Goal: Task Accomplishment & Management: Manage account settings

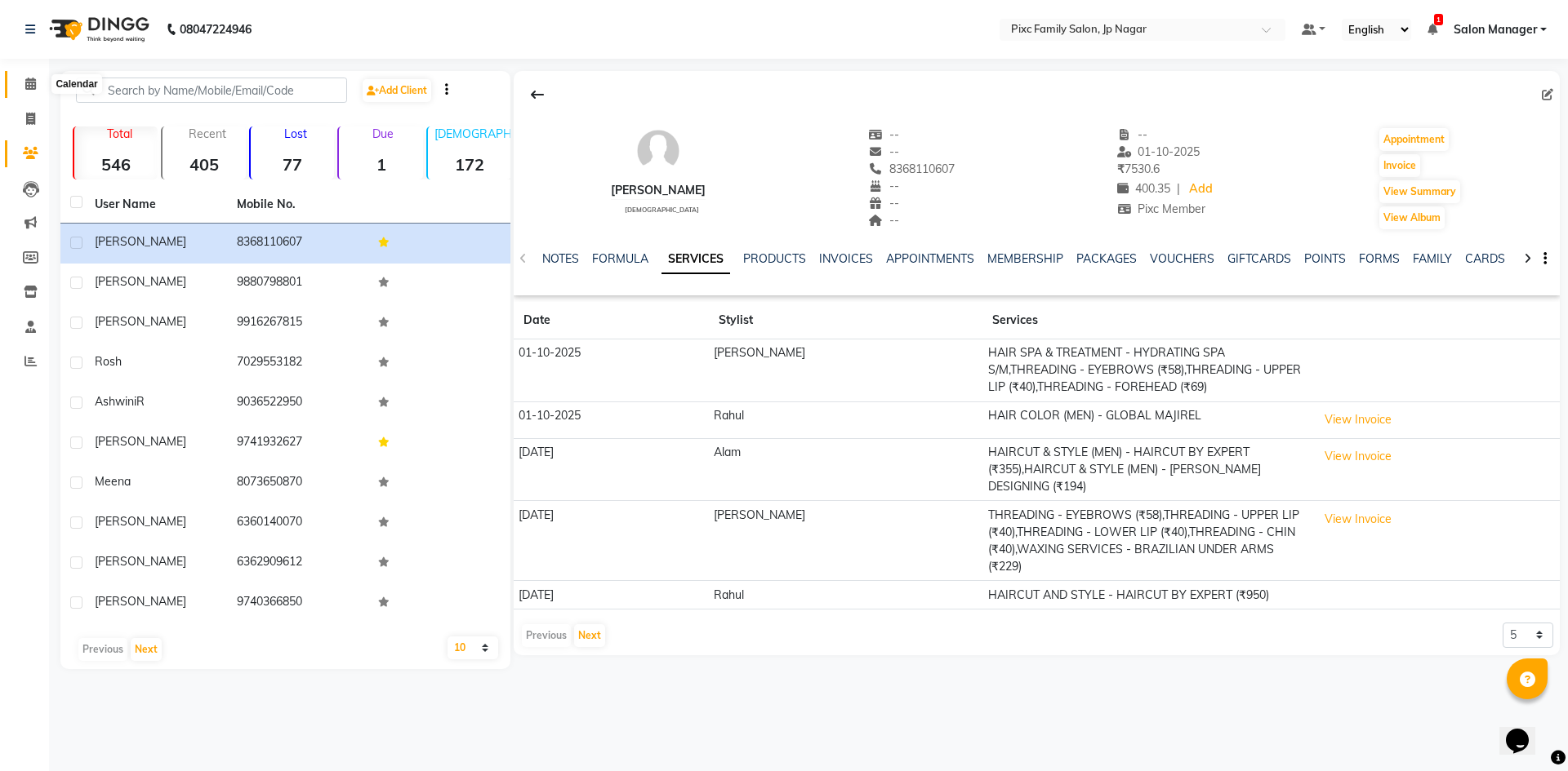
click at [26, 82] on icon at bounding box center [30, 83] width 10 height 12
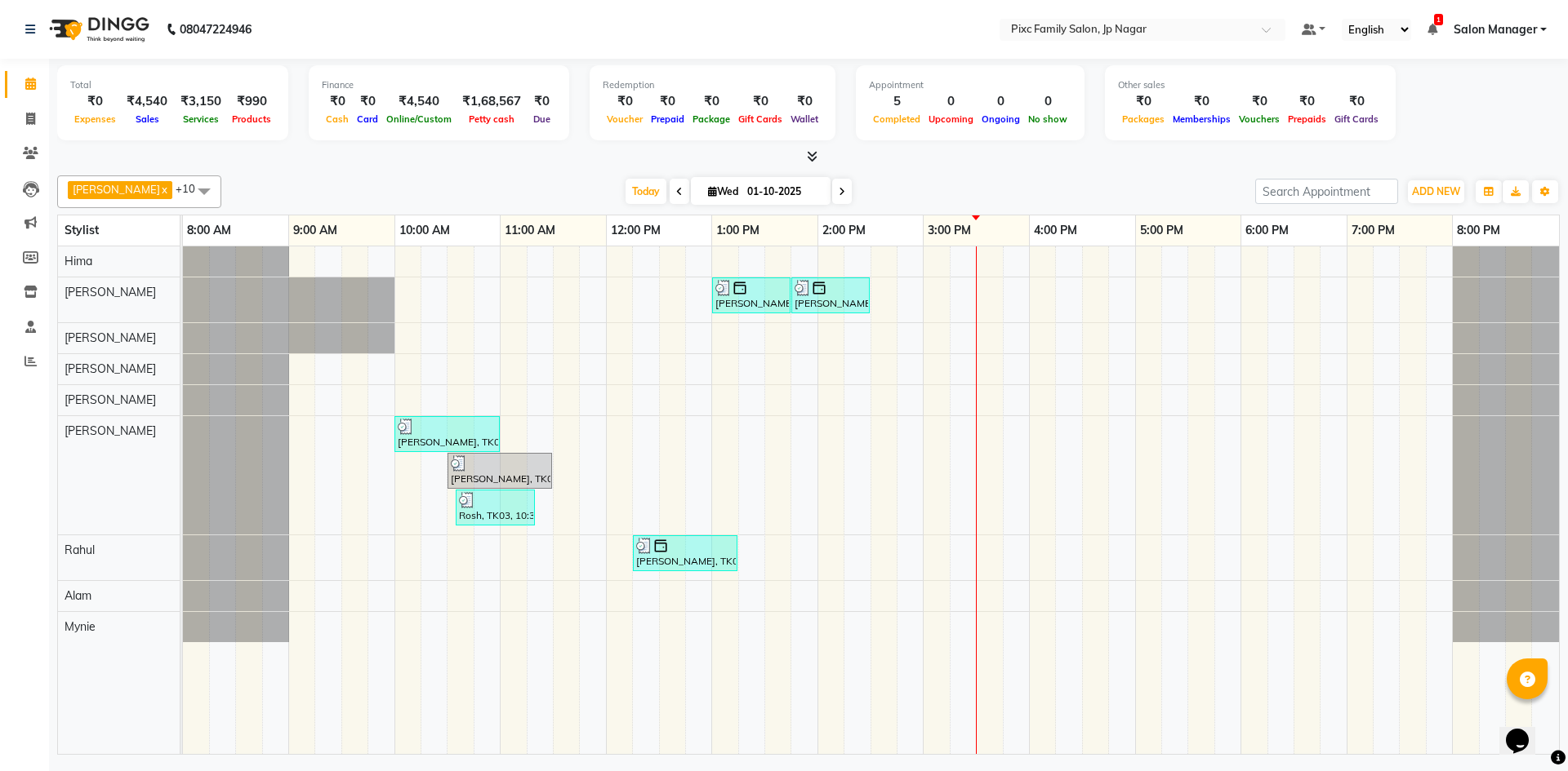
click at [676, 190] on icon at bounding box center [679, 192] width 7 height 9
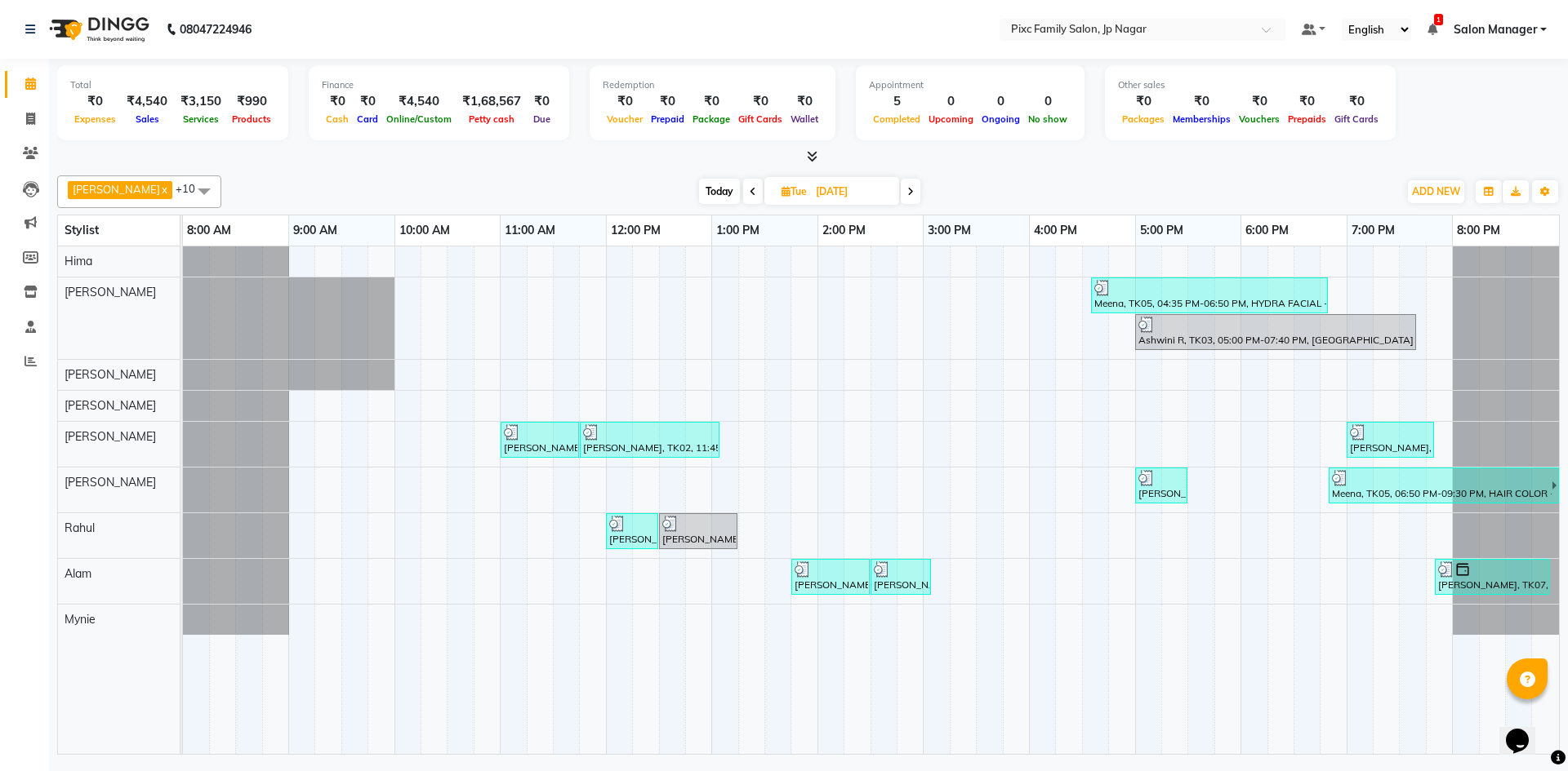
click at [901, 192] on span at bounding box center [910, 191] width 20 height 25
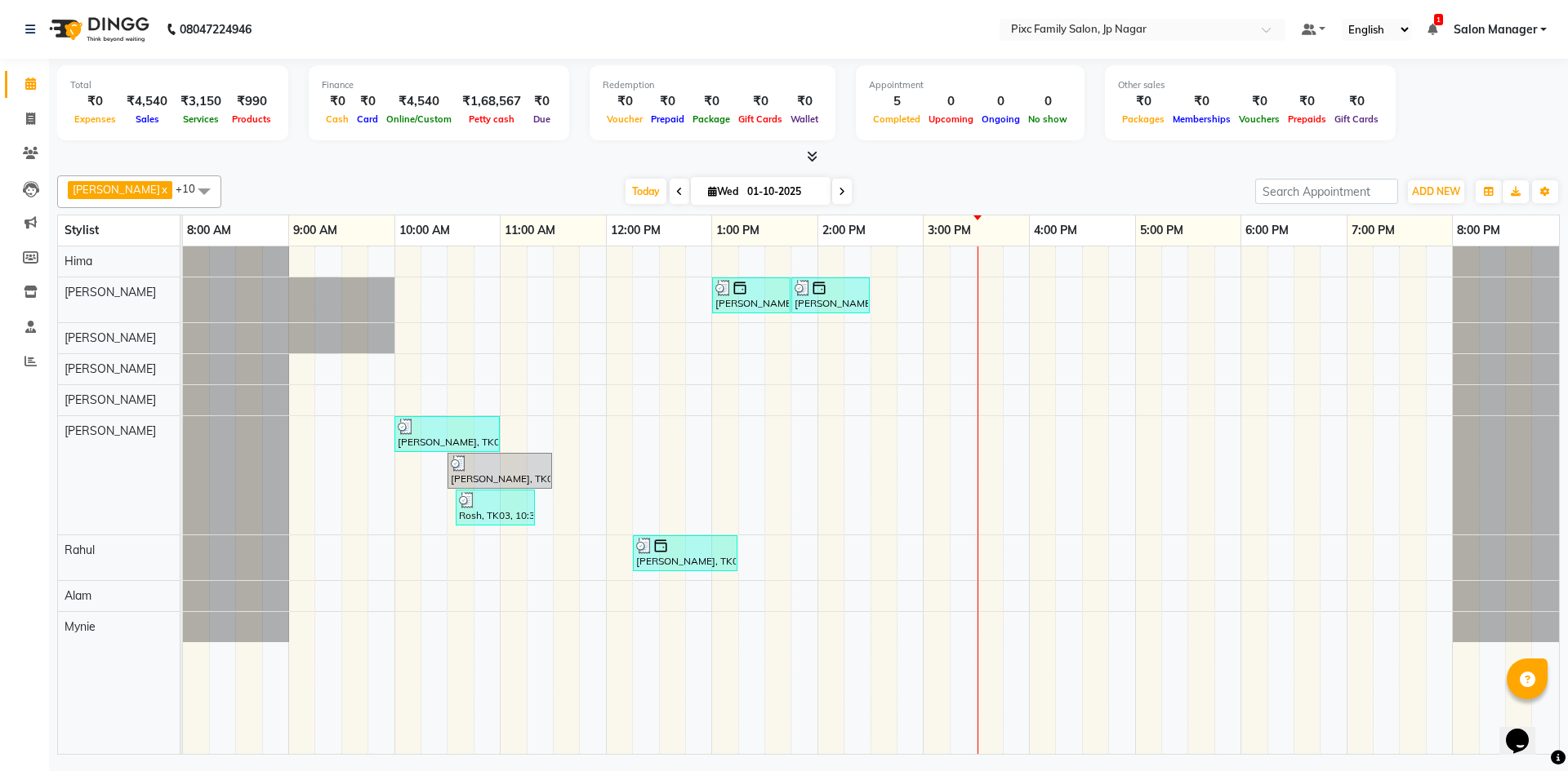
click at [897, 192] on div "Today Wed 01-10-2025" at bounding box center [739, 192] width 1018 height 24
click at [839, 188] on icon at bounding box center [842, 192] width 7 height 9
type input "02-10-2025"
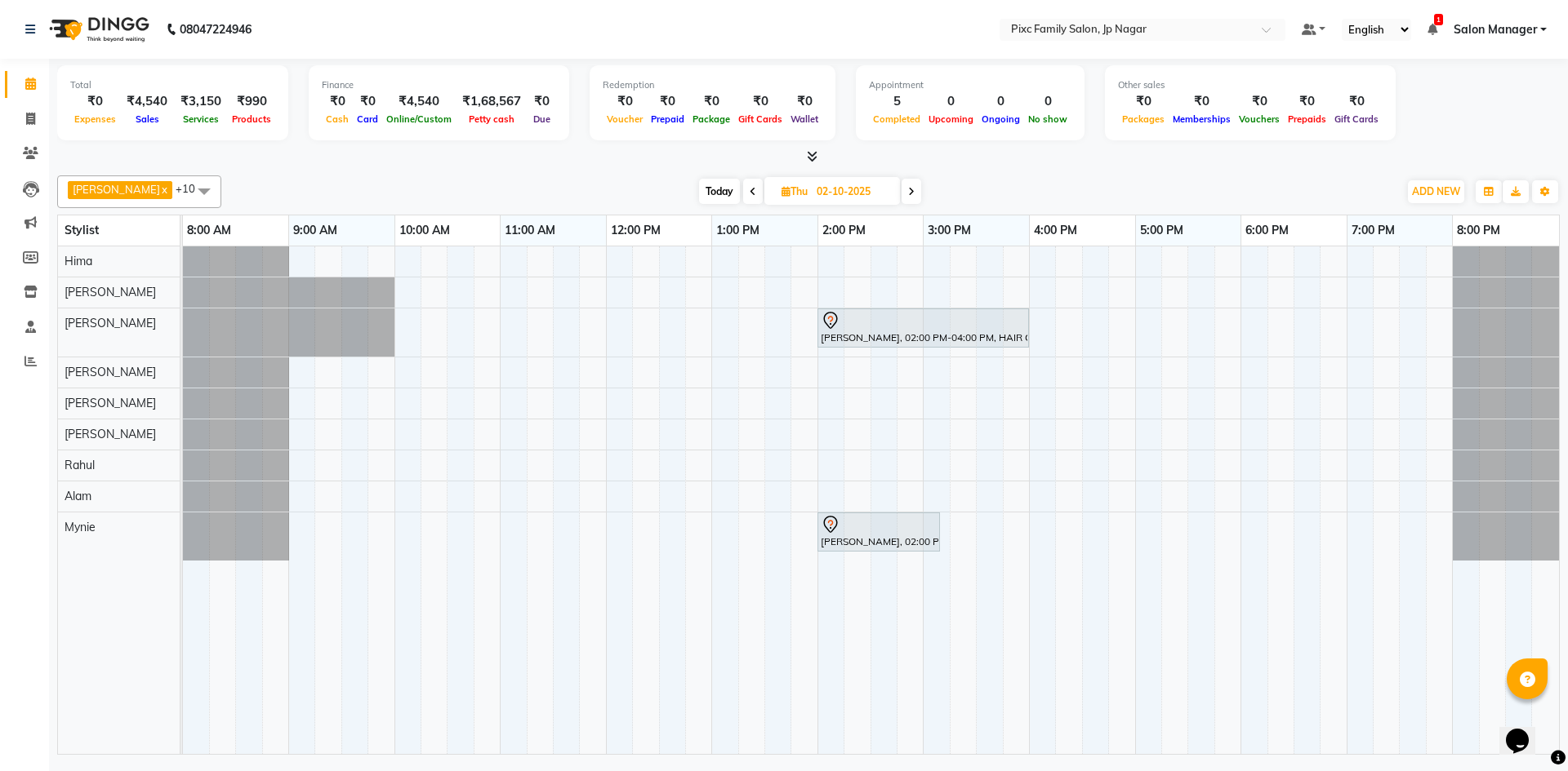
click at [792, 191] on span "Thu" at bounding box center [794, 191] width 35 height 12
select select "10"
select select "2025"
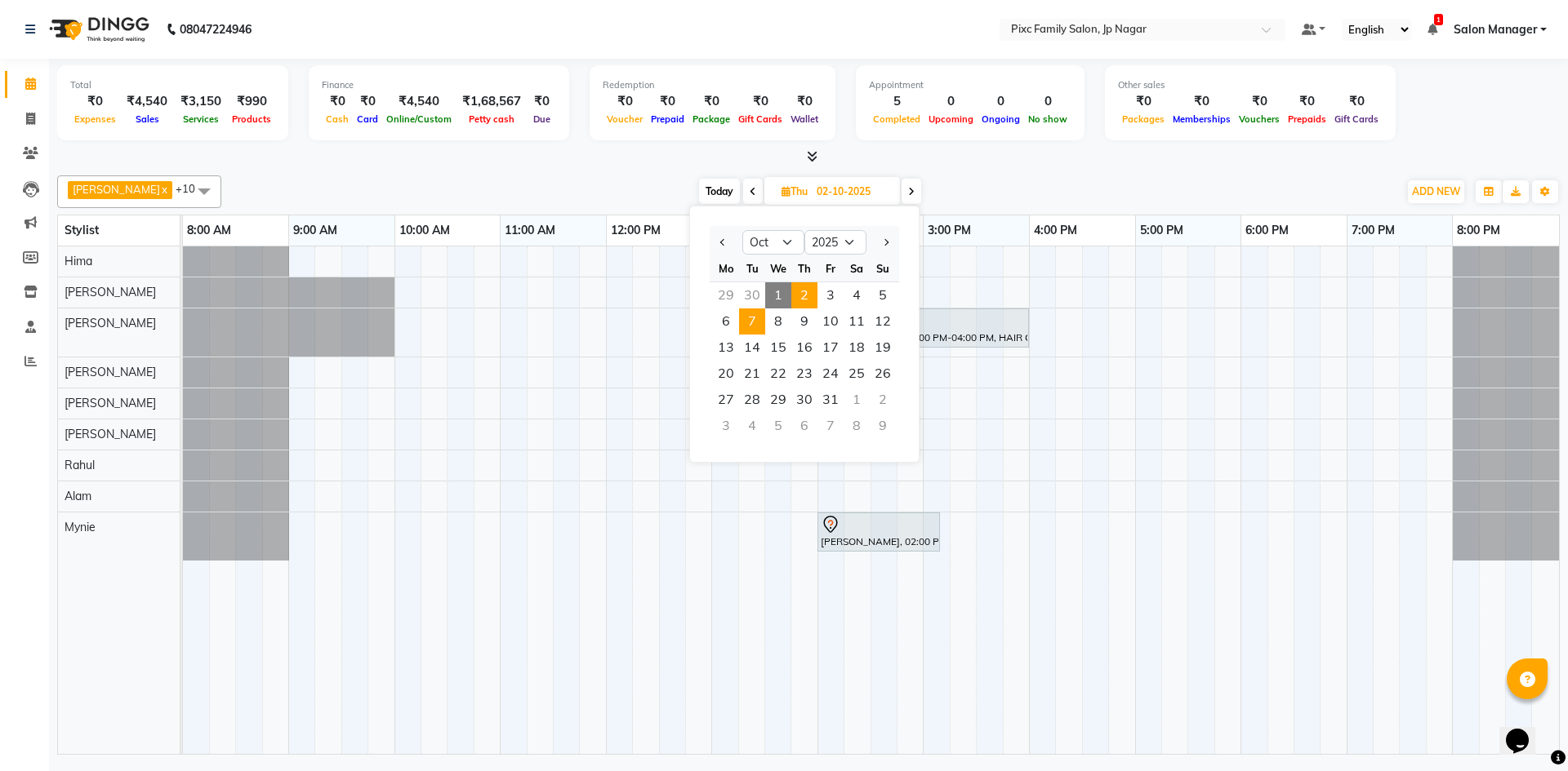
click at [749, 314] on span "7" at bounding box center [752, 321] width 26 height 26
type input "07-10-2025"
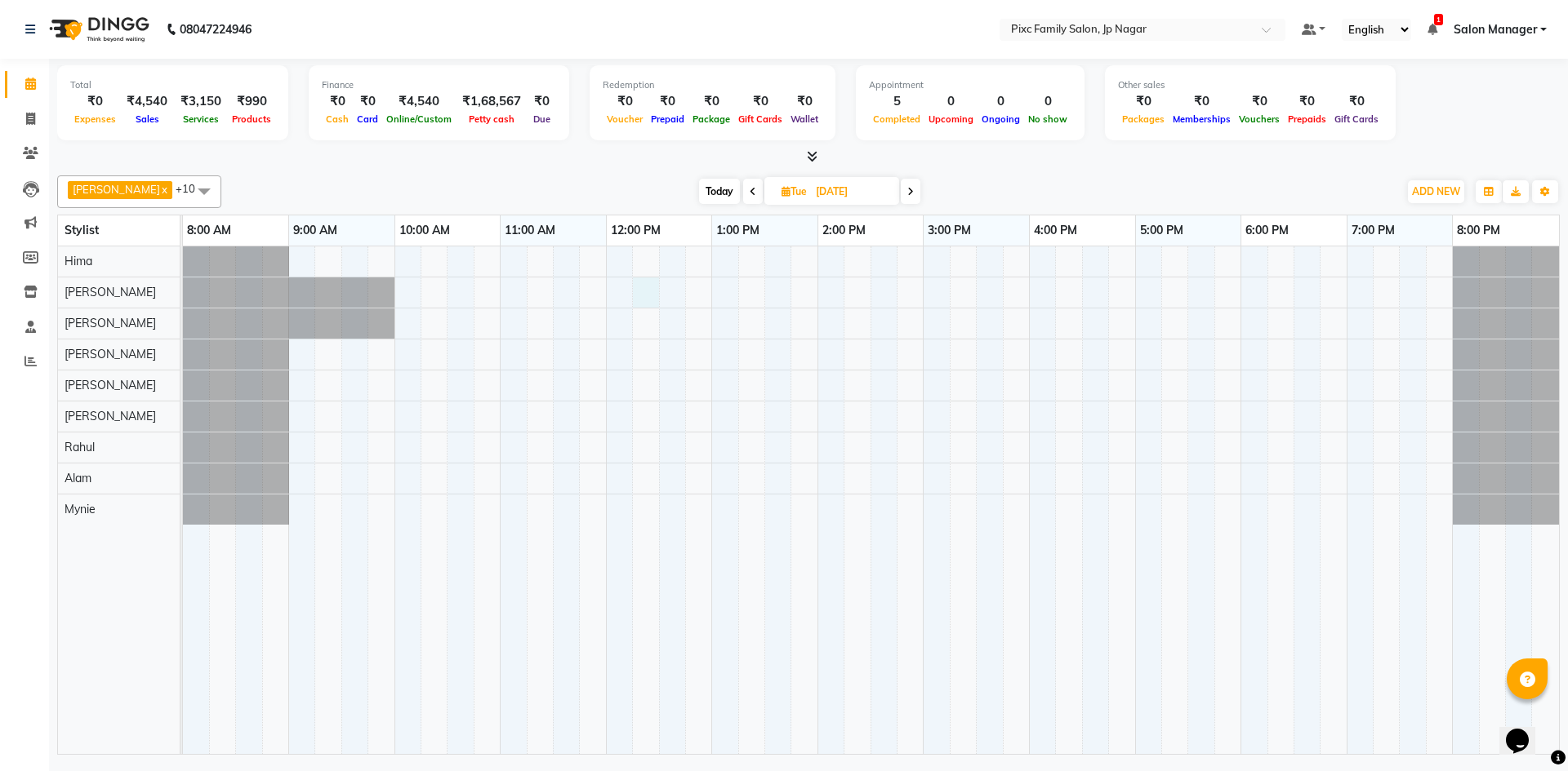
click at [655, 289] on div at bounding box center [871, 500] width 1376 height 508
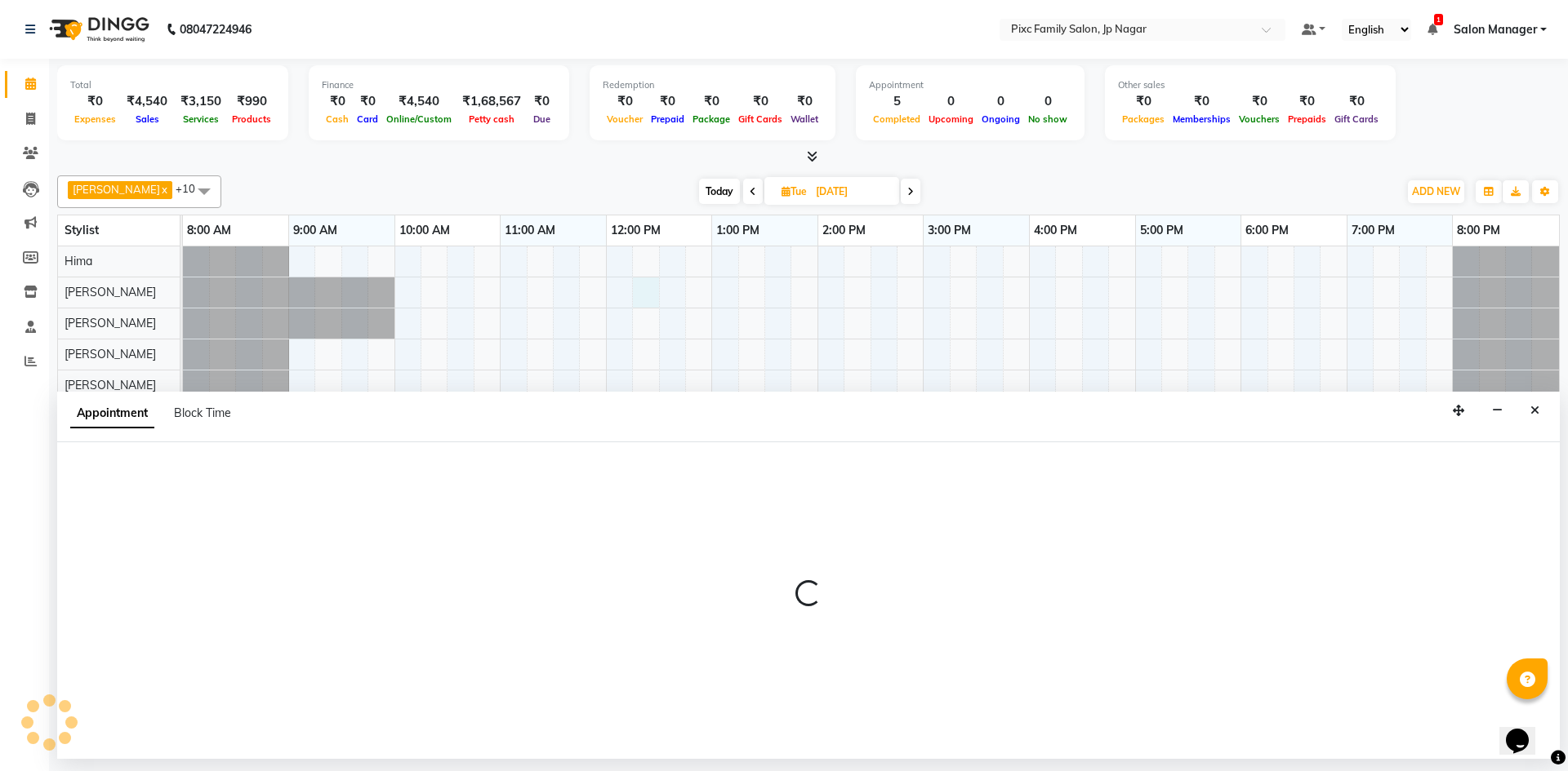
select select "82406"
select select "735"
select select "tentative"
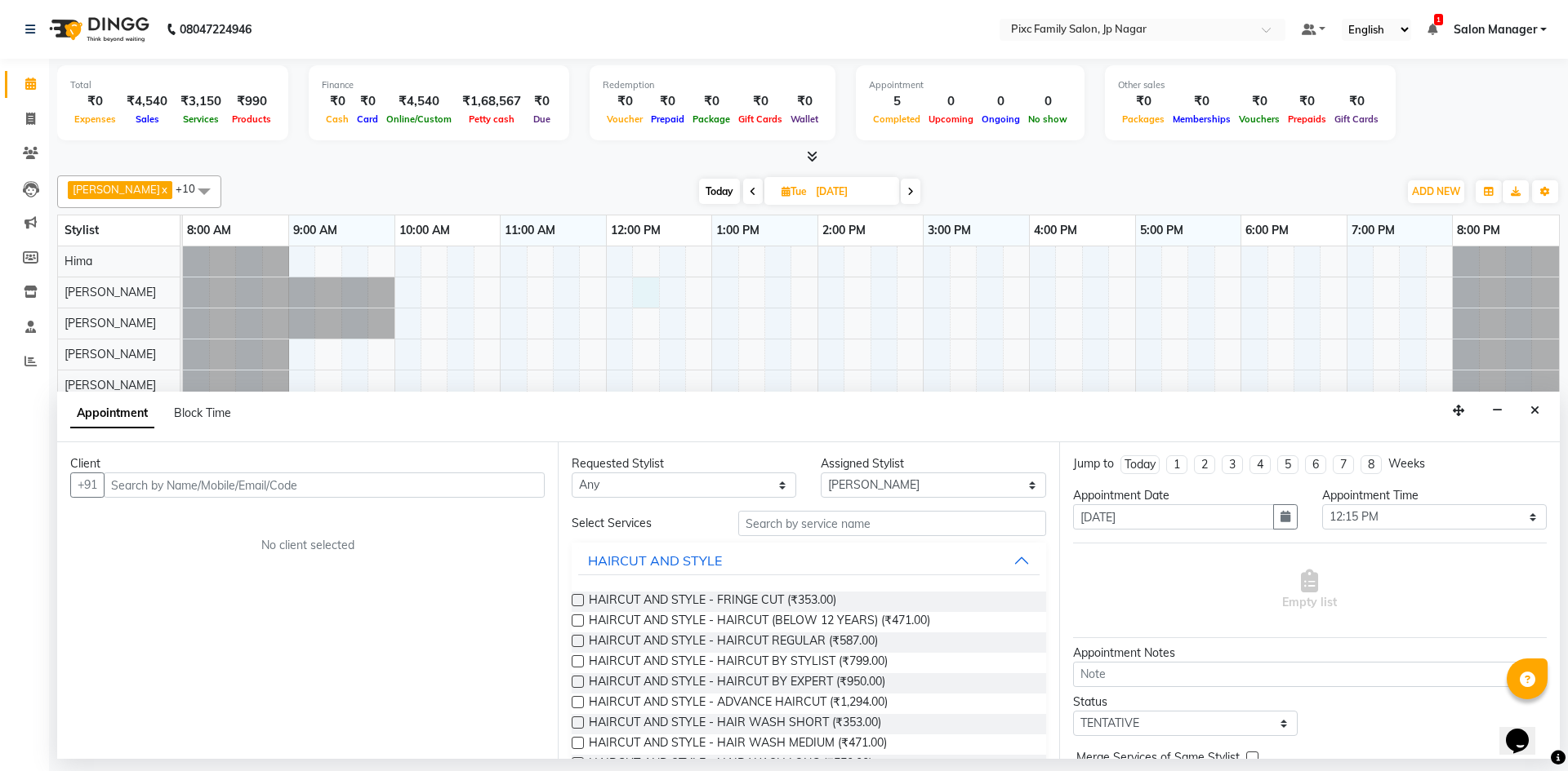
click at [218, 483] on input "text" at bounding box center [324, 484] width 441 height 25
click at [152, 484] on input "88845 51253" at bounding box center [291, 484] width 373 height 25
type input "8884551253"
click at [519, 487] on span "Add Client" at bounding box center [511, 485] width 54 height 15
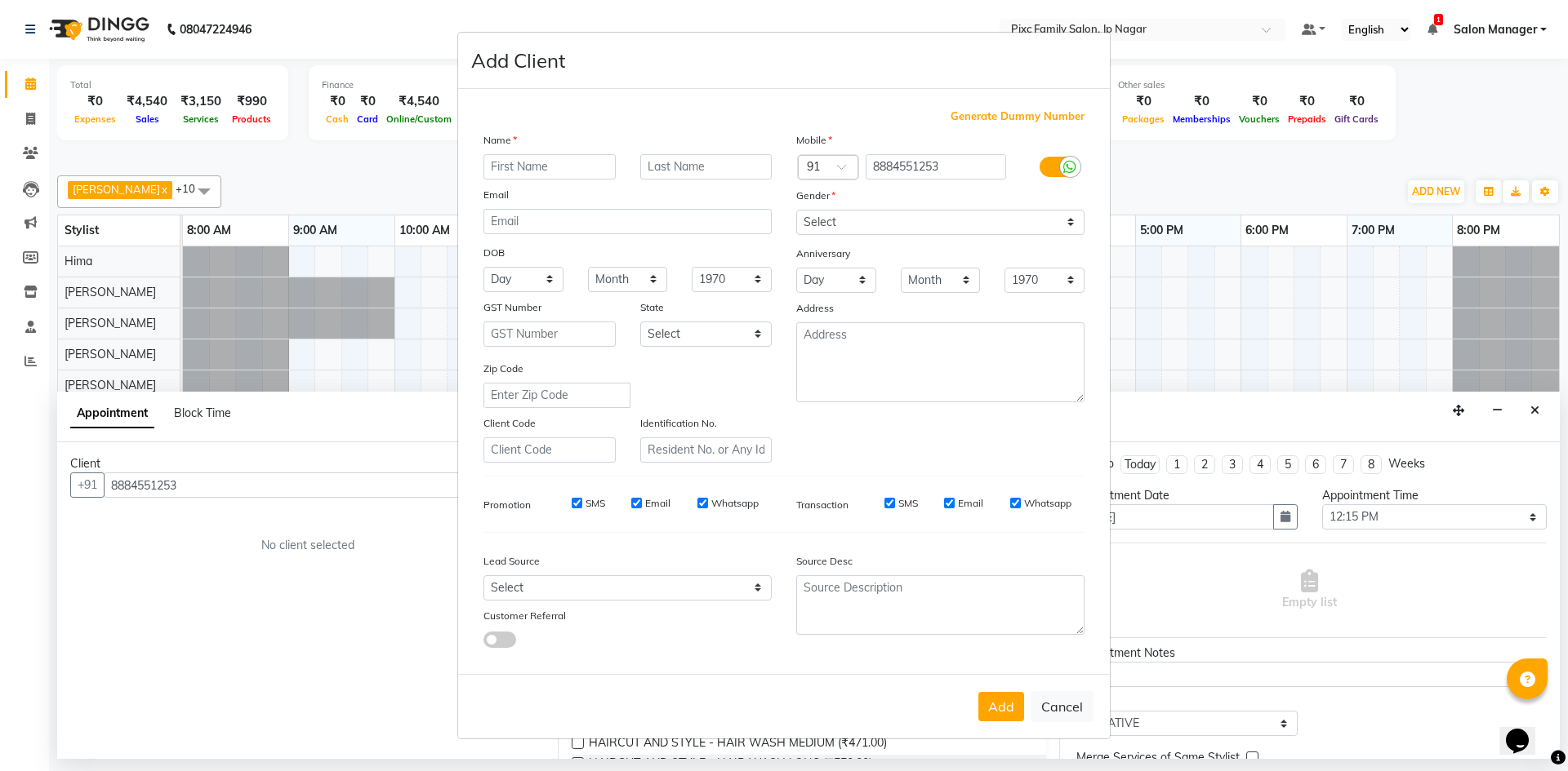
click at [561, 168] on input "text" at bounding box center [549, 167] width 132 height 25
type input "Asma"
click at [897, 220] on select "Select [DEMOGRAPHIC_DATA] [DEMOGRAPHIC_DATA] Other Prefer Not To Say" at bounding box center [940, 222] width 289 height 25
select select "[DEMOGRAPHIC_DATA]"
click at [796, 210] on select "Select [DEMOGRAPHIC_DATA] [DEMOGRAPHIC_DATA] Other Prefer Not To Say" at bounding box center [940, 222] width 289 height 25
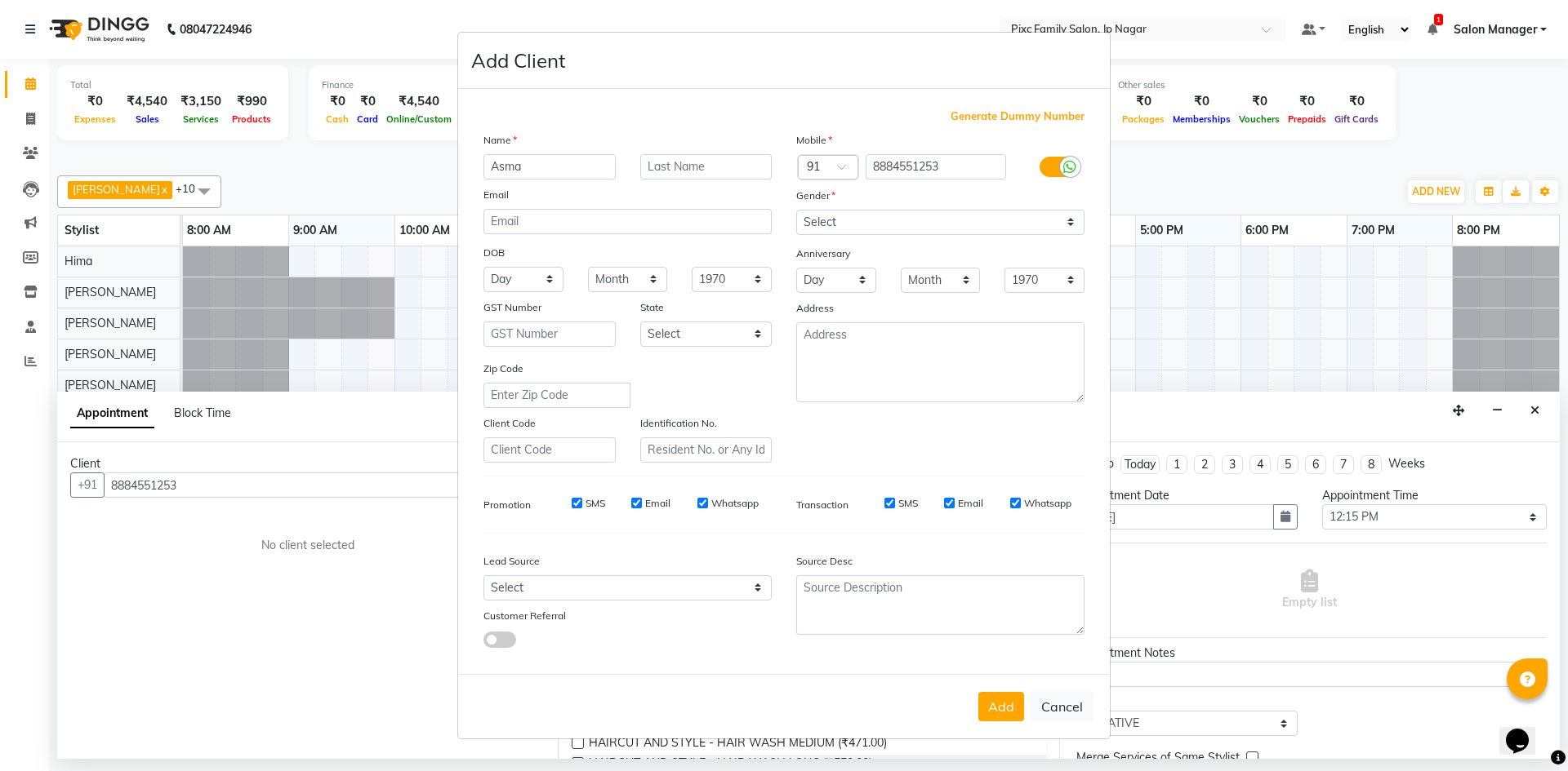
click at [993, 712] on button "Add" at bounding box center [1001, 706] width 46 height 29
select select
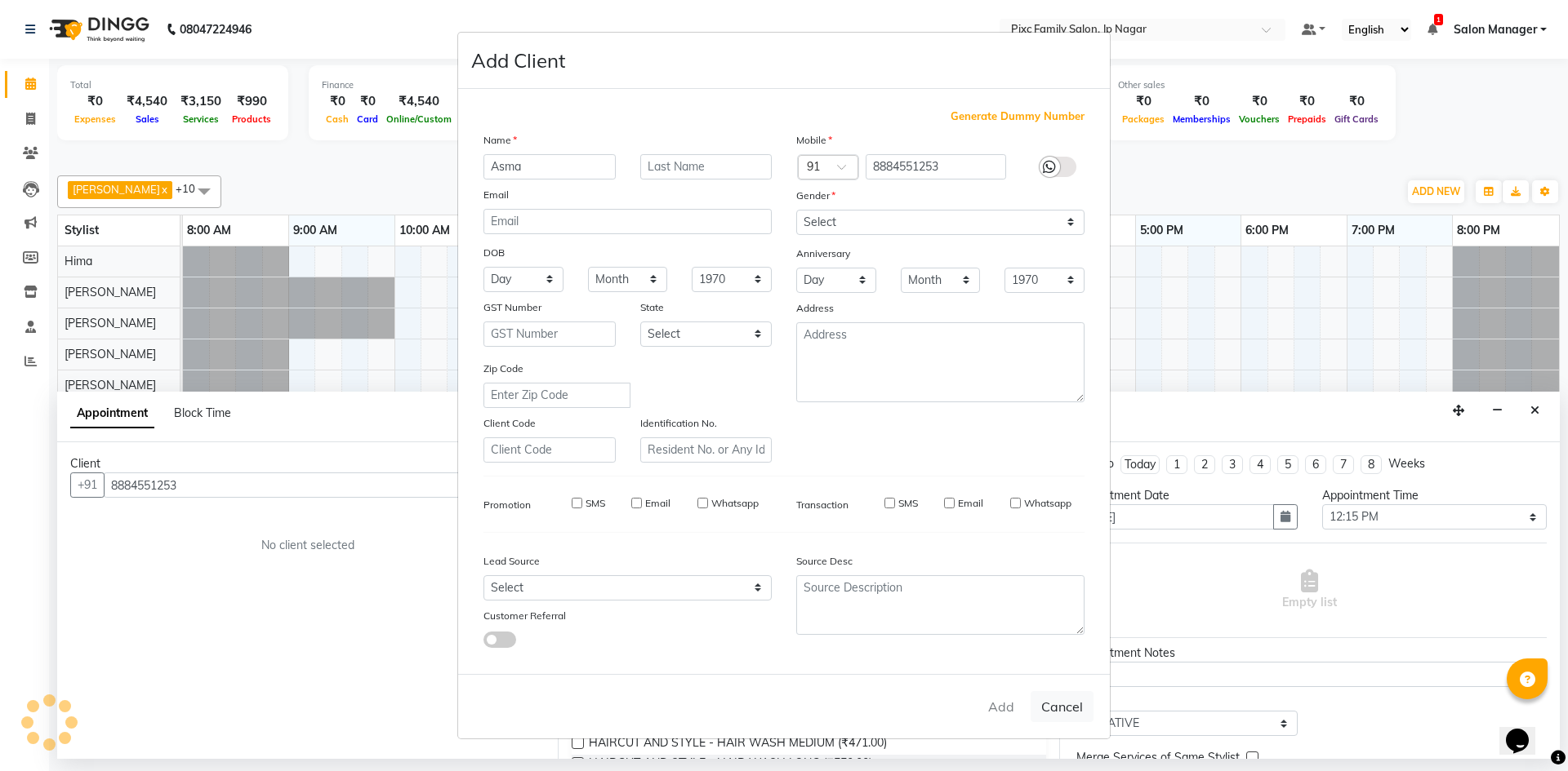
select select
checkbox input "false"
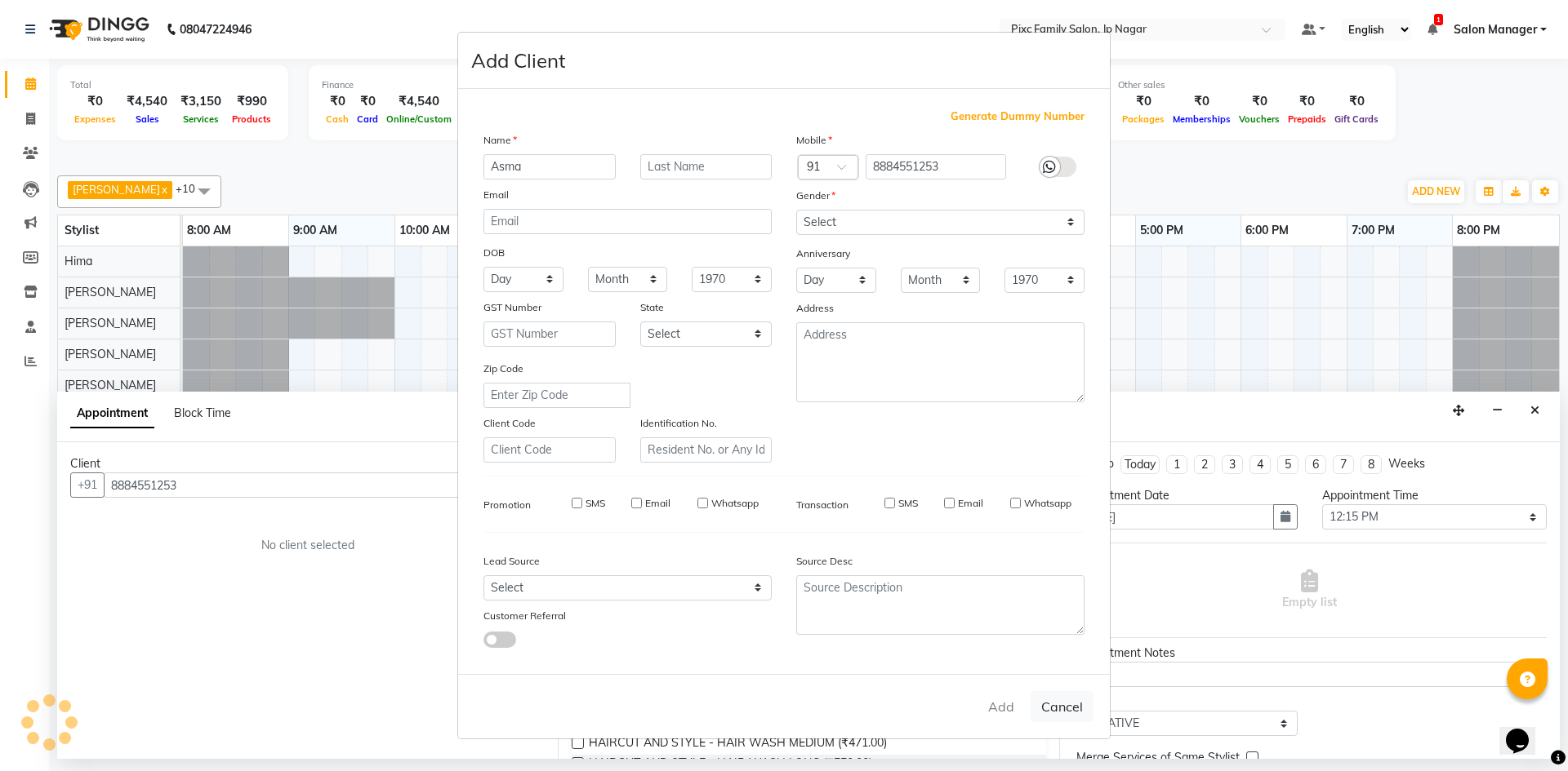
checkbox input "false"
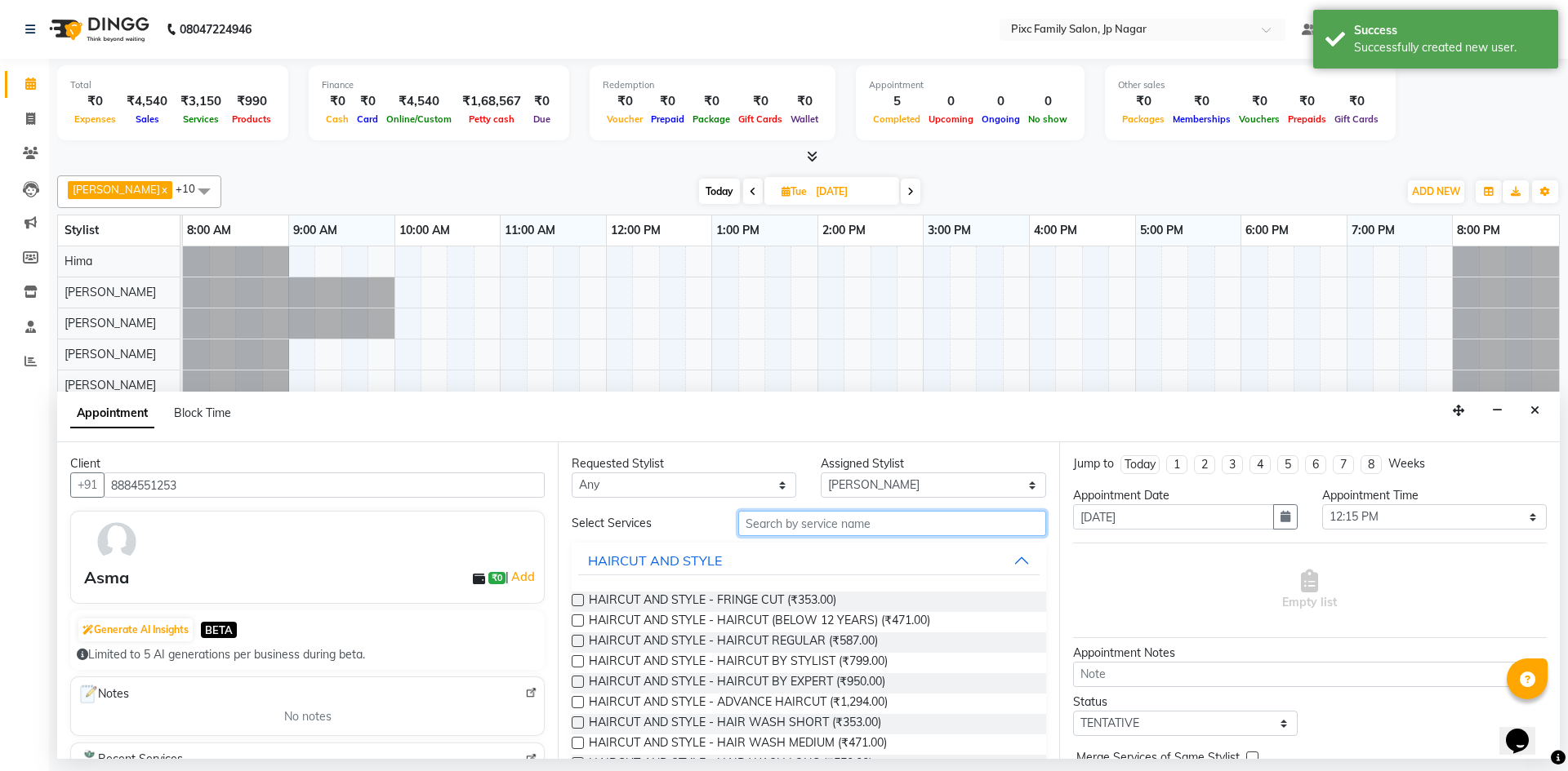
click at [756, 523] on input "text" at bounding box center [892, 523] width 307 height 25
type input "y"
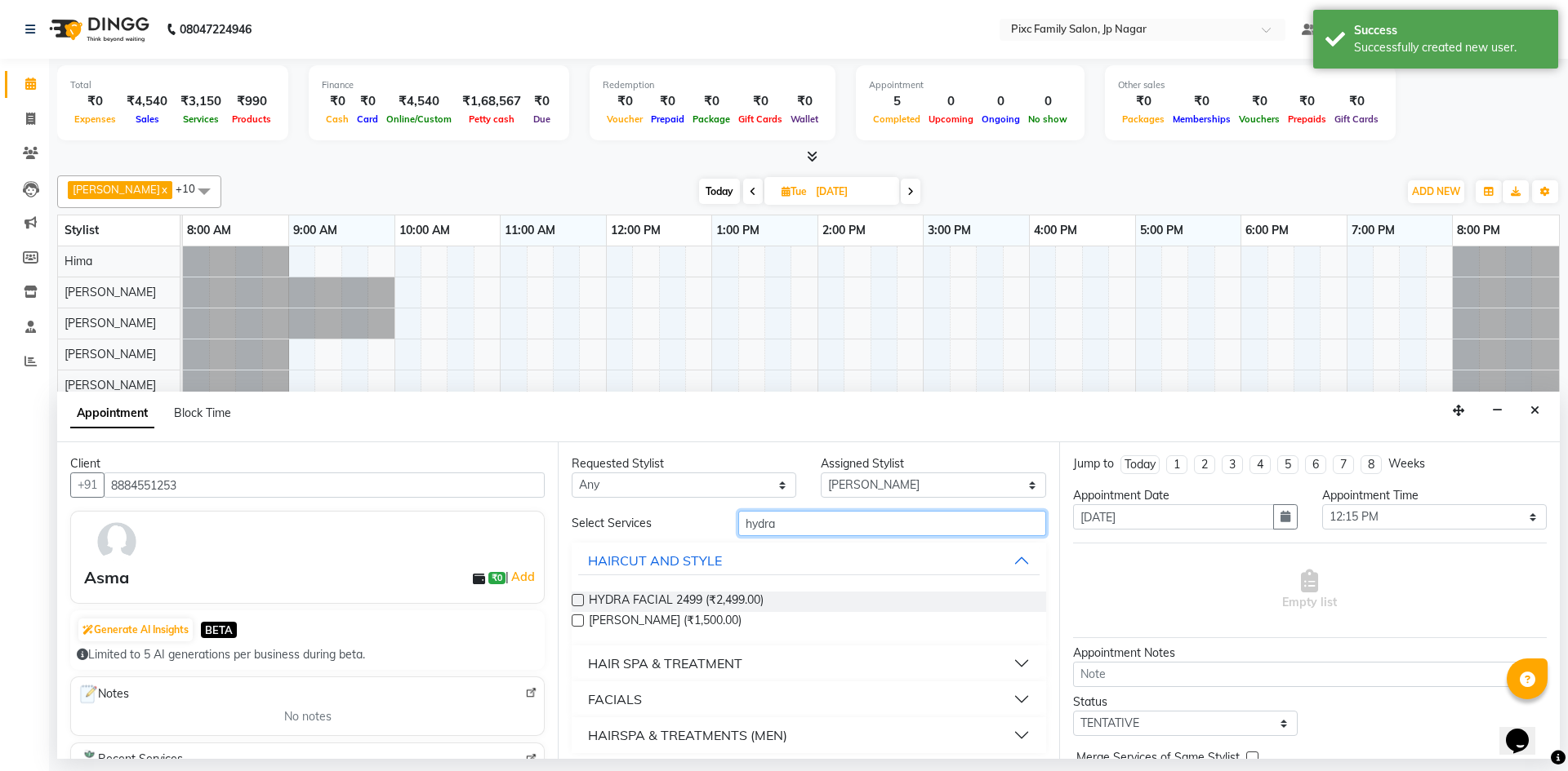
type input "hydra"
click at [698, 704] on button "FACIALS" at bounding box center [808, 699] width 460 height 29
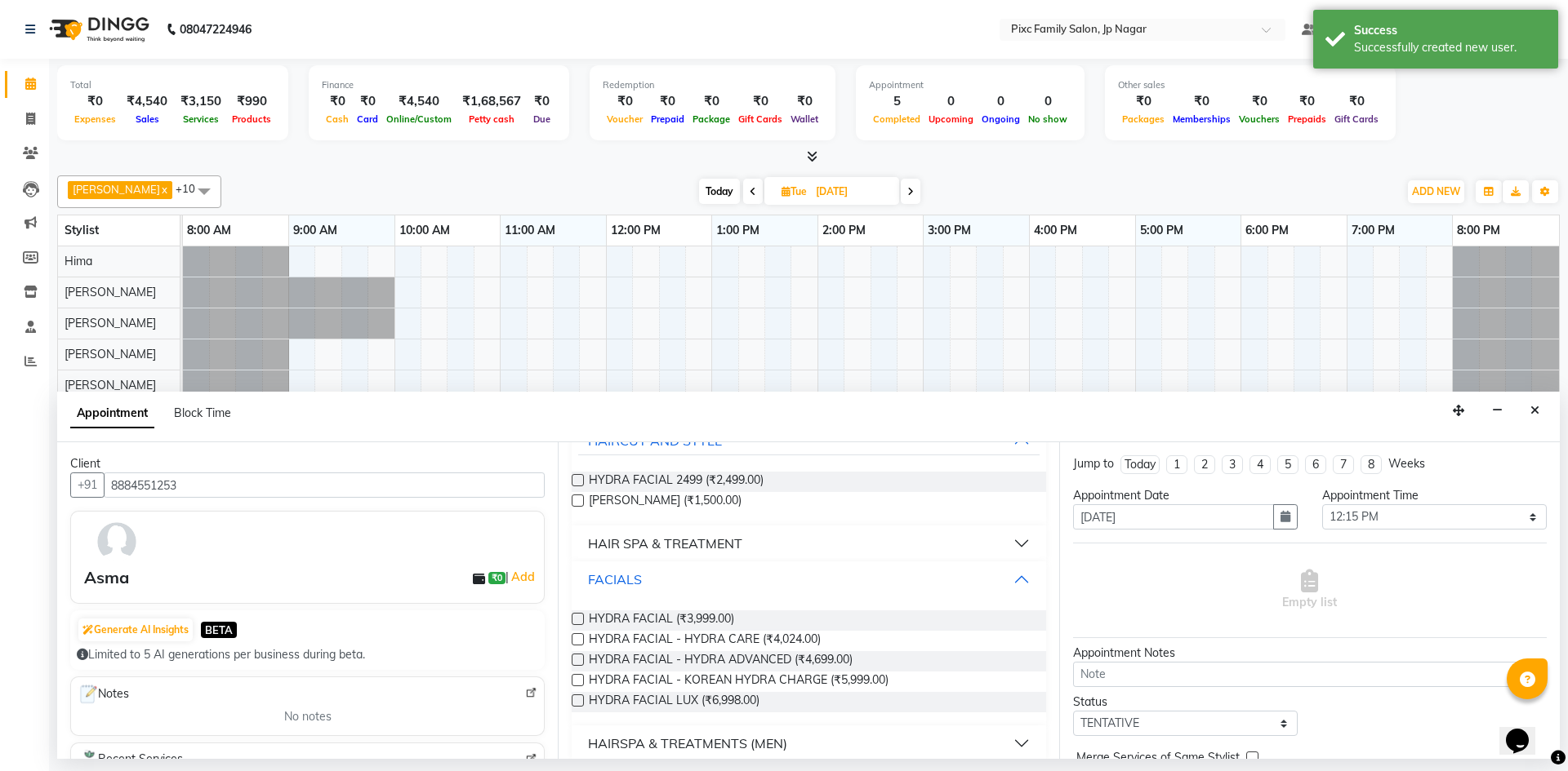
scroll to position [136, 0]
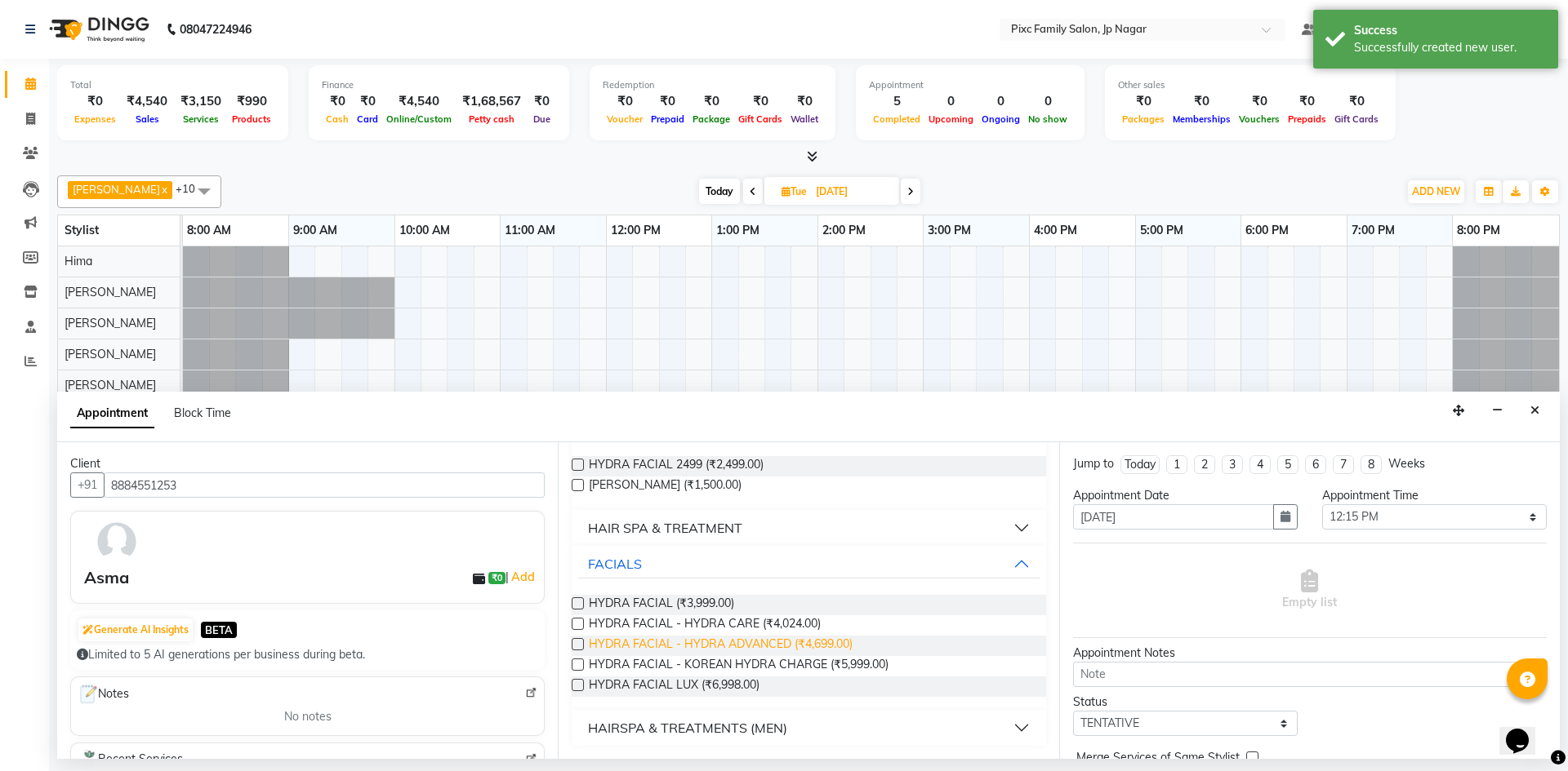
click at [746, 644] on span "HYDRA FACIAL - HYDRA ADVANCED (₹4,699.00)" at bounding box center [720, 646] width 263 height 21
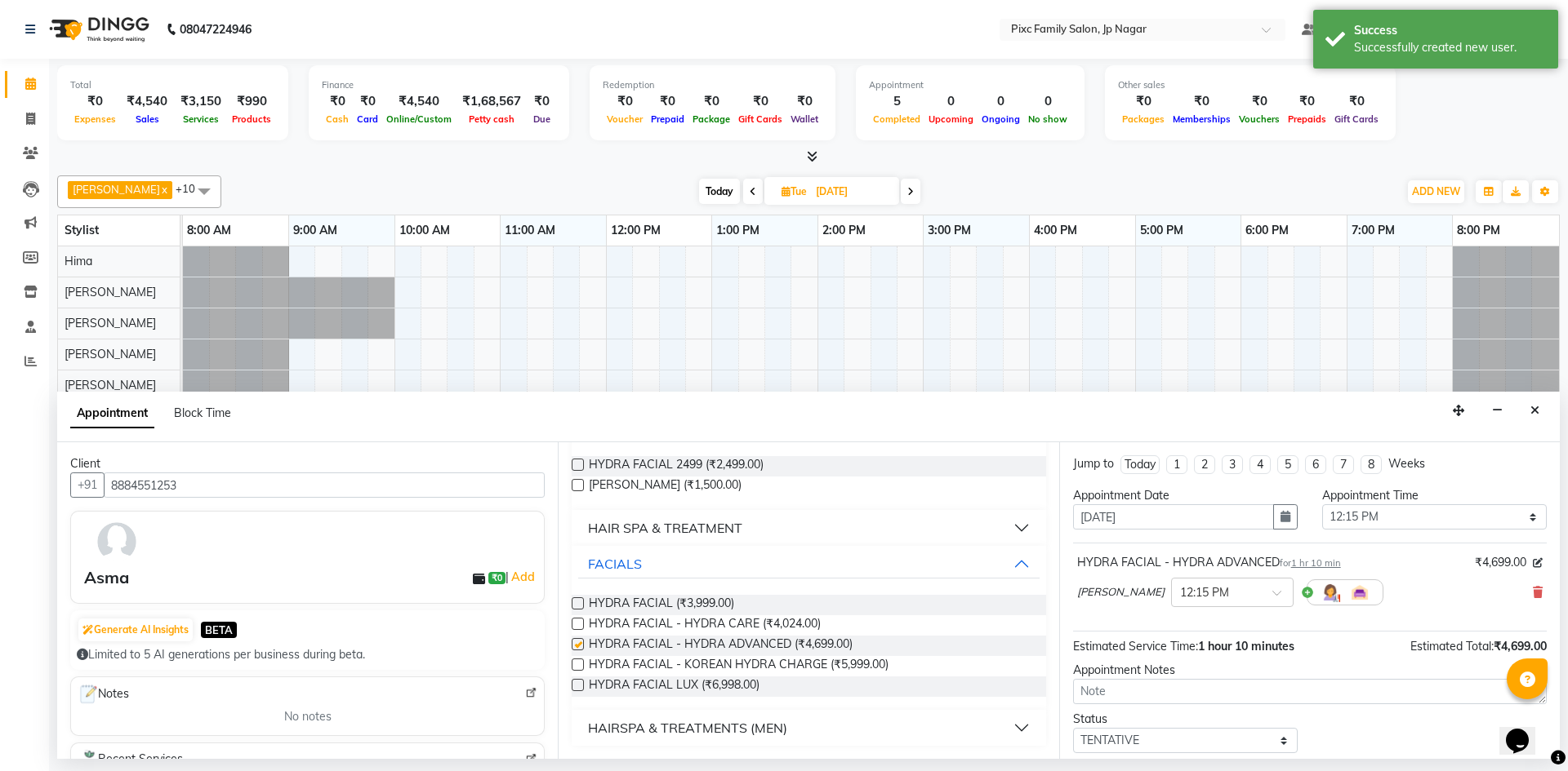
checkbox input "false"
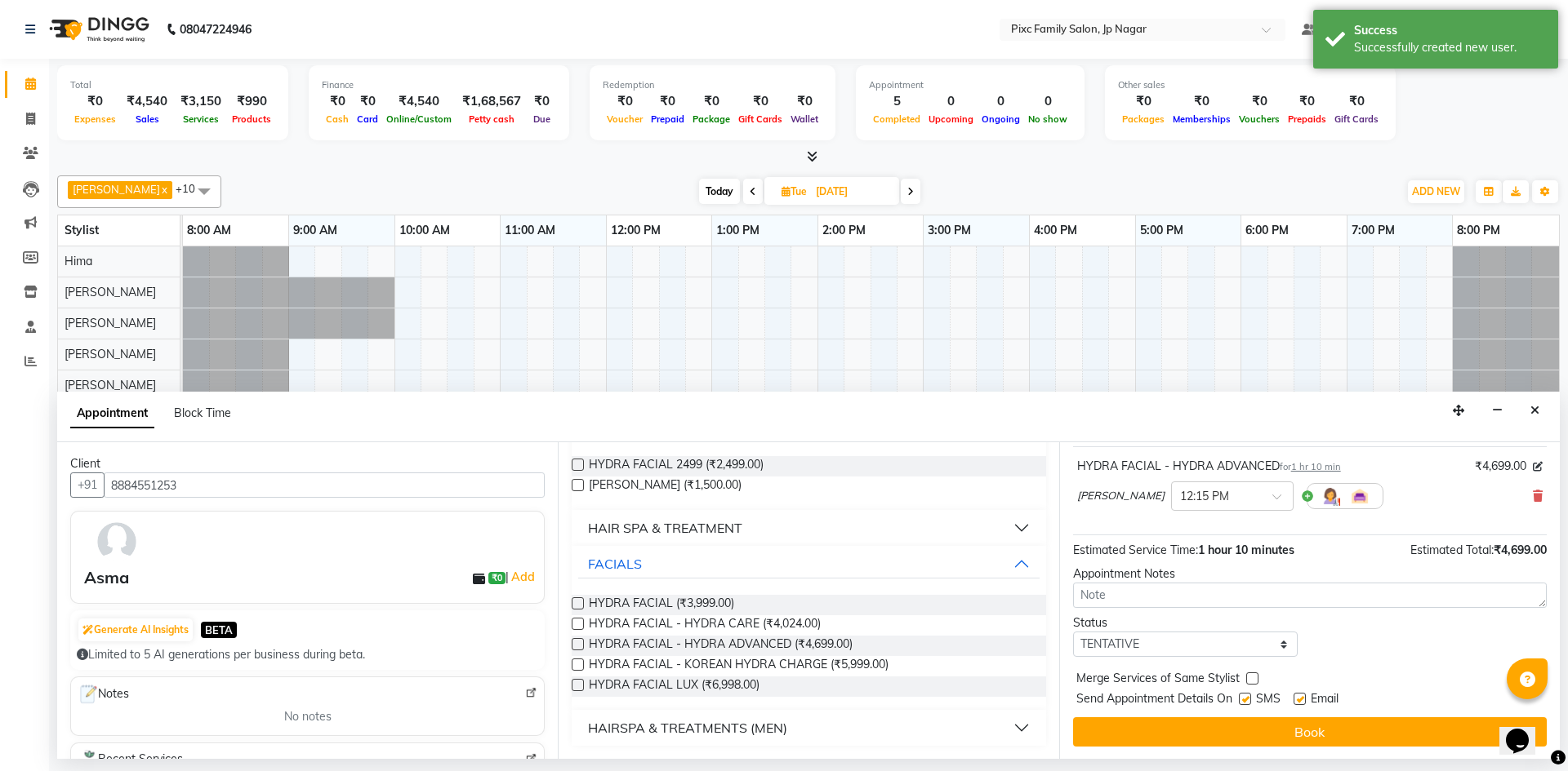
scroll to position [97, 0]
click at [1265, 491] on div at bounding box center [1232, 494] width 121 height 17
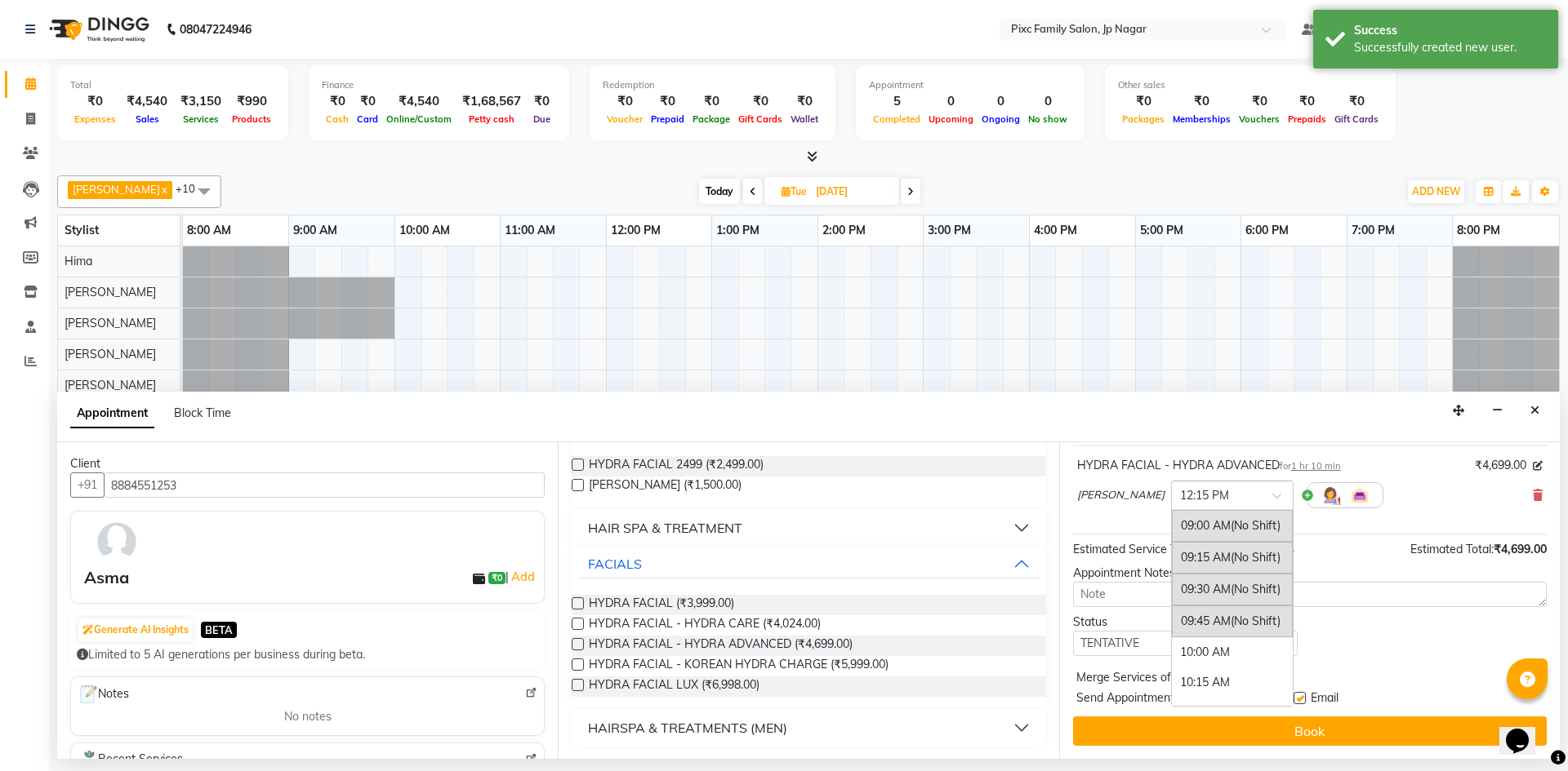
scroll to position [399, 0]
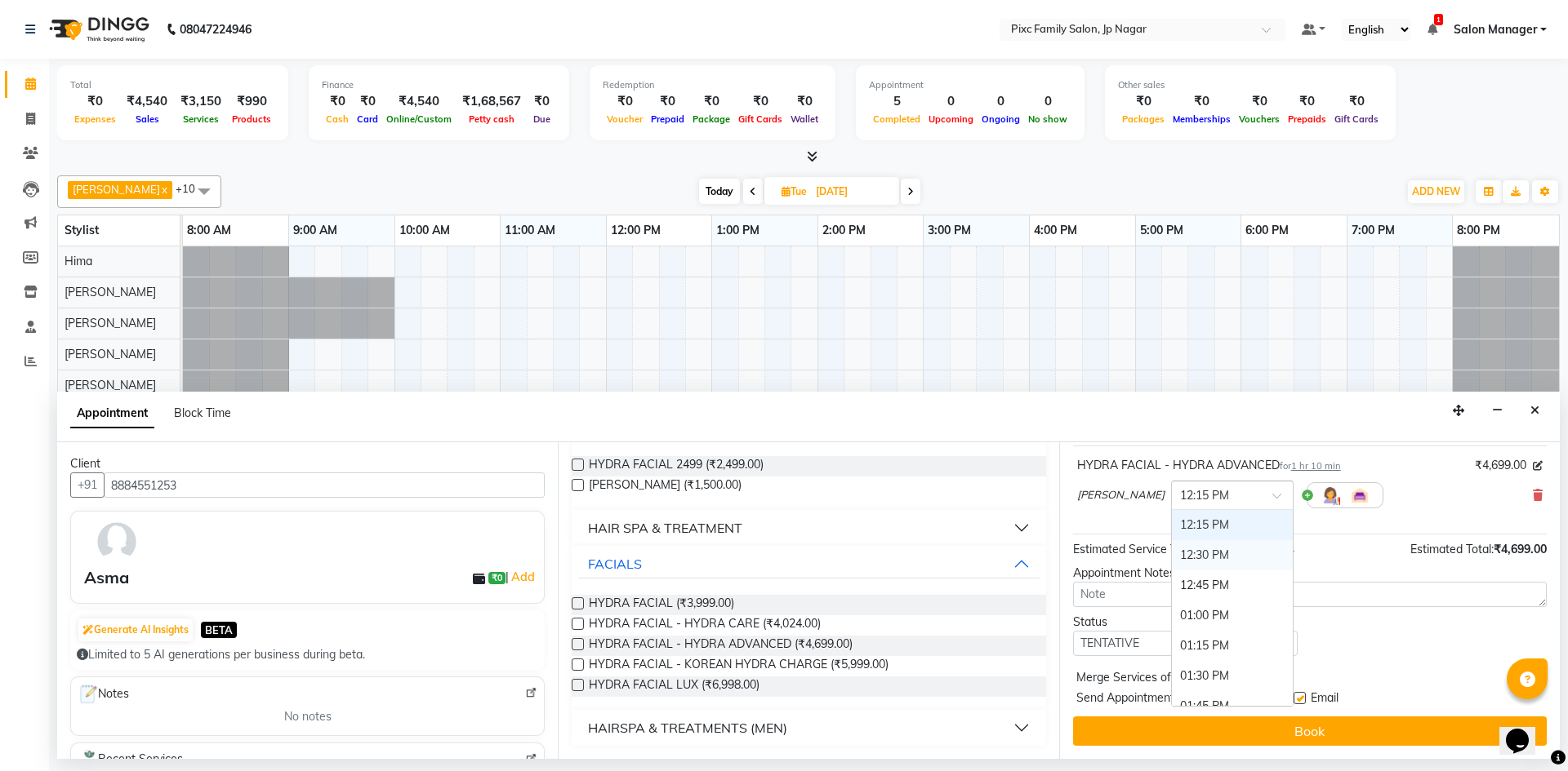
click at [1206, 548] on div "12:30 PM" at bounding box center [1232, 556] width 121 height 30
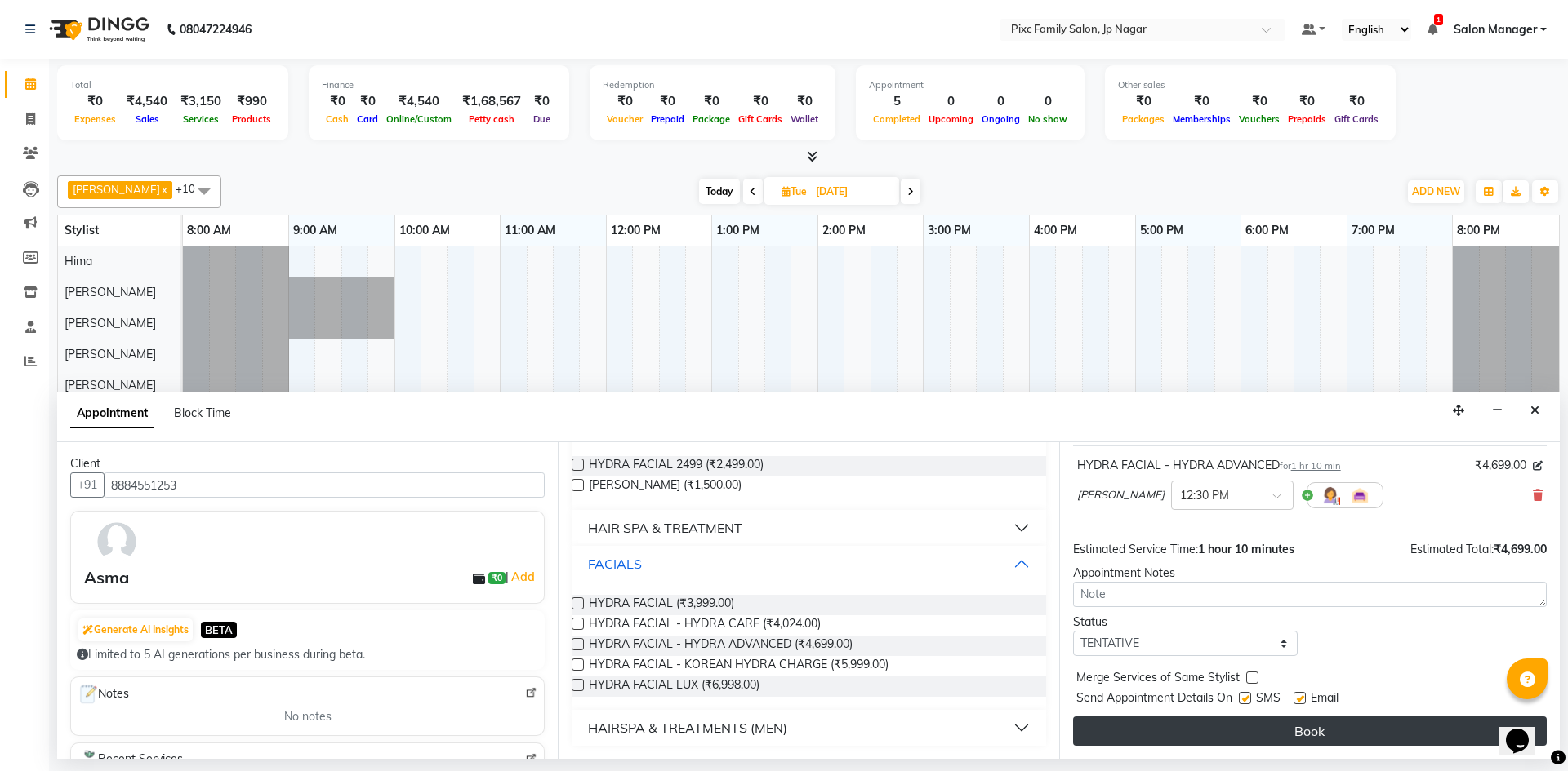
click at [1295, 738] on button "Book" at bounding box center [1309, 731] width 473 height 29
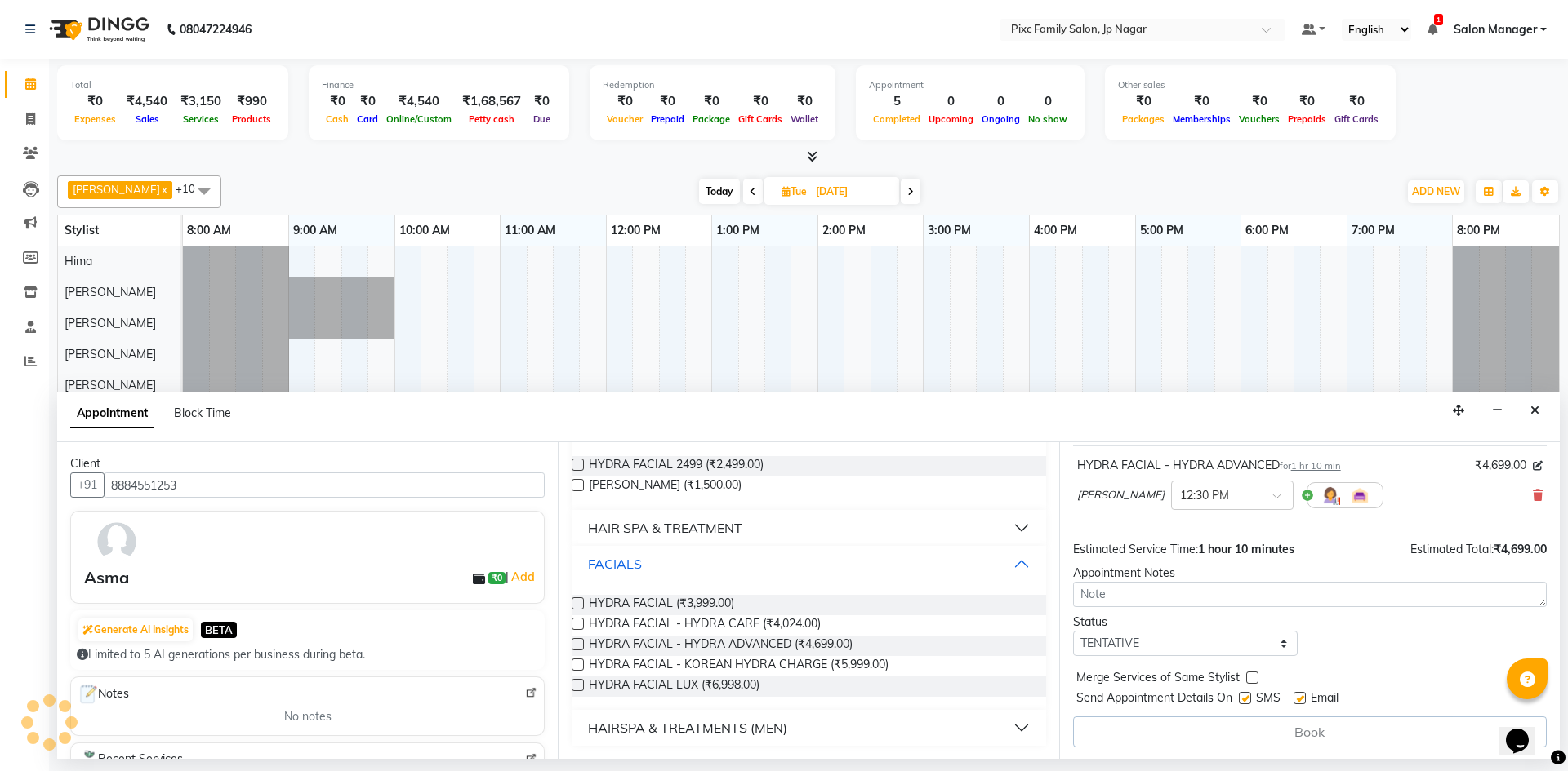
scroll to position [98, 0]
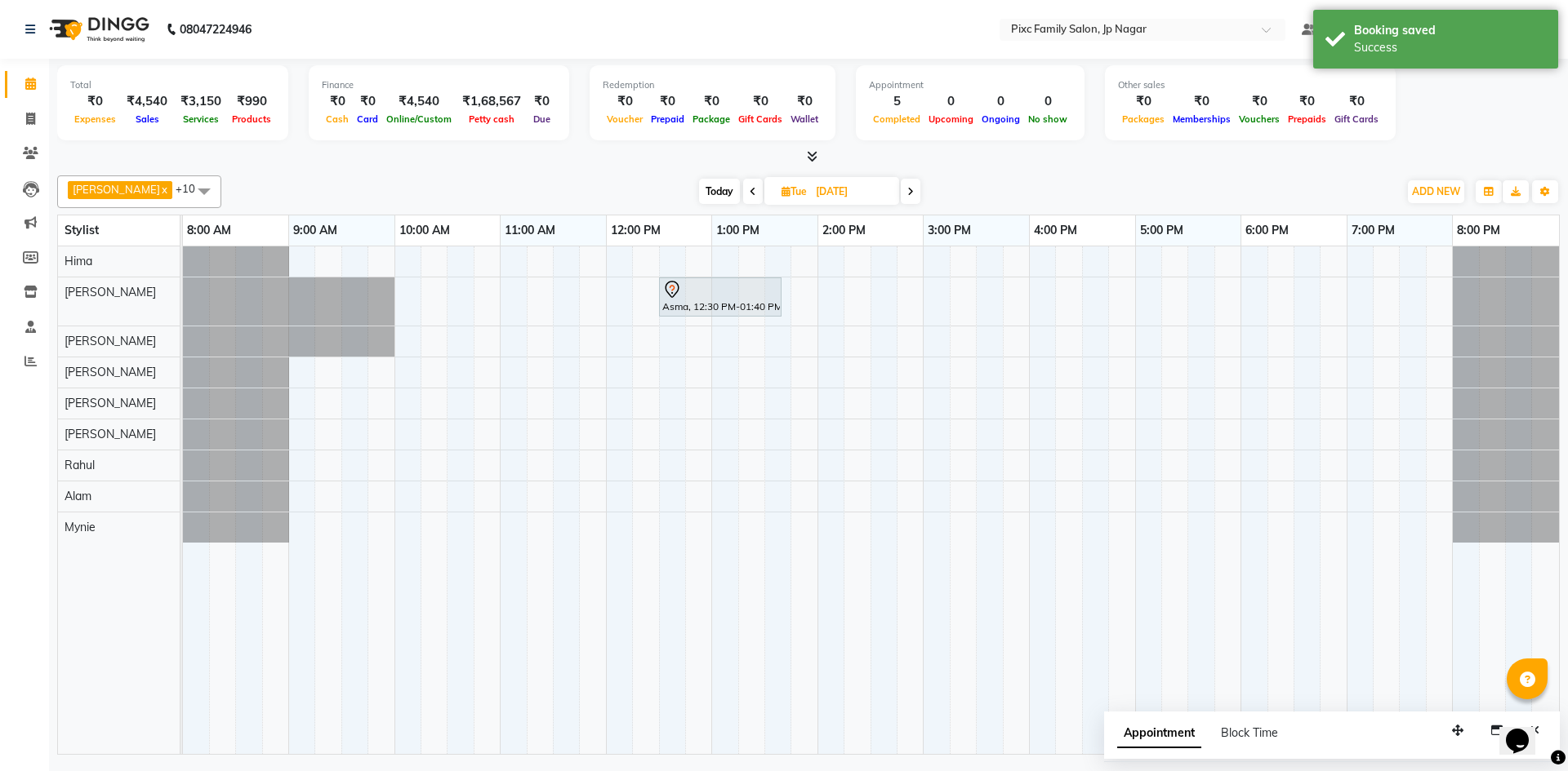
click at [1166, 730] on span "Appointment" at bounding box center [1159, 734] width 84 height 29
select select "tentative"
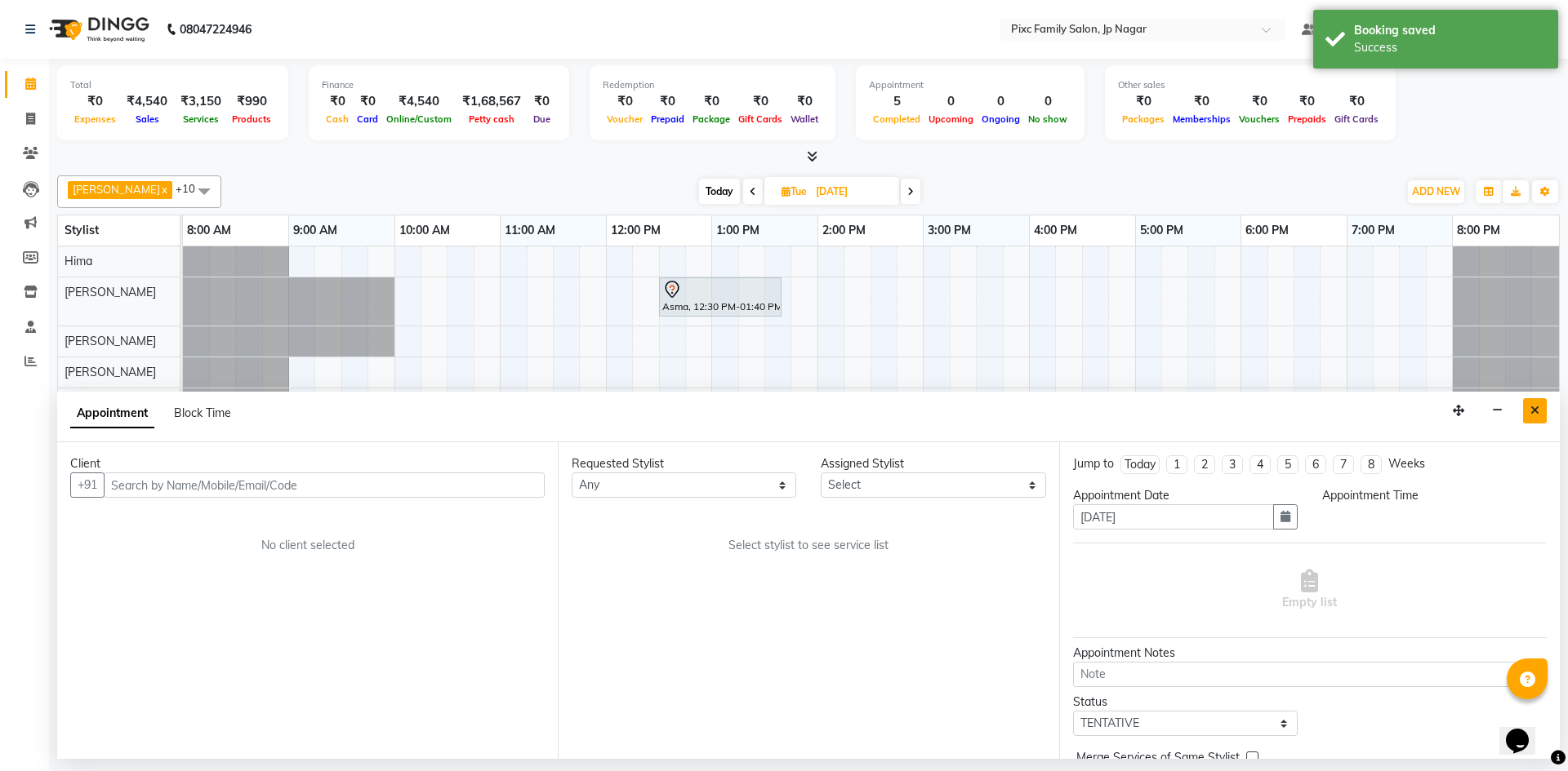
click at [1537, 410] on icon "Close" at bounding box center [1535, 410] width 9 height 11
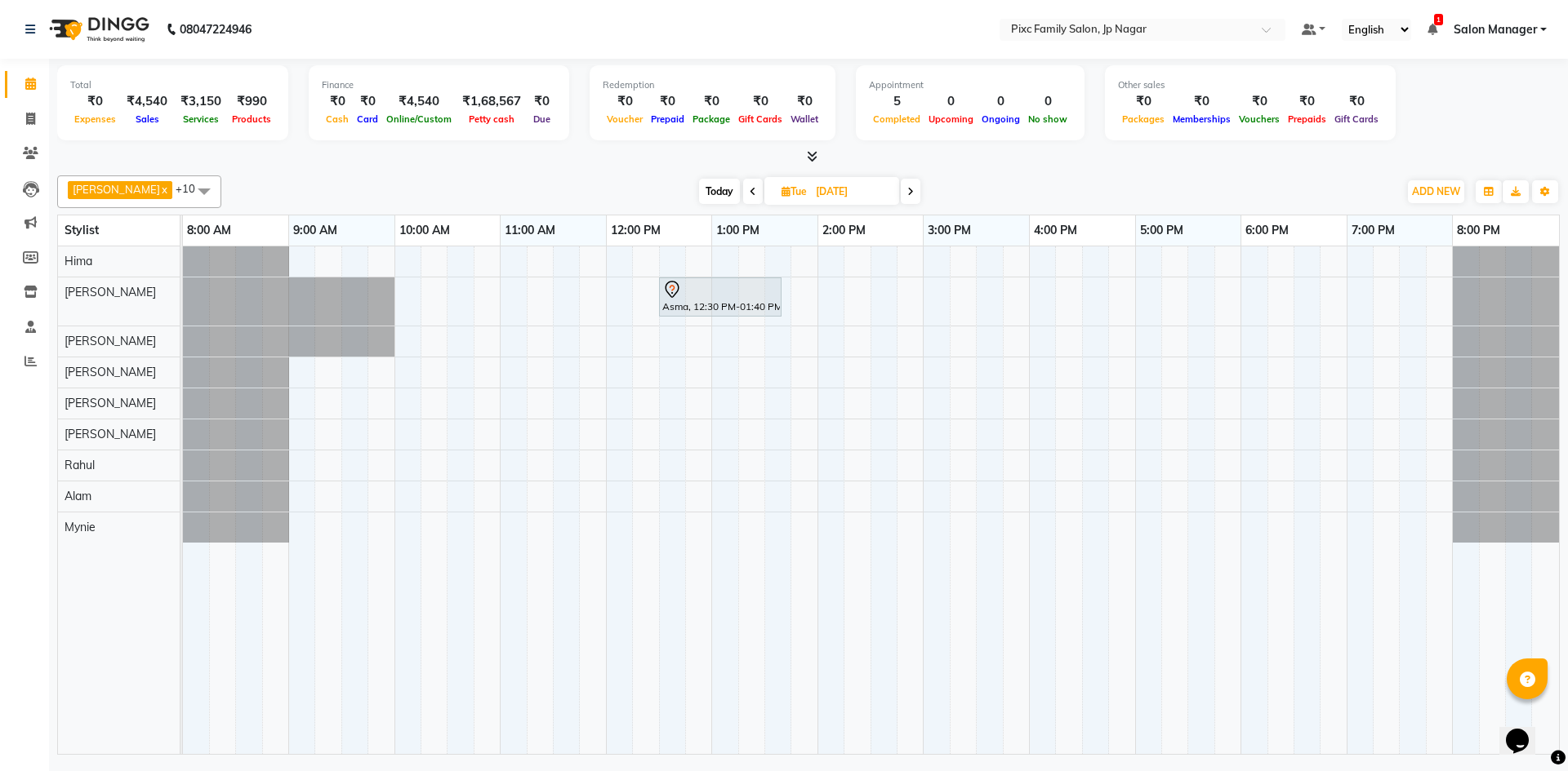
click at [699, 192] on span "Today" at bounding box center [720, 191] width 41 height 25
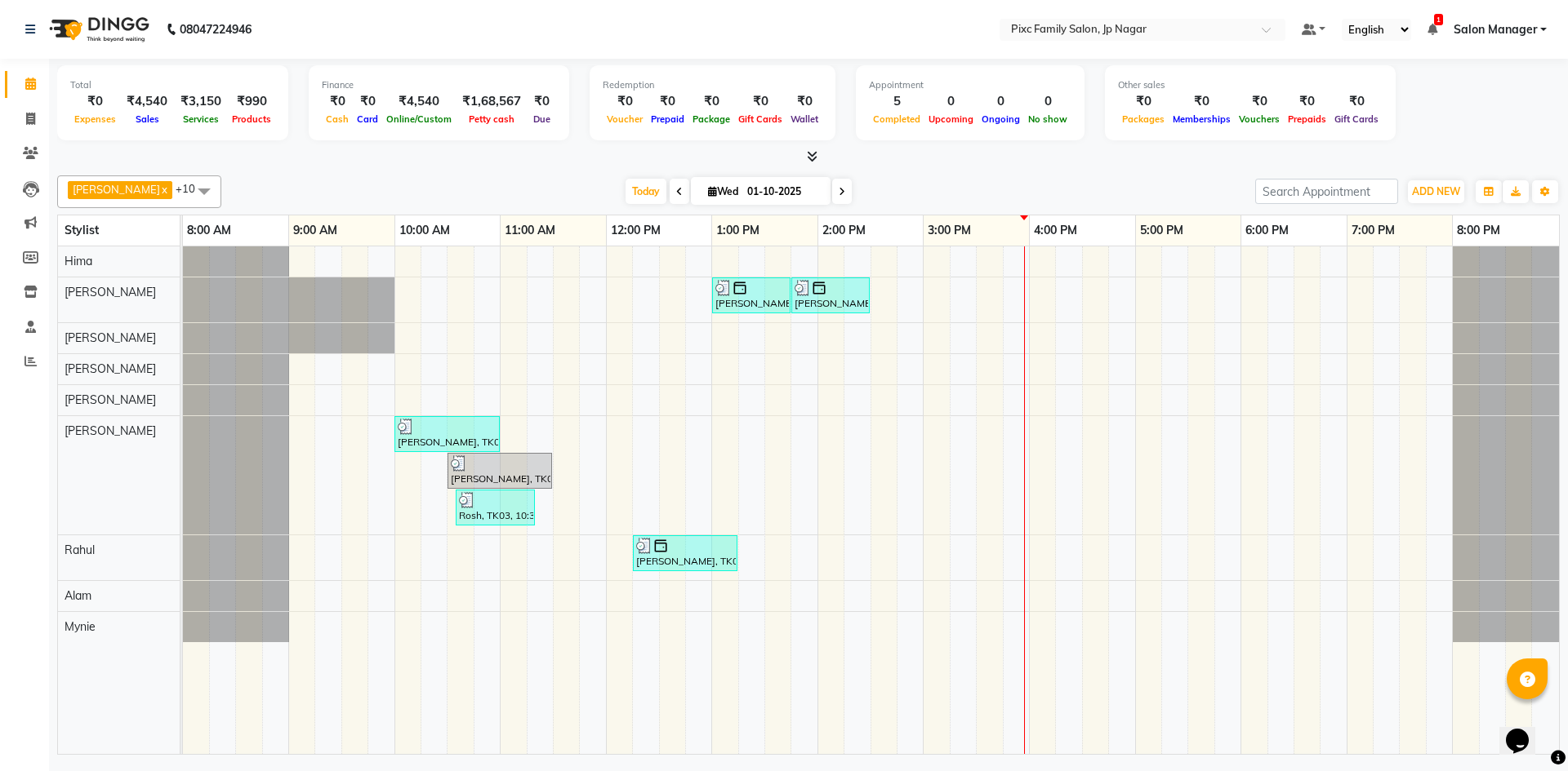
click at [839, 192] on icon at bounding box center [842, 192] width 7 height 9
type input "02-10-2025"
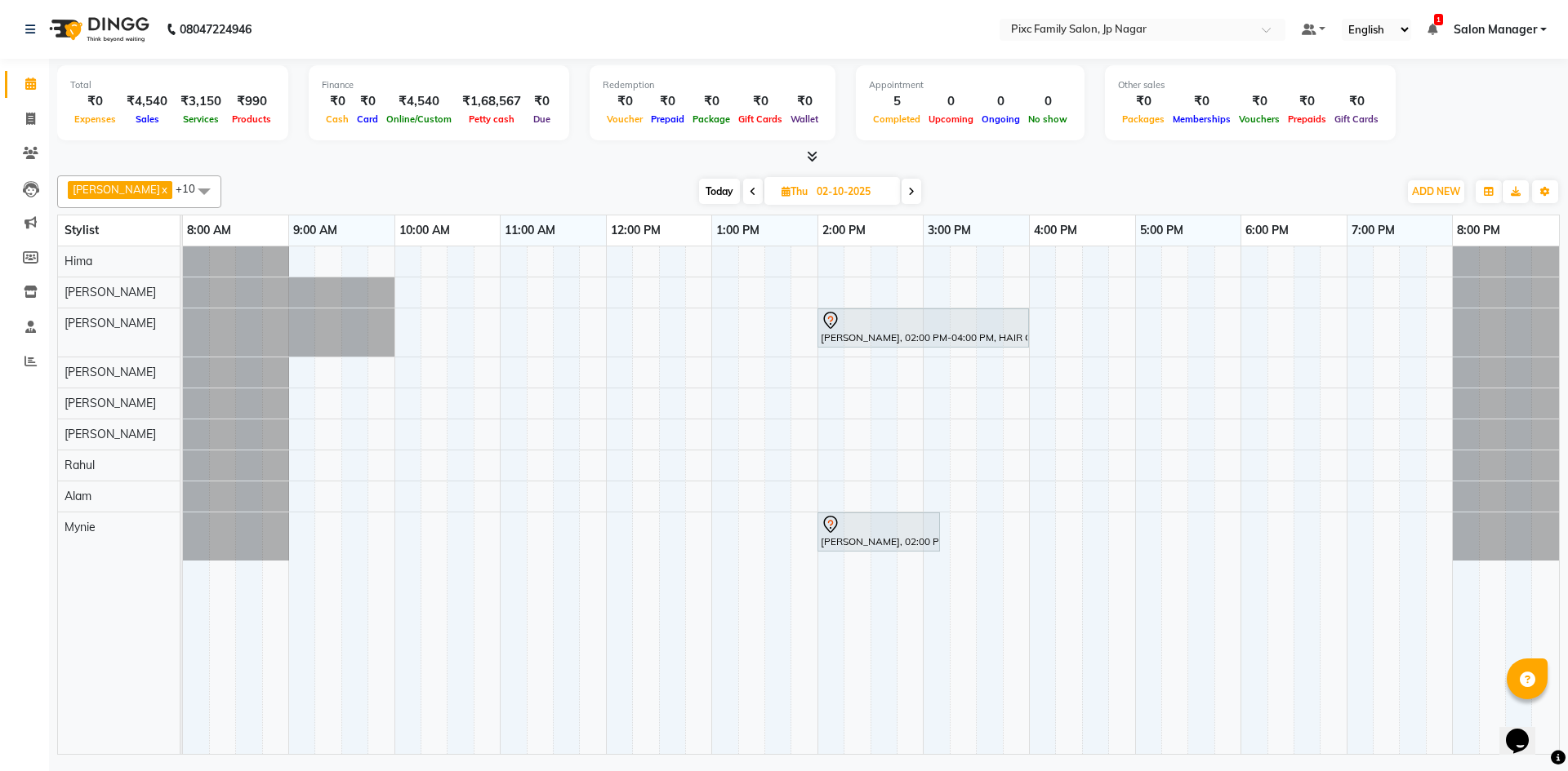
click at [713, 288] on div "[PERSON_NAME], 02:00 PM-04:00 PM, HAIR COLOR - GLOBAL MAJIREL MEDIUM [PERSON_NA…" at bounding box center [871, 500] width 1376 height 508
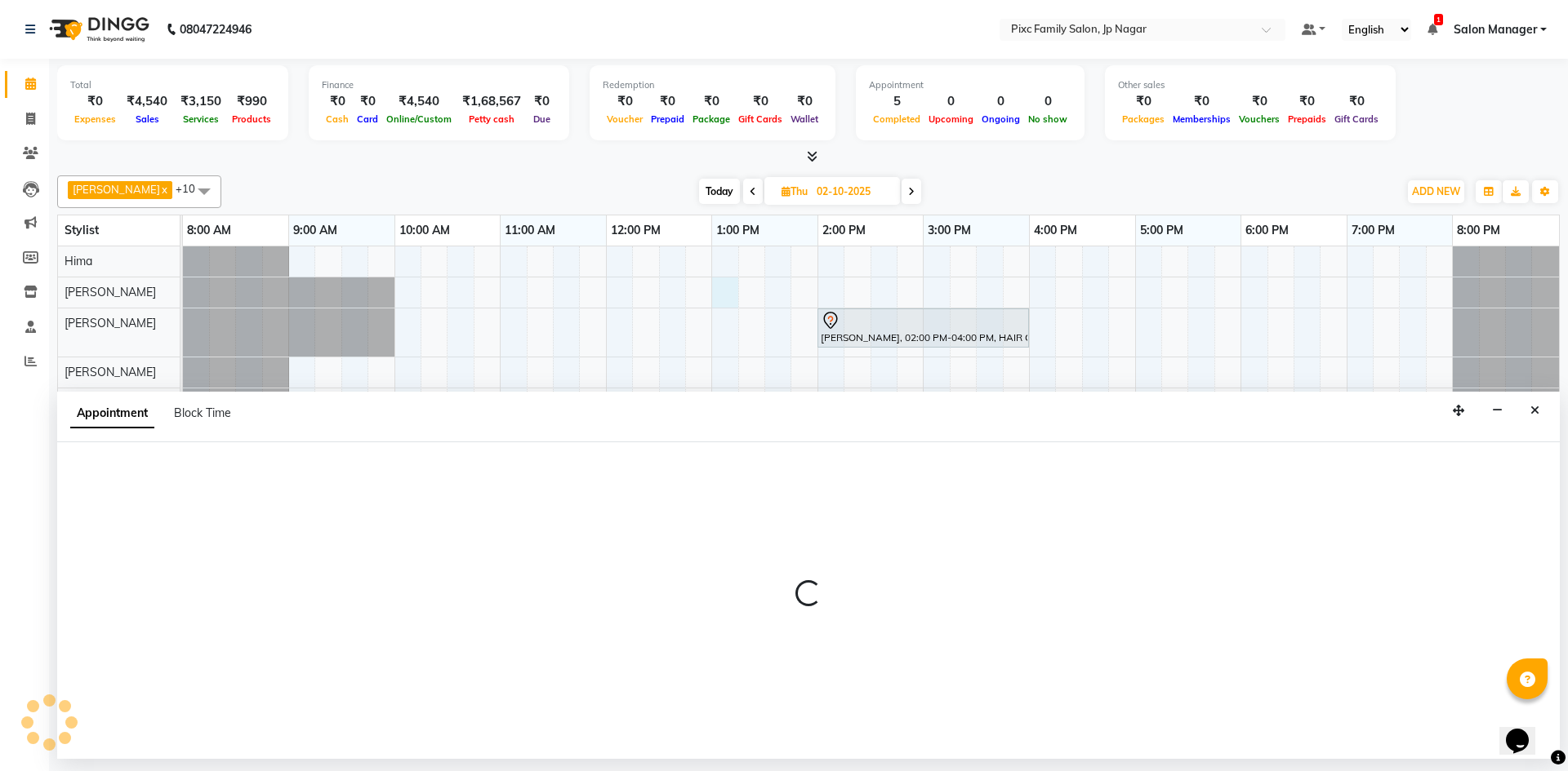
select select "82406"
select select "780"
select select "tentative"
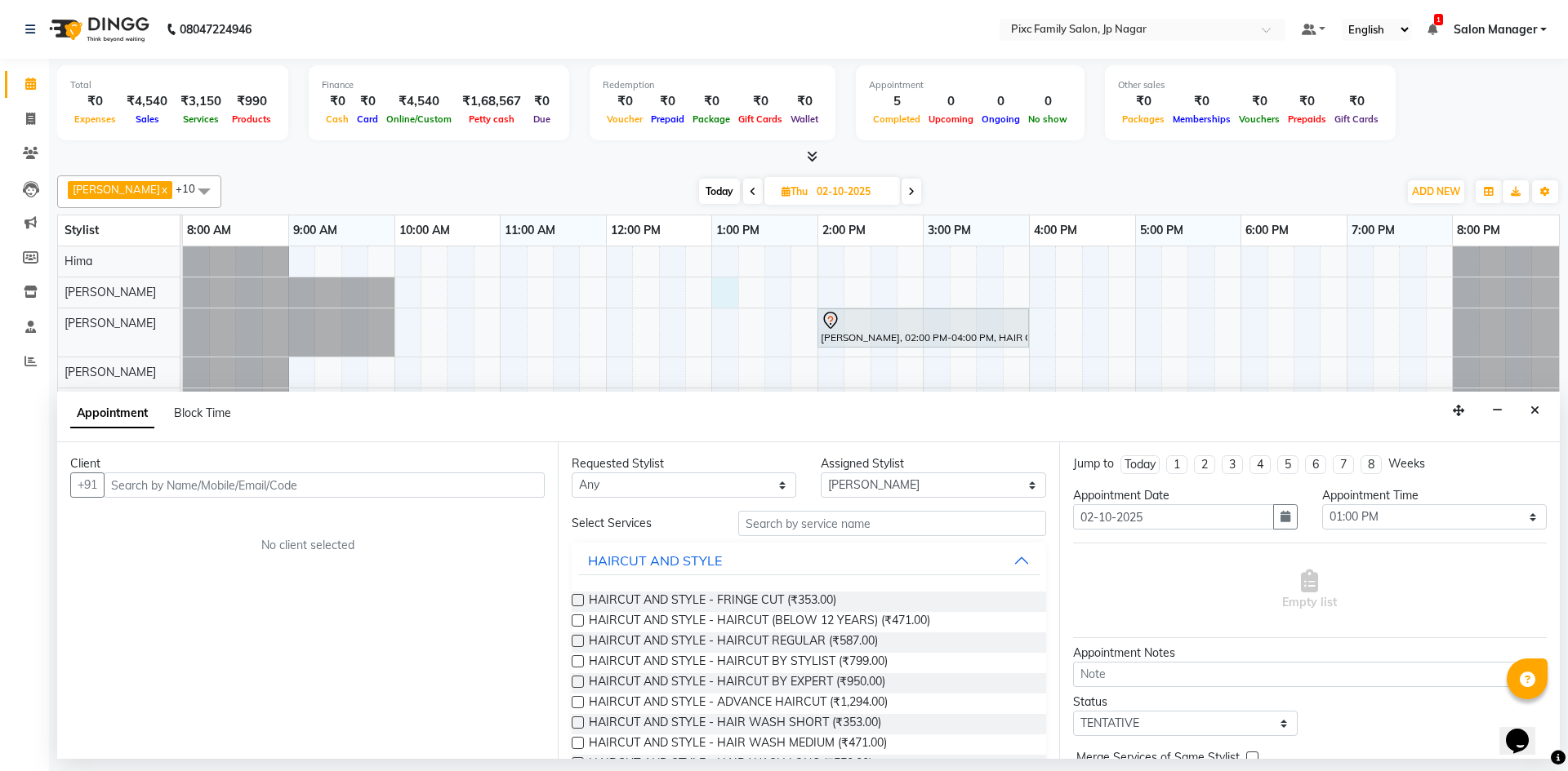
click at [474, 478] on input "text" at bounding box center [324, 484] width 441 height 25
click at [172, 484] on input "6283 588 903" at bounding box center [291, 484] width 373 height 25
click at [145, 481] on input "6283 588903" at bounding box center [291, 484] width 373 height 25
type input "6283588903"
click at [516, 491] on span "Add Client" at bounding box center [511, 485] width 54 height 15
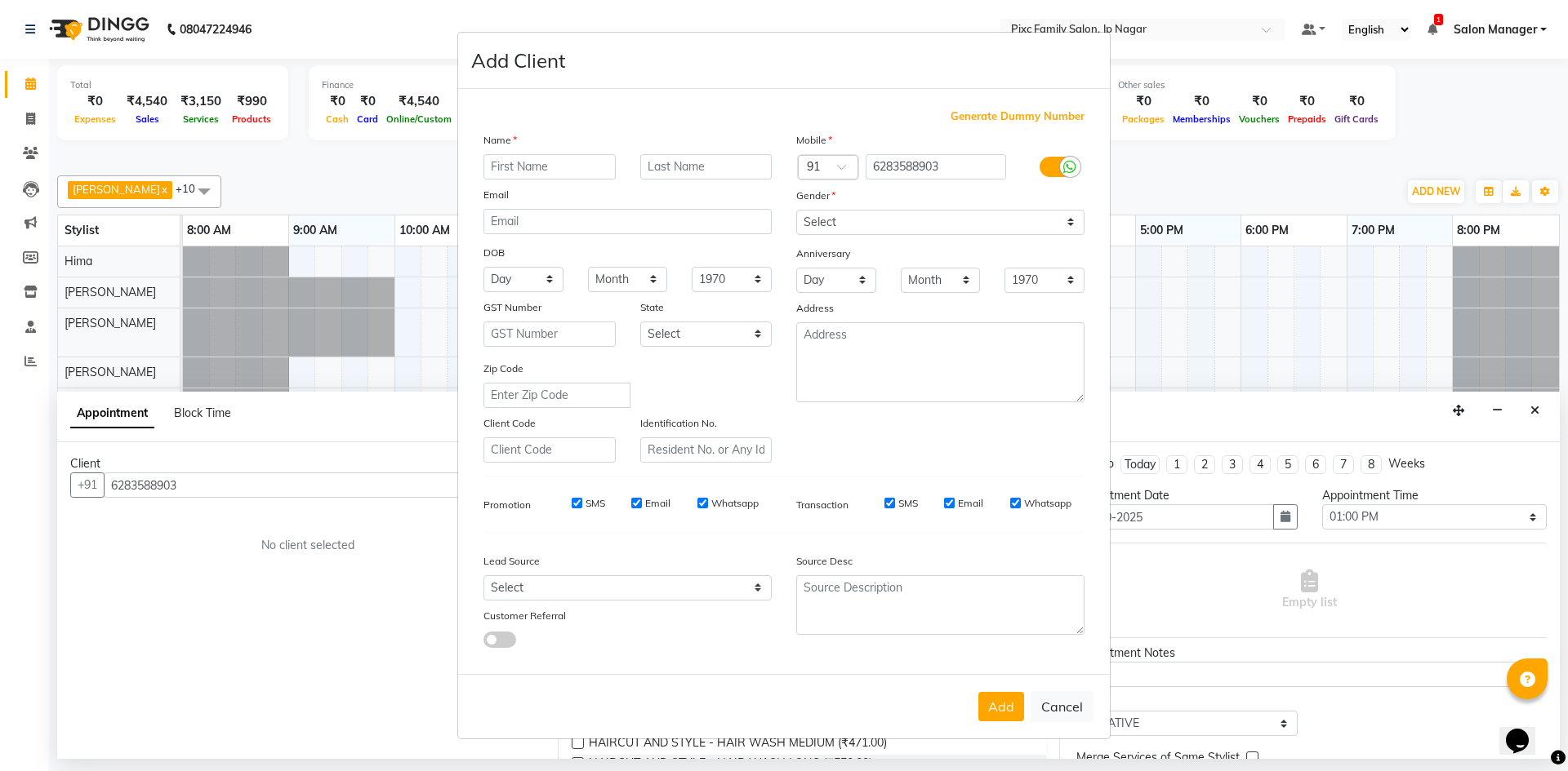
click at [551, 163] on input "text" at bounding box center [549, 167] width 132 height 25
type input "[PERSON_NAME]"
click at [884, 216] on select "Select [DEMOGRAPHIC_DATA] [DEMOGRAPHIC_DATA] Other Prefer Not To Say" at bounding box center [940, 222] width 289 height 25
select select "[DEMOGRAPHIC_DATA]"
click at [796, 210] on select "Select [DEMOGRAPHIC_DATA] [DEMOGRAPHIC_DATA] Other Prefer Not To Say" at bounding box center [940, 222] width 289 height 25
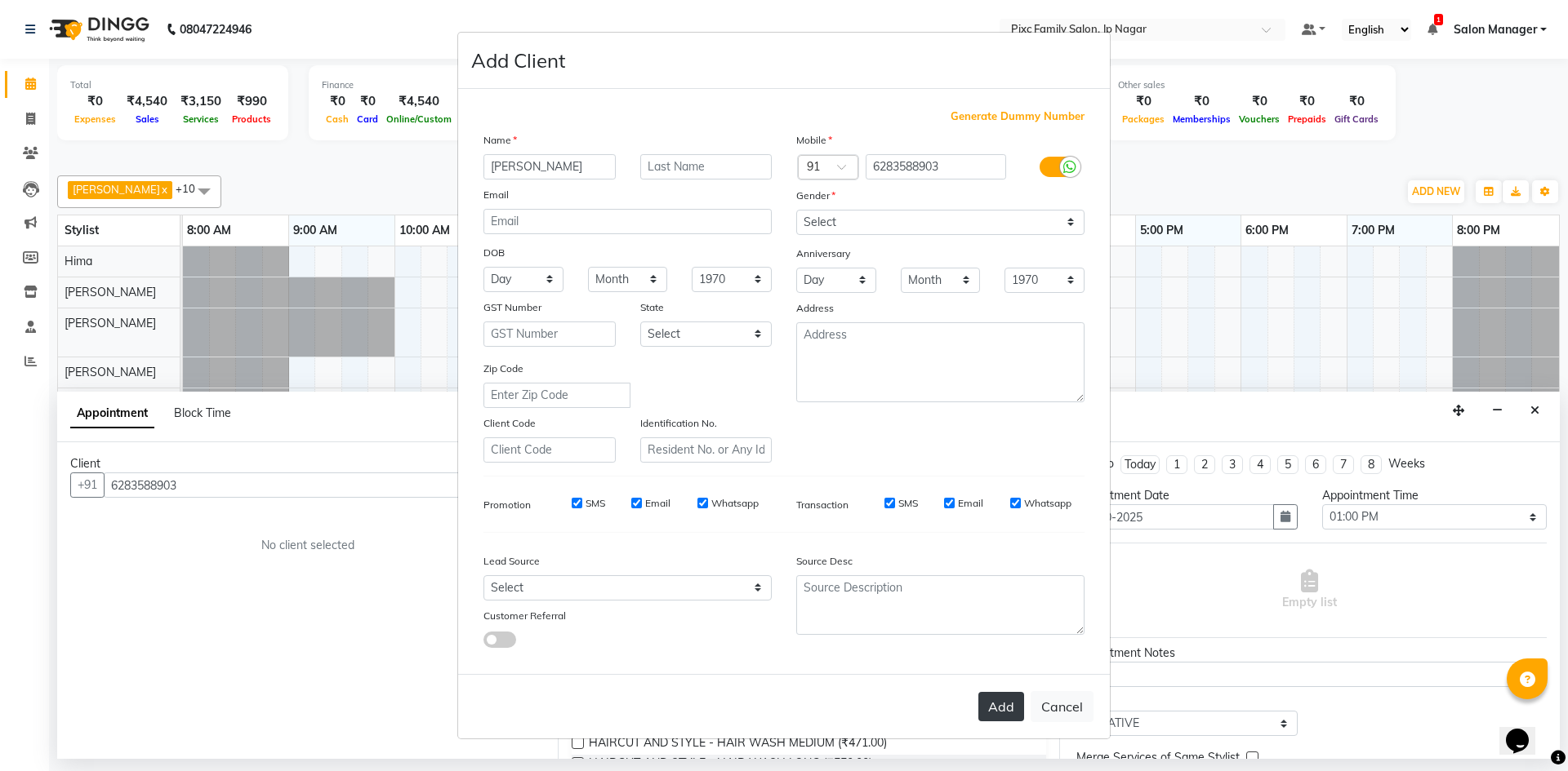
click at [1001, 706] on button "Add" at bounding box center [1001, 706] width 46 height 29
click at [953, 170] on input "6283588903" at bounding box center [935, 167] width 142 height 25
type input "6283588903"
click at [1005, 702] on button "Add" at bounding box center [1001, 706] width 46 height 29
click at [1003, 702] on button "Add" at bounding box center [1001, 706] width 46 height 29
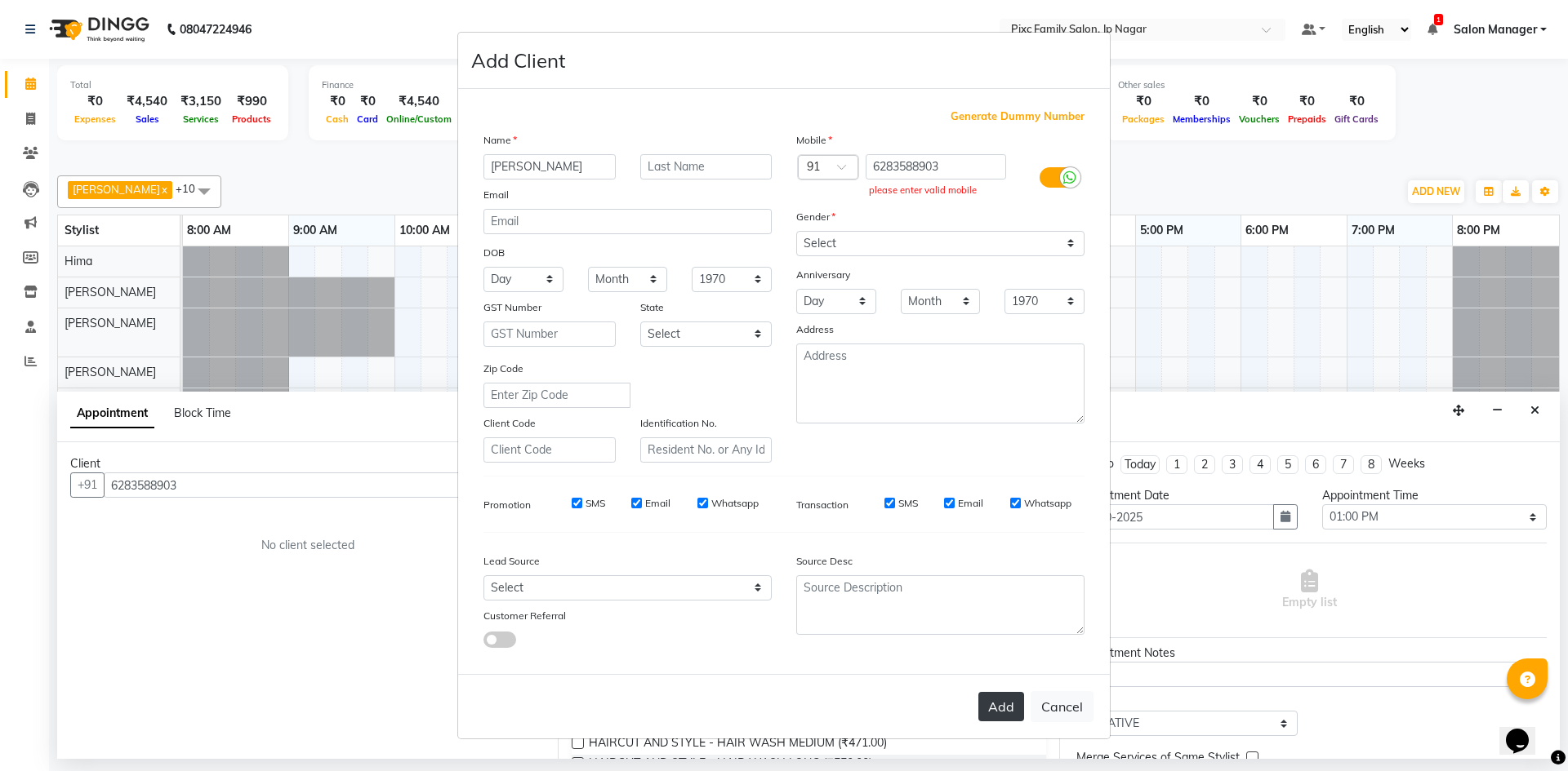
click at [1003, 702] on button "Add" at bounding box center [1001, 706] width 46 height 29
drag, startPoint x: 957, startPoint y: 168, endPoint x: 872, endPoint y: 166, distance: 85.0
click at [872, 166] on input "6283588903" at bounding box center [935, 167] width 142 height 25
click at [1202, 326] on ngb-modal-window "Add Client Generate Dummy Number Name [PERSON_NAME] Email DOB Day 01 02 03 04 0…" at bounding box center [784, 385] width 1568 height 771
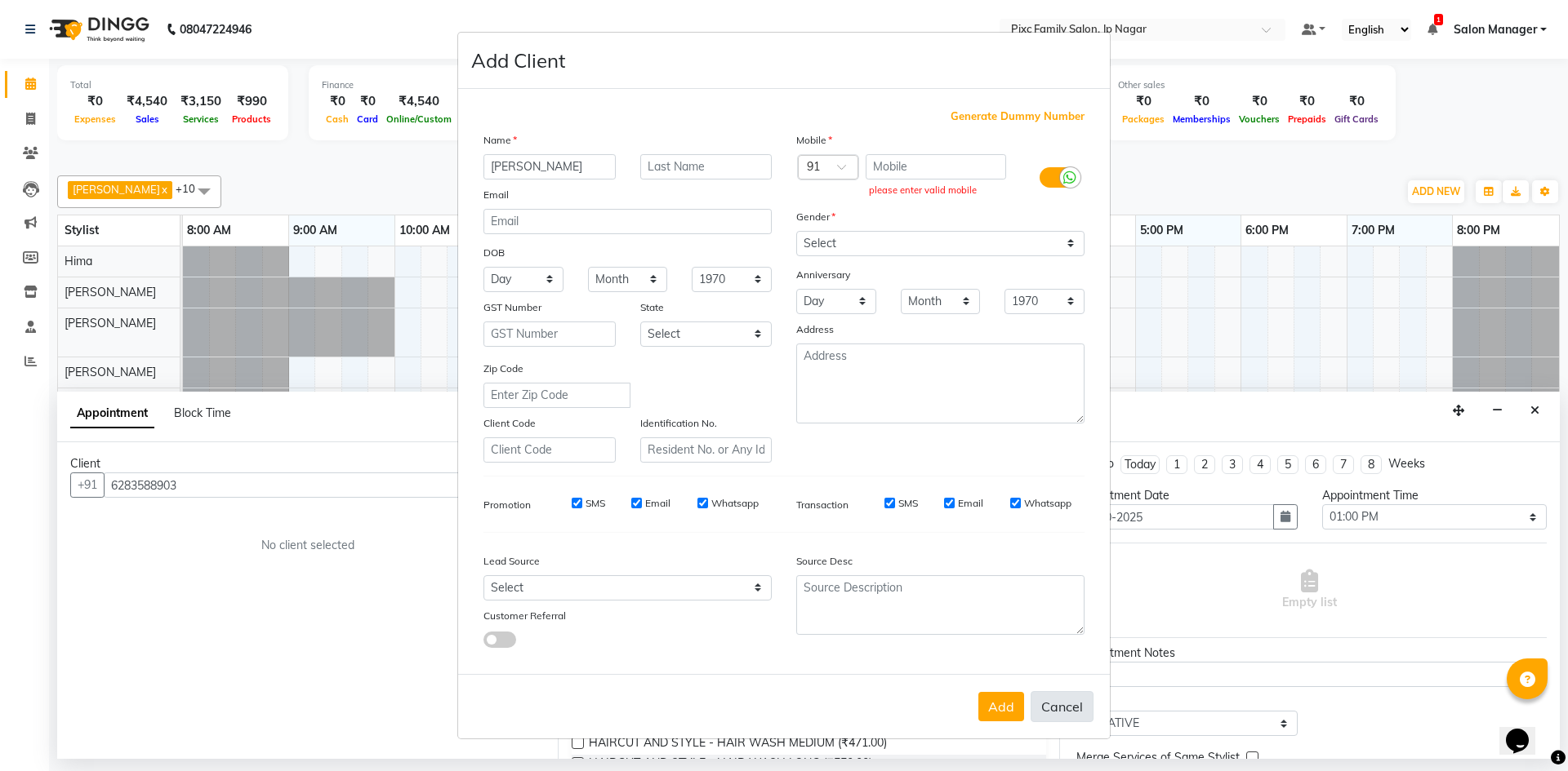
click at [1080, 712] on button "Cancel" at bounding box center [1061, 706] width 63 height 31
select select
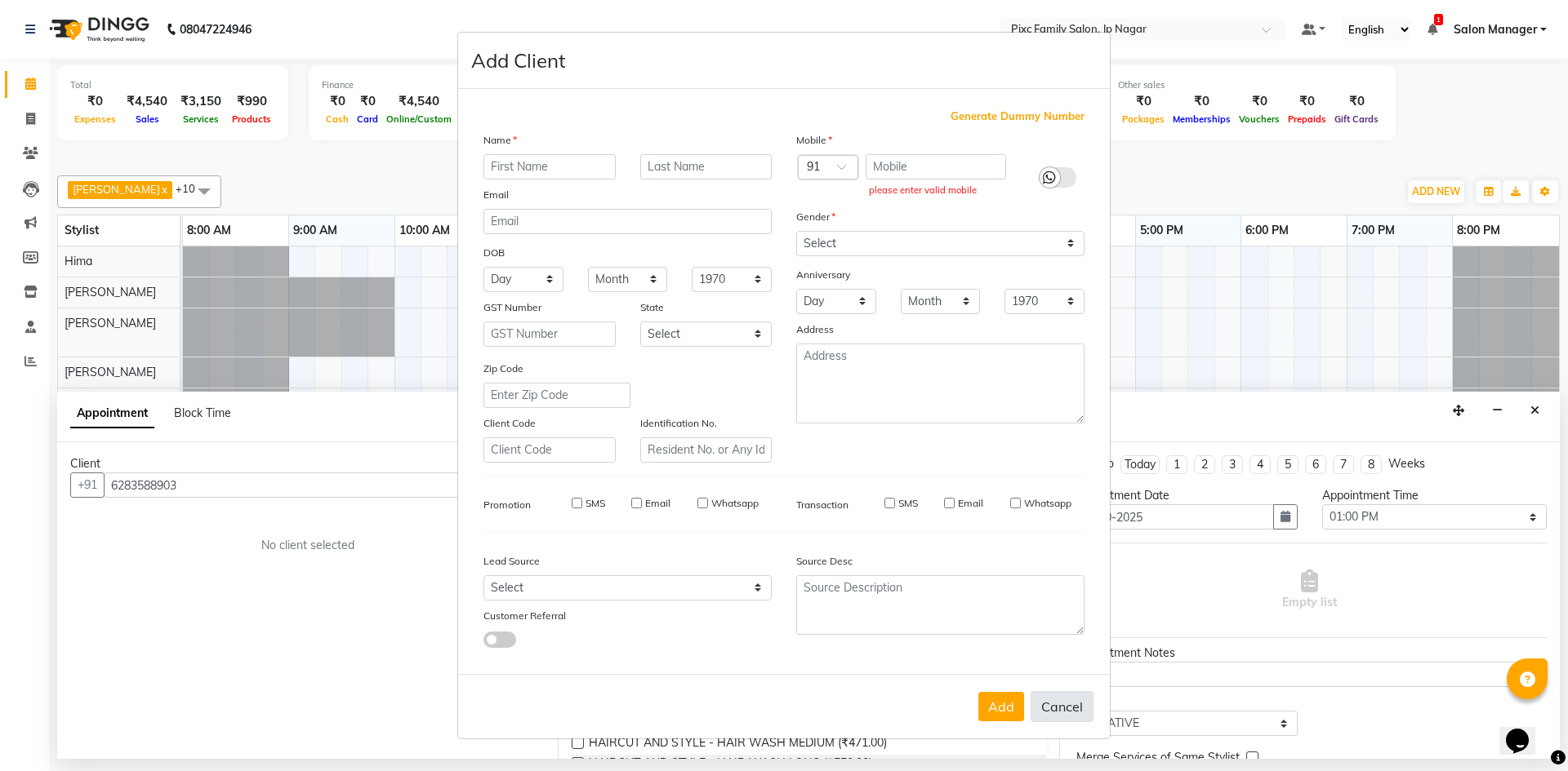
select select
checkbox input "false"
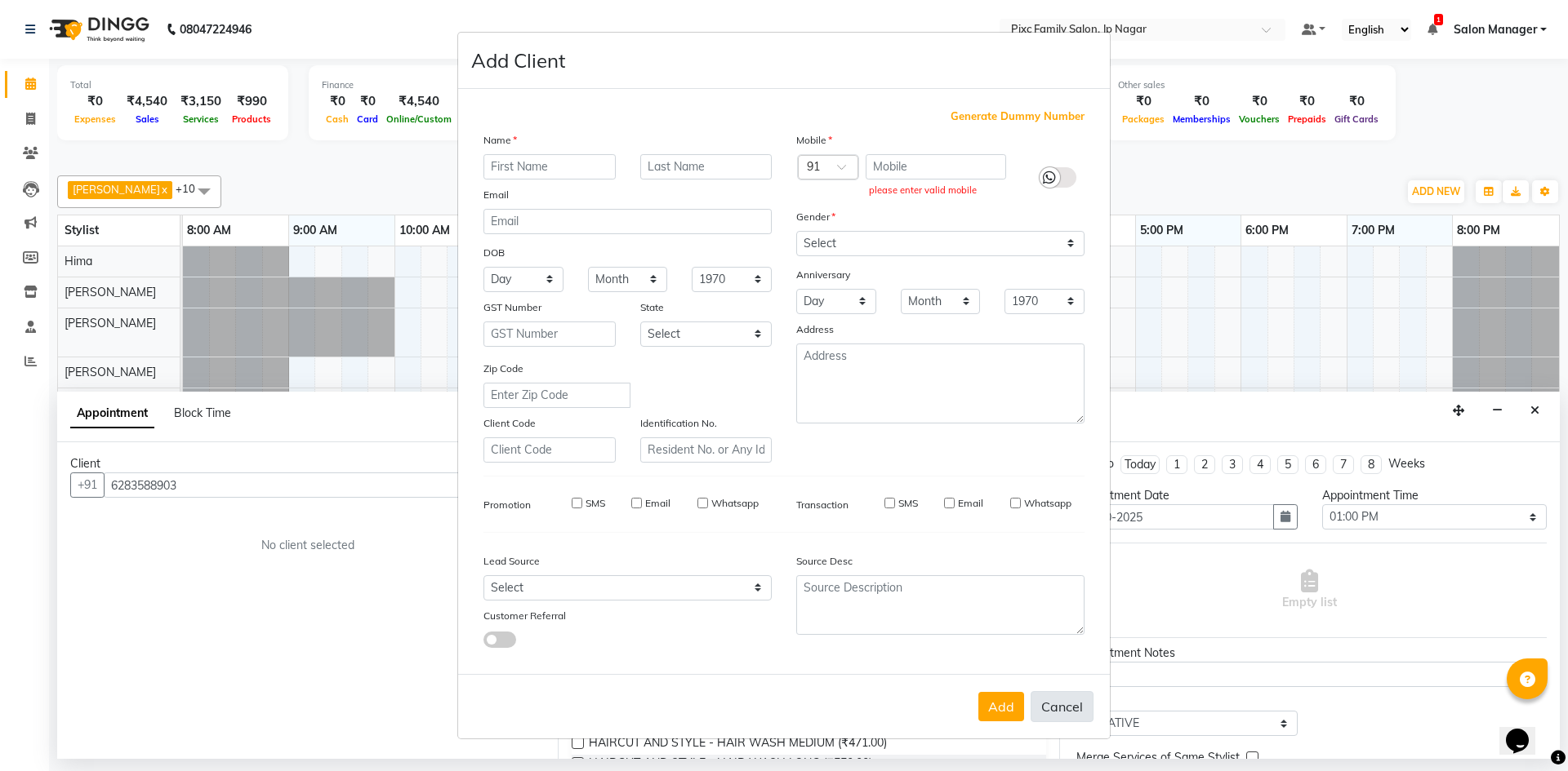
checkbox input "false"
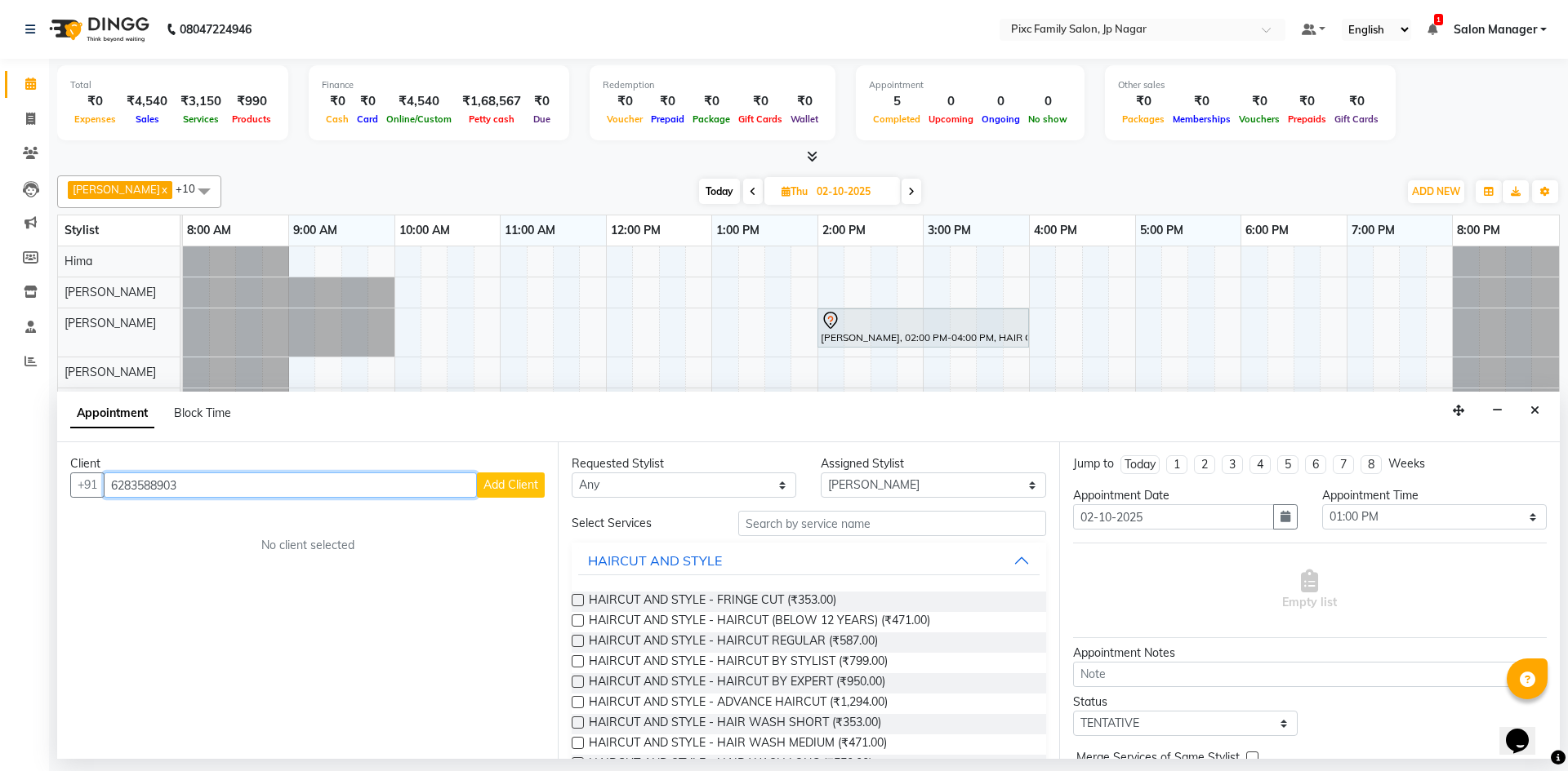
click at [408, 484] on input "6283588903" at bounding box center [291, 484] width 373 height 25
type input "6"
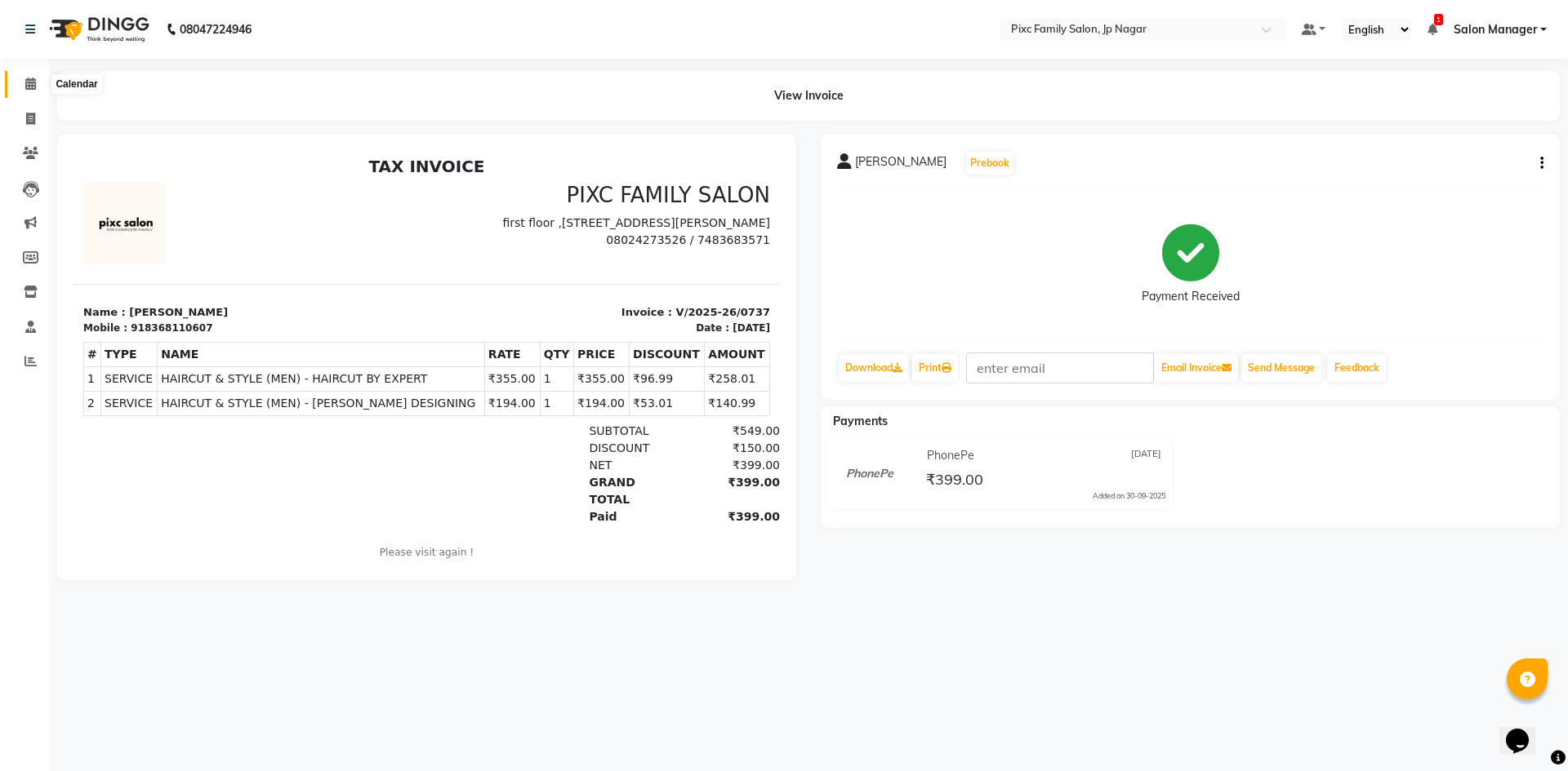
click at [26, 87] on icon at bounding box center [30, 83] width 10 height 12
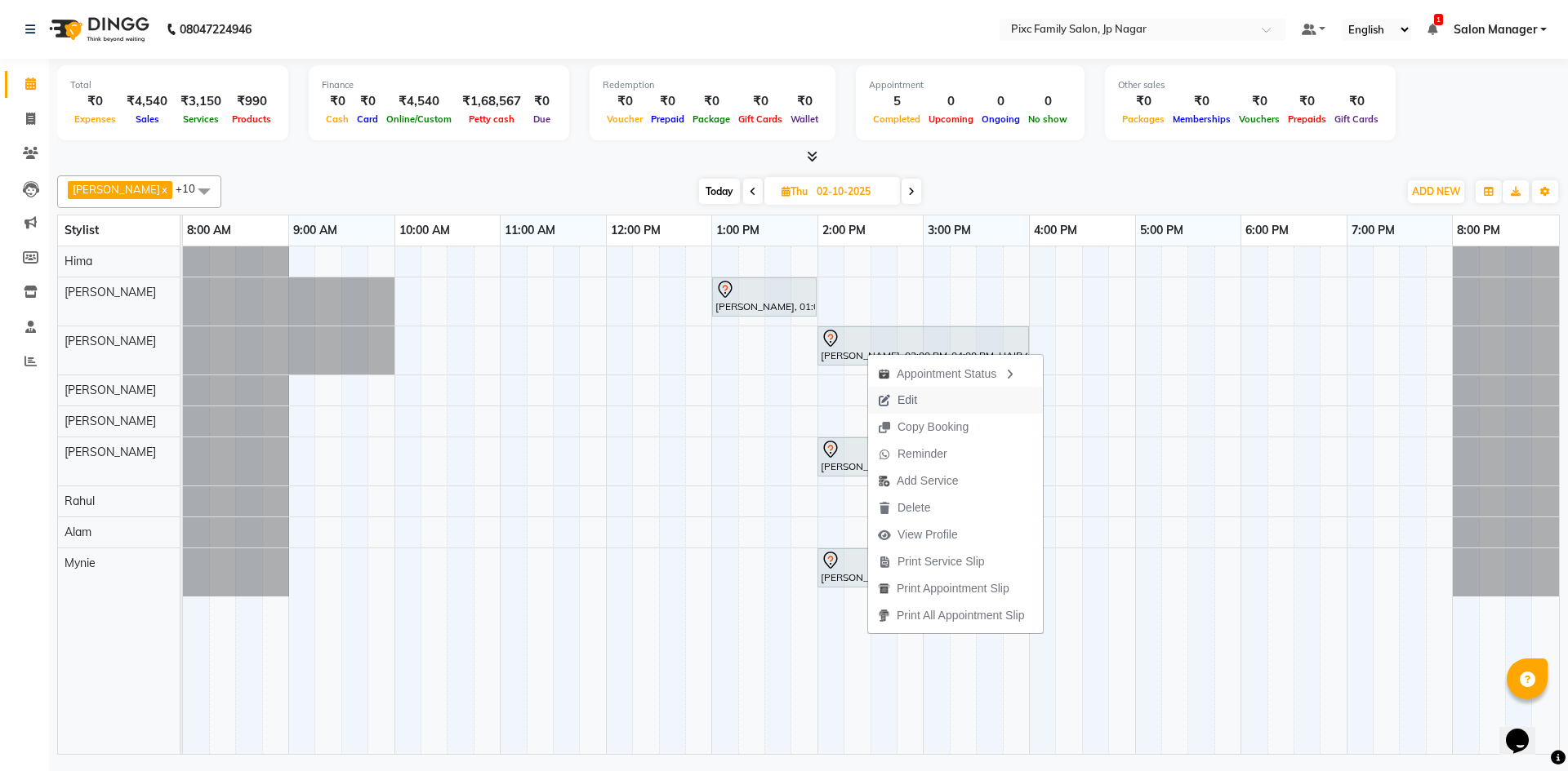
click at [927, 408] on span "Edit" at bounding box center [897, 400] width 59 height 27
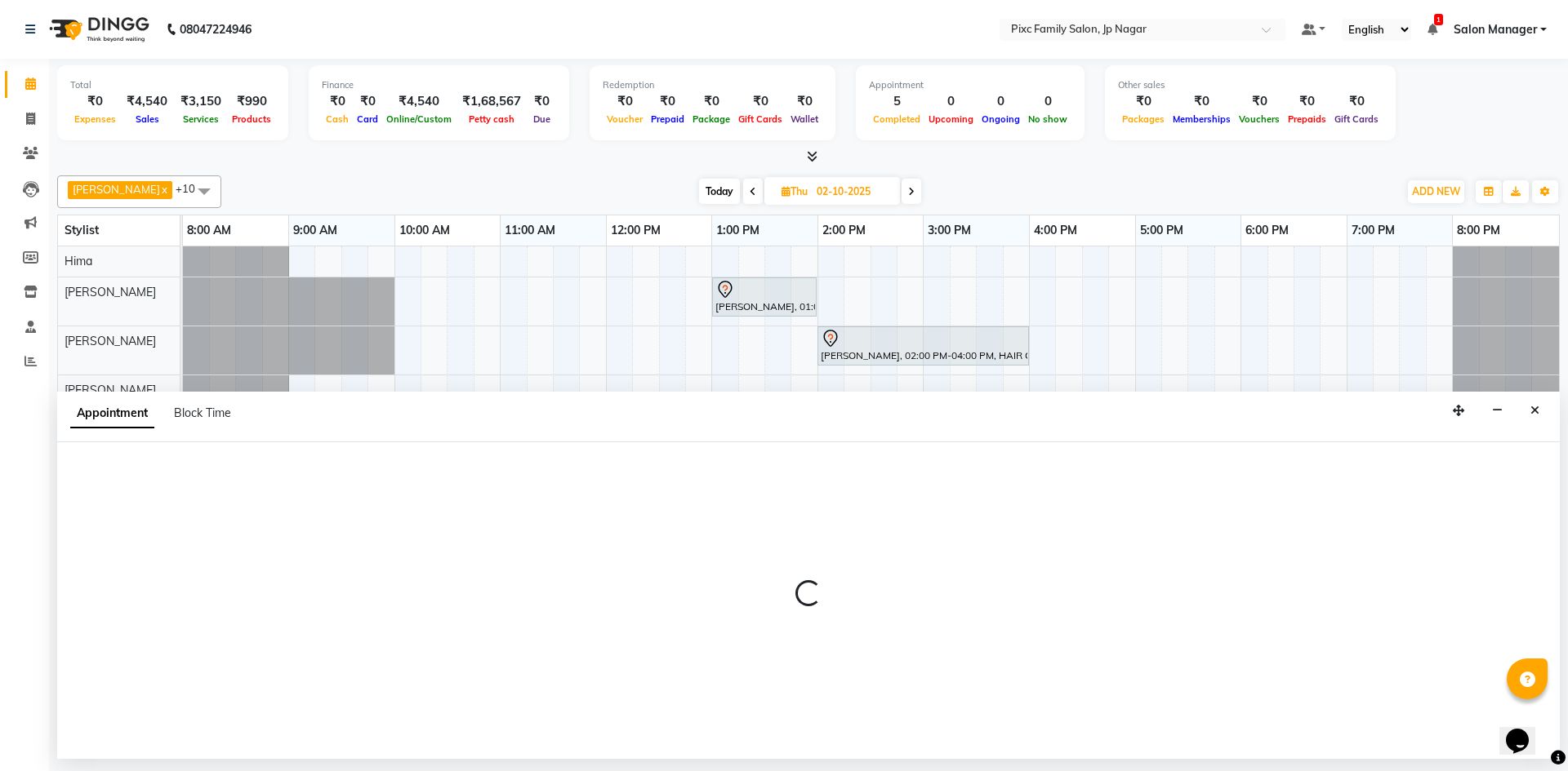
select select "tentative"
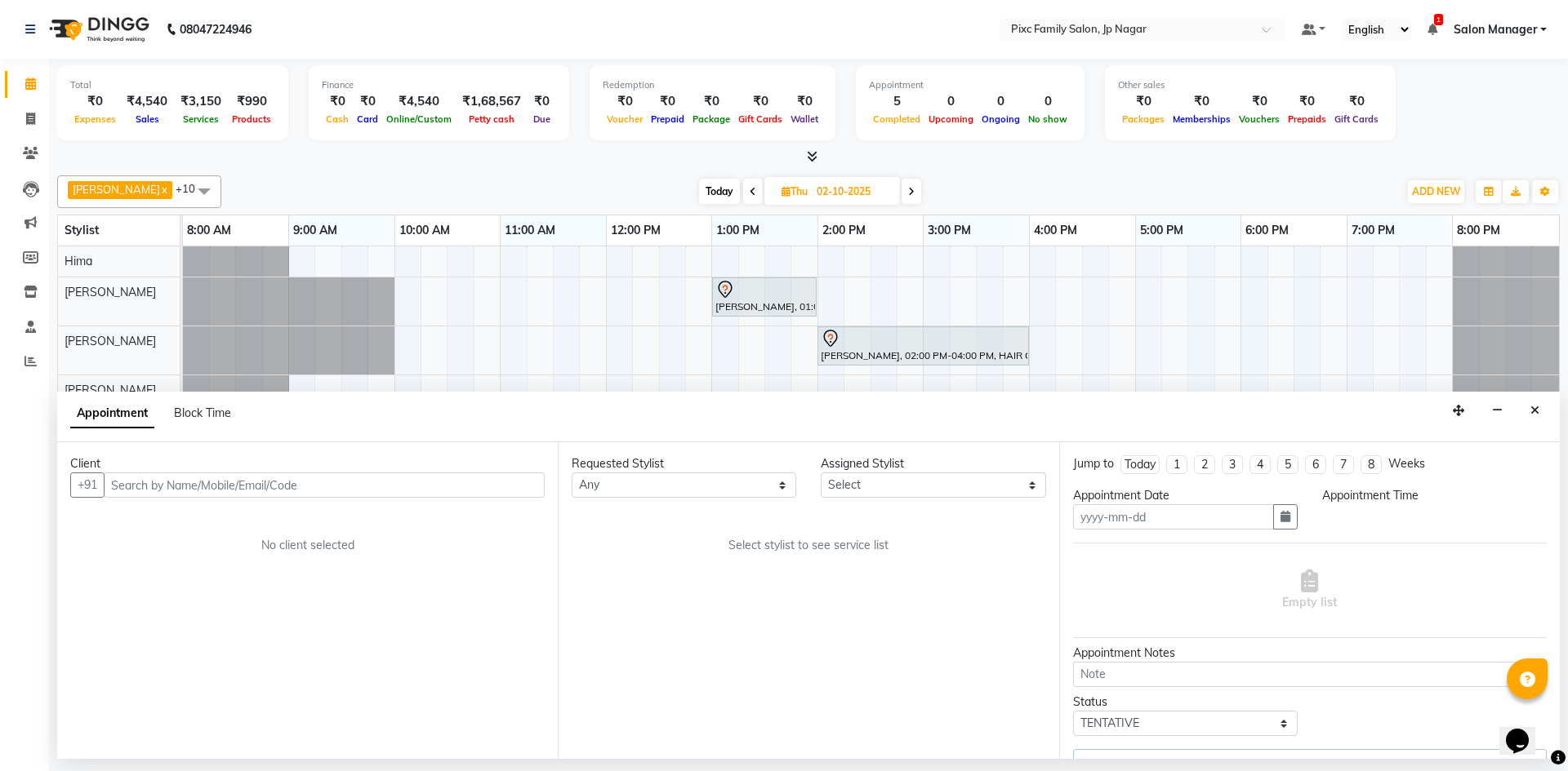
type input "02-10-2025"
select select "83063"
select select "840"
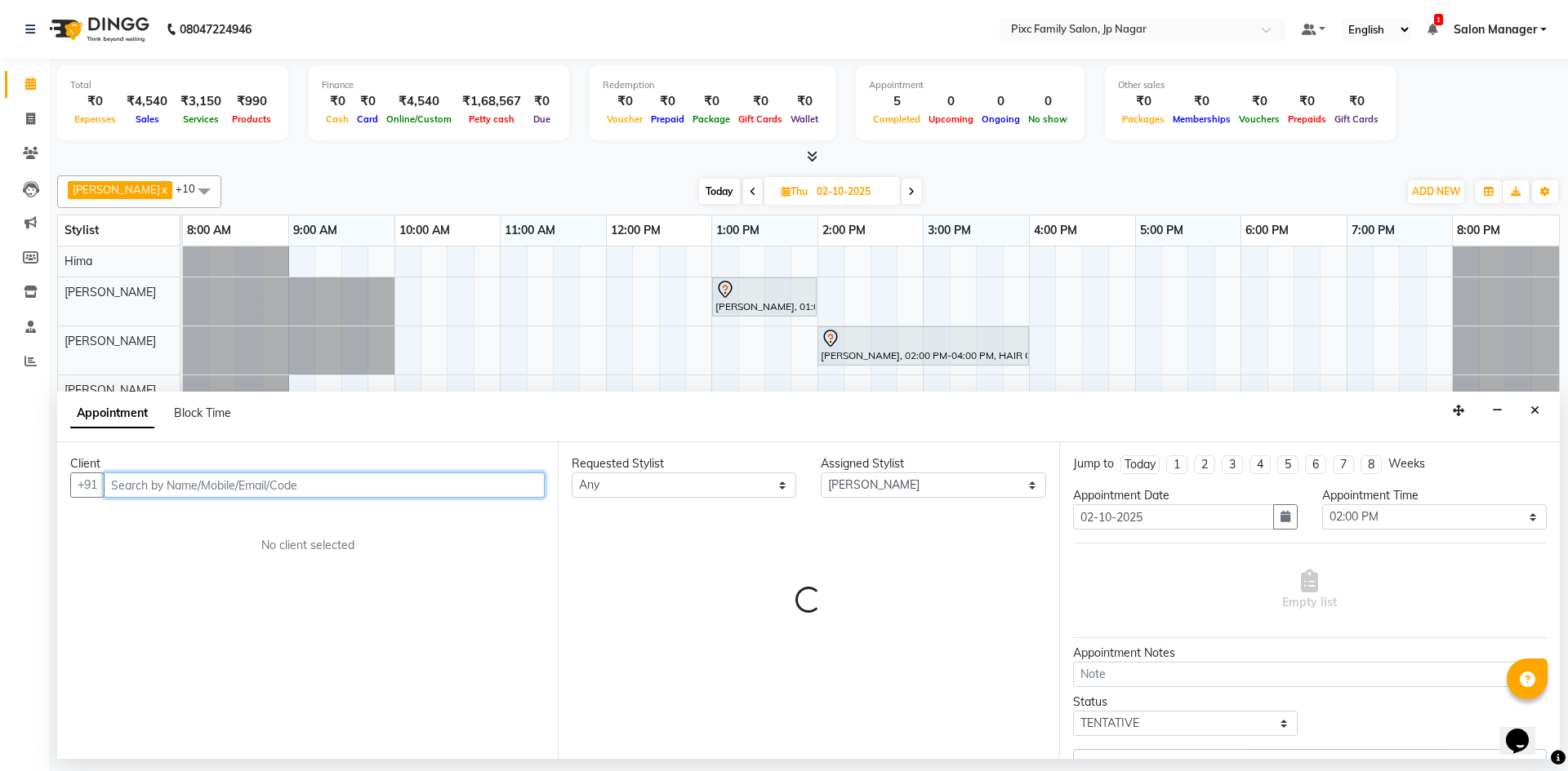
select select "4220"
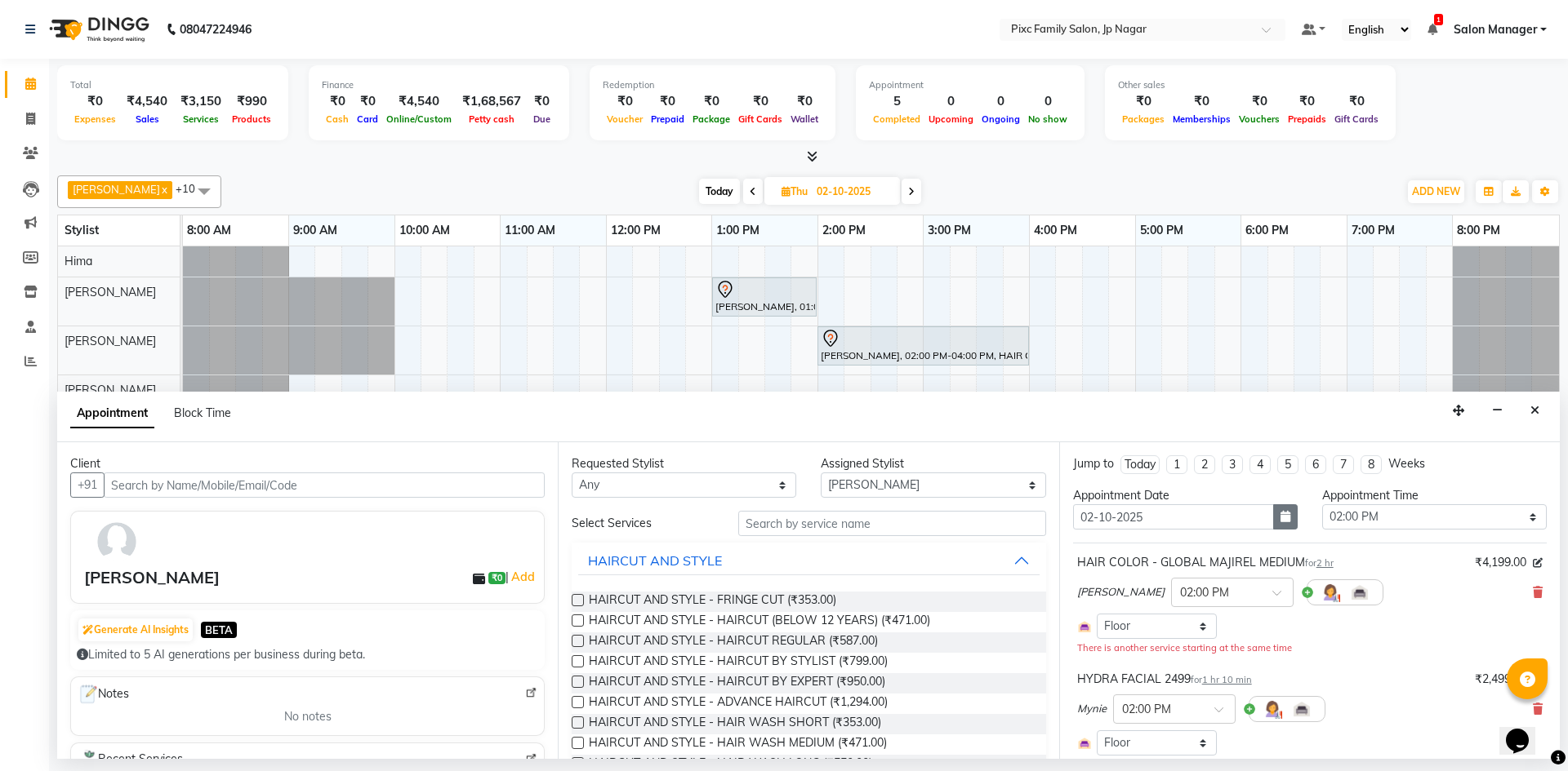
click at [1280, 518] on icon "button" at bounding box center [1285, 516] width 9 height 11
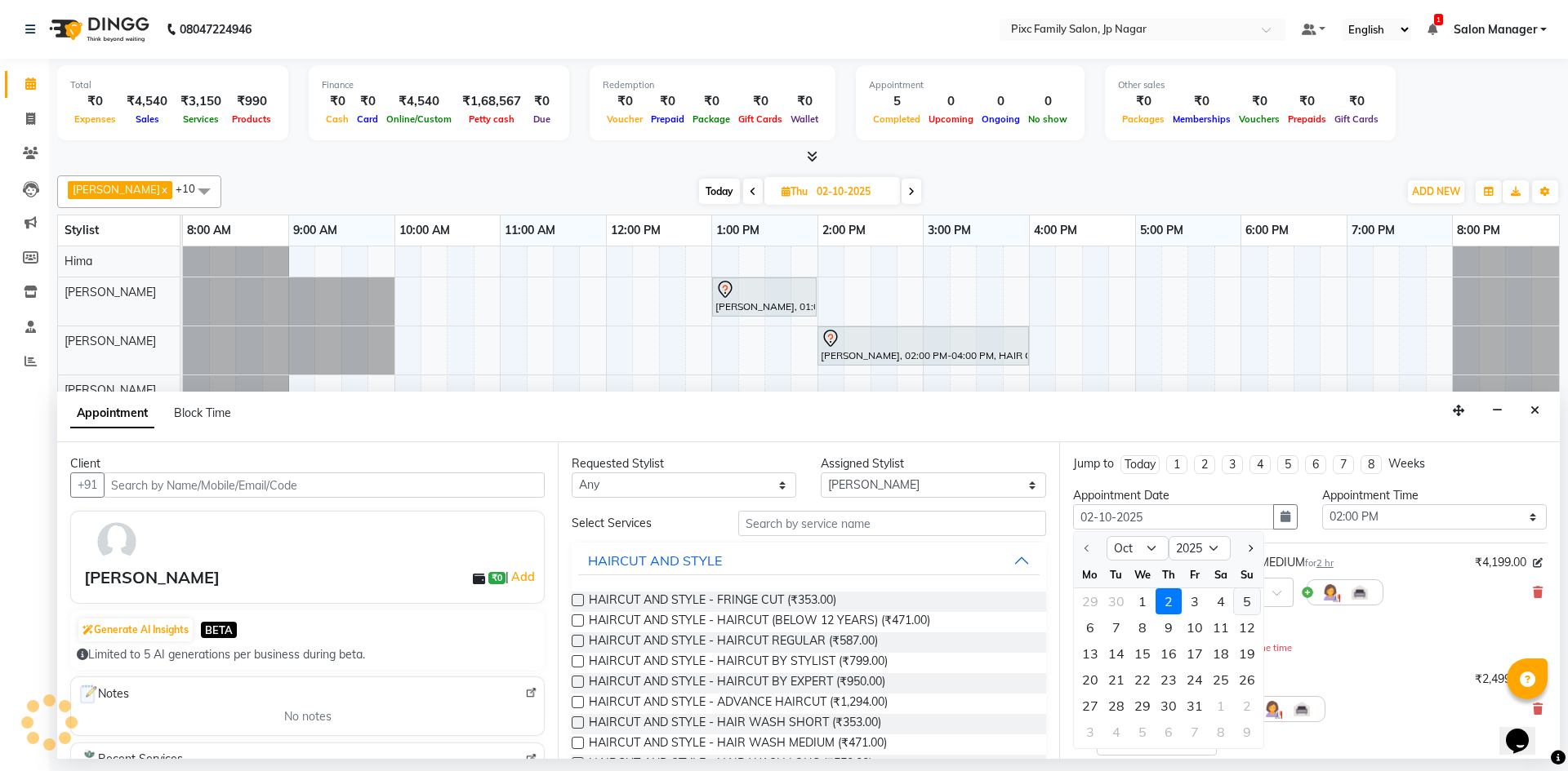
click at [1247, 604] on div "5" at bounding box center [1247, 601] width 26 height 26
type input "05-10-2025"
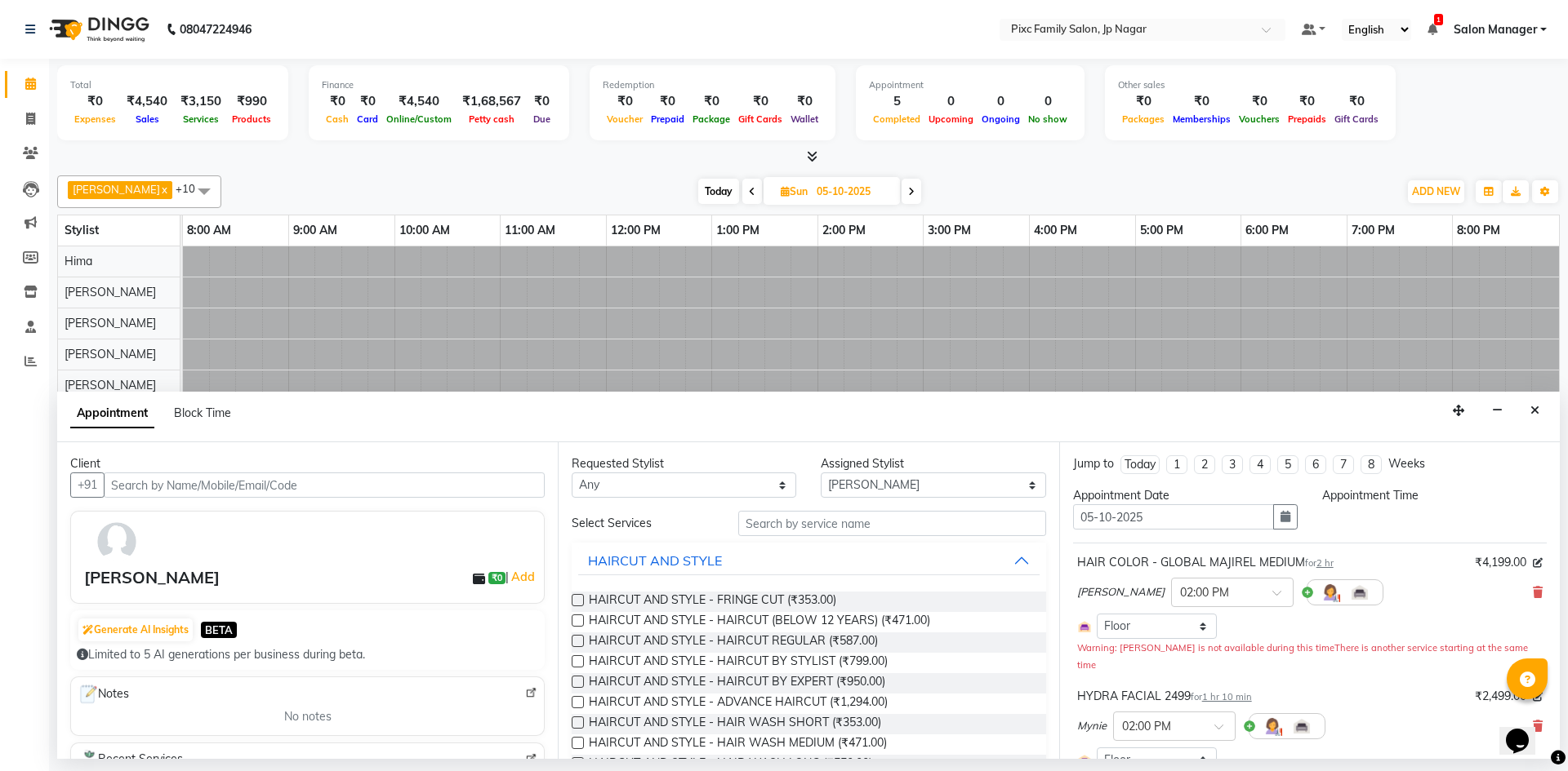
select select "840"
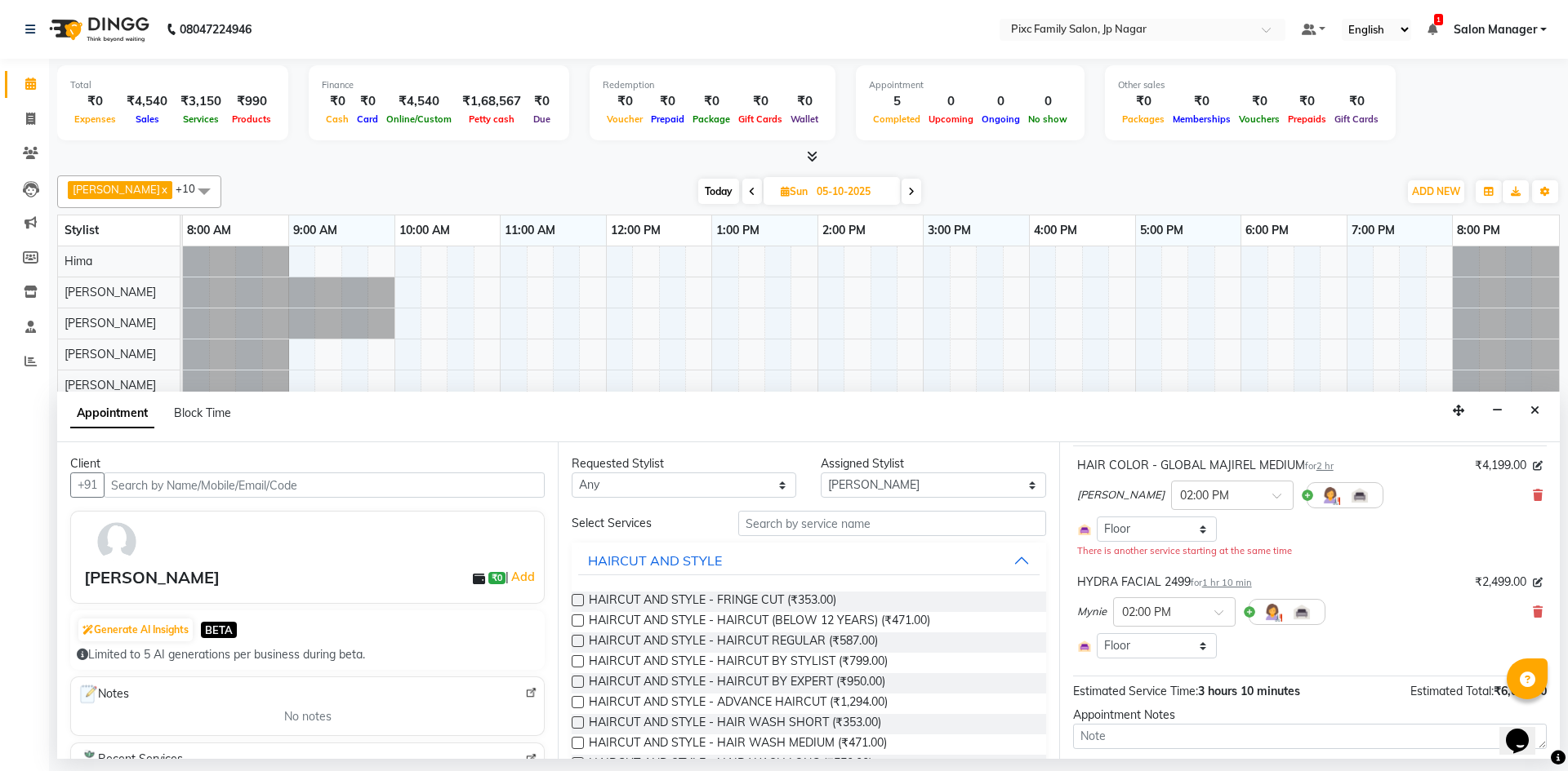
scroll to position [192, 0]
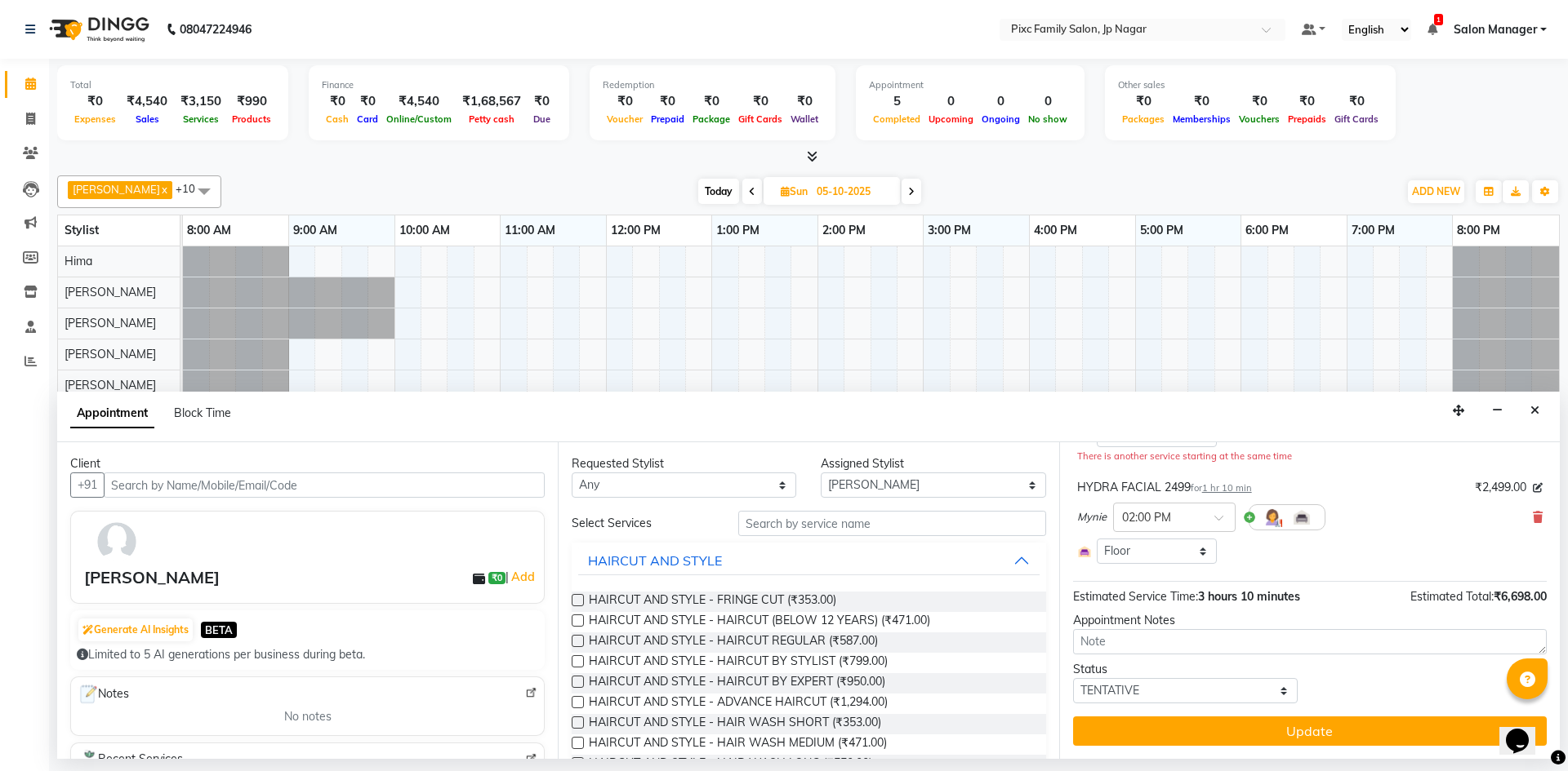
click at [1283, 738] on button "Update" at bounding box center [1309, 731] width 473 height 29
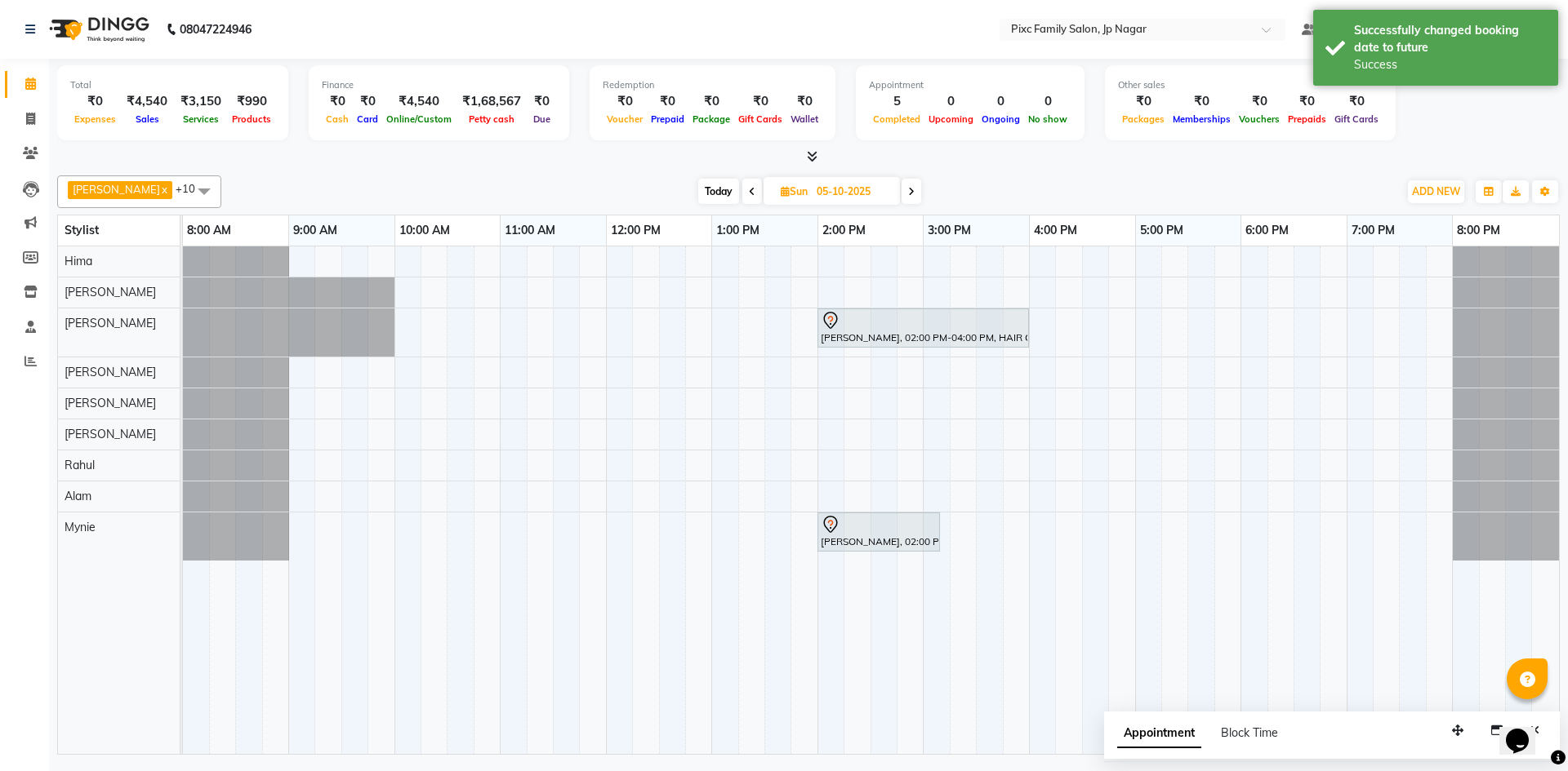
click at [698, 191] on span "Today" at bounding box center [719, 191] width 41 height 25
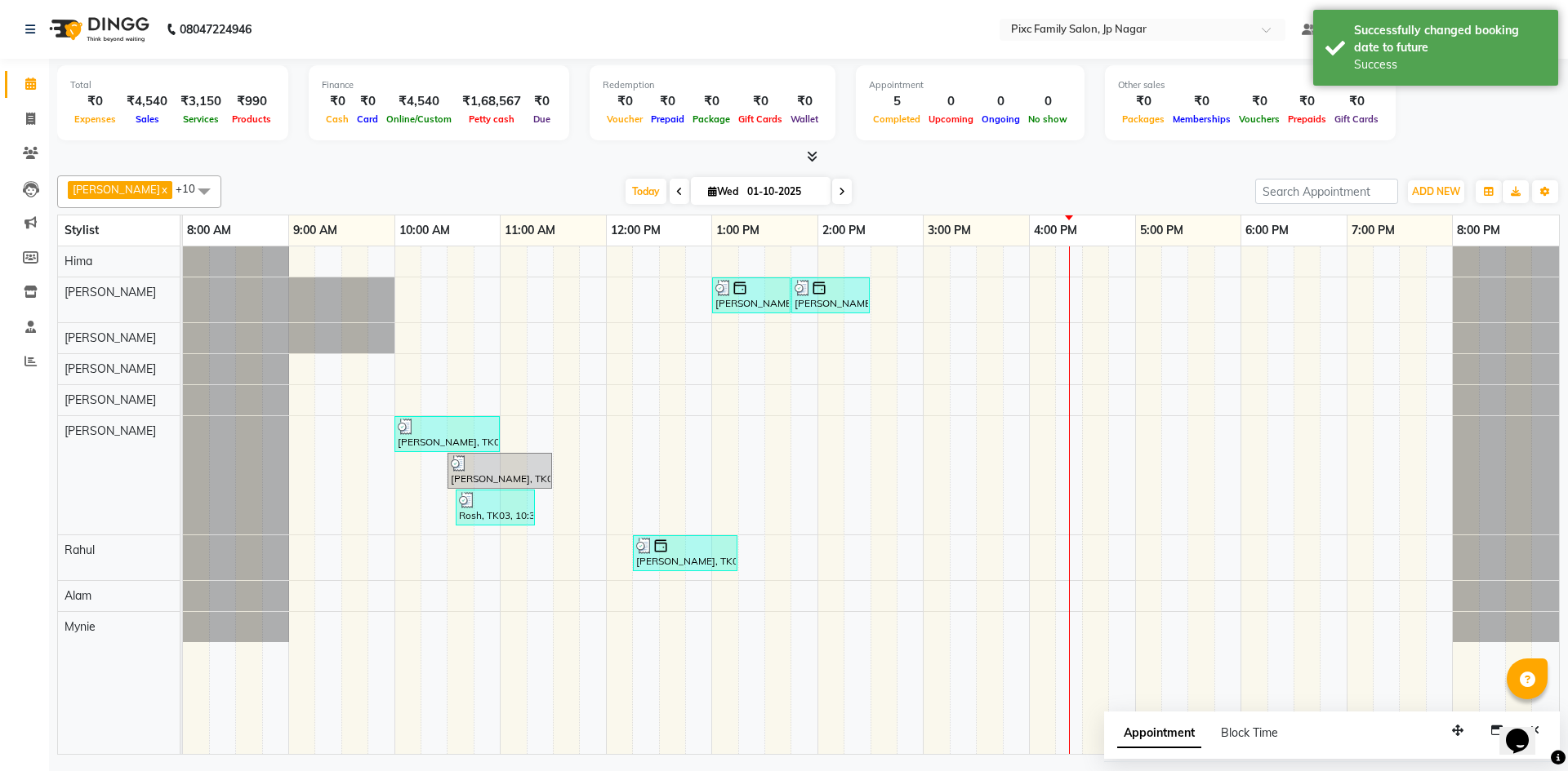
click at [832, 195] on span at bounding box center [842, 191] width 20 height 25
type input "02-10-2025"
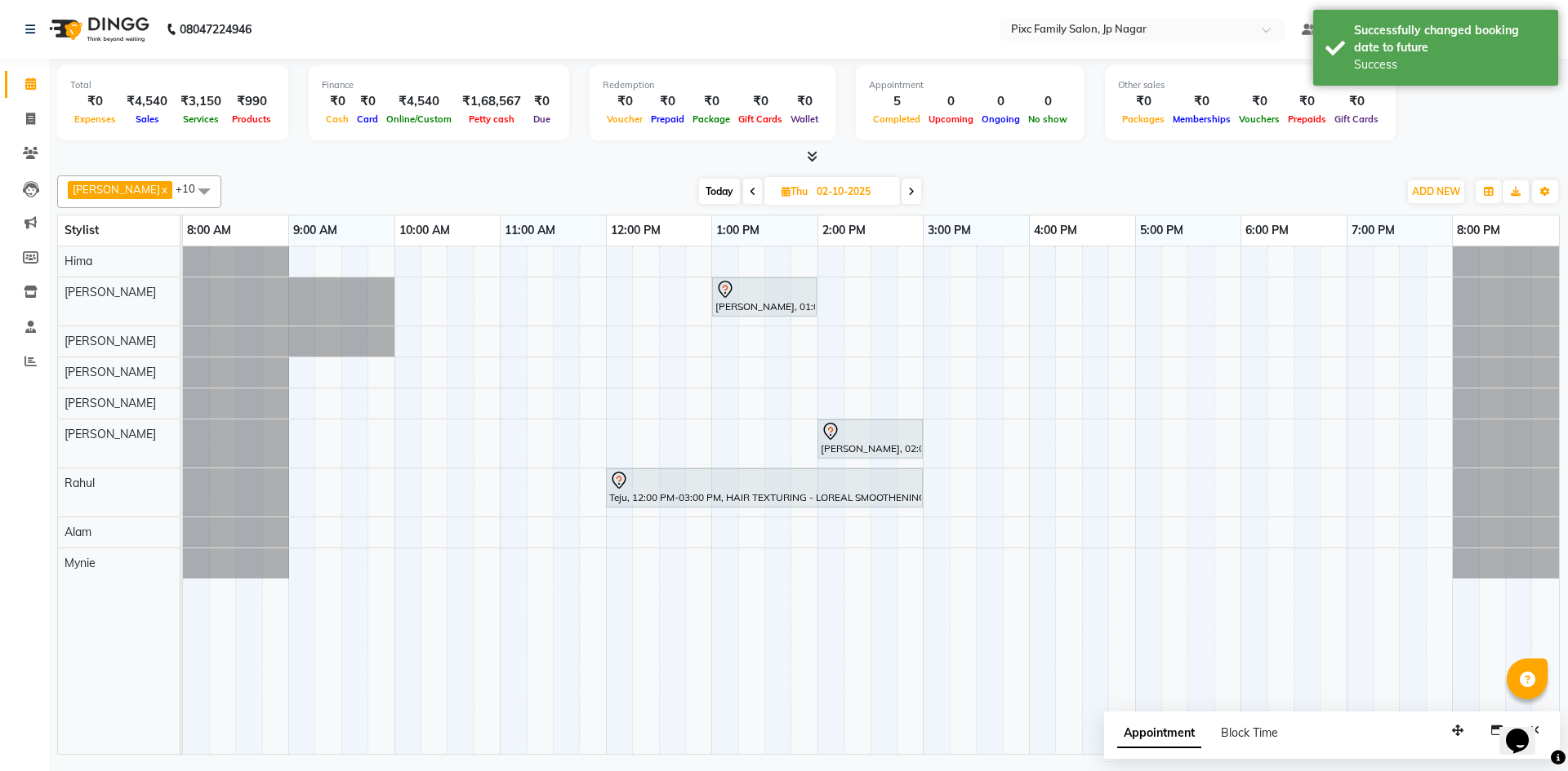
click at [1170, 733] on span "Appointment" at bounding box center [1159, 734] width 84 height 29
select select "tentative"
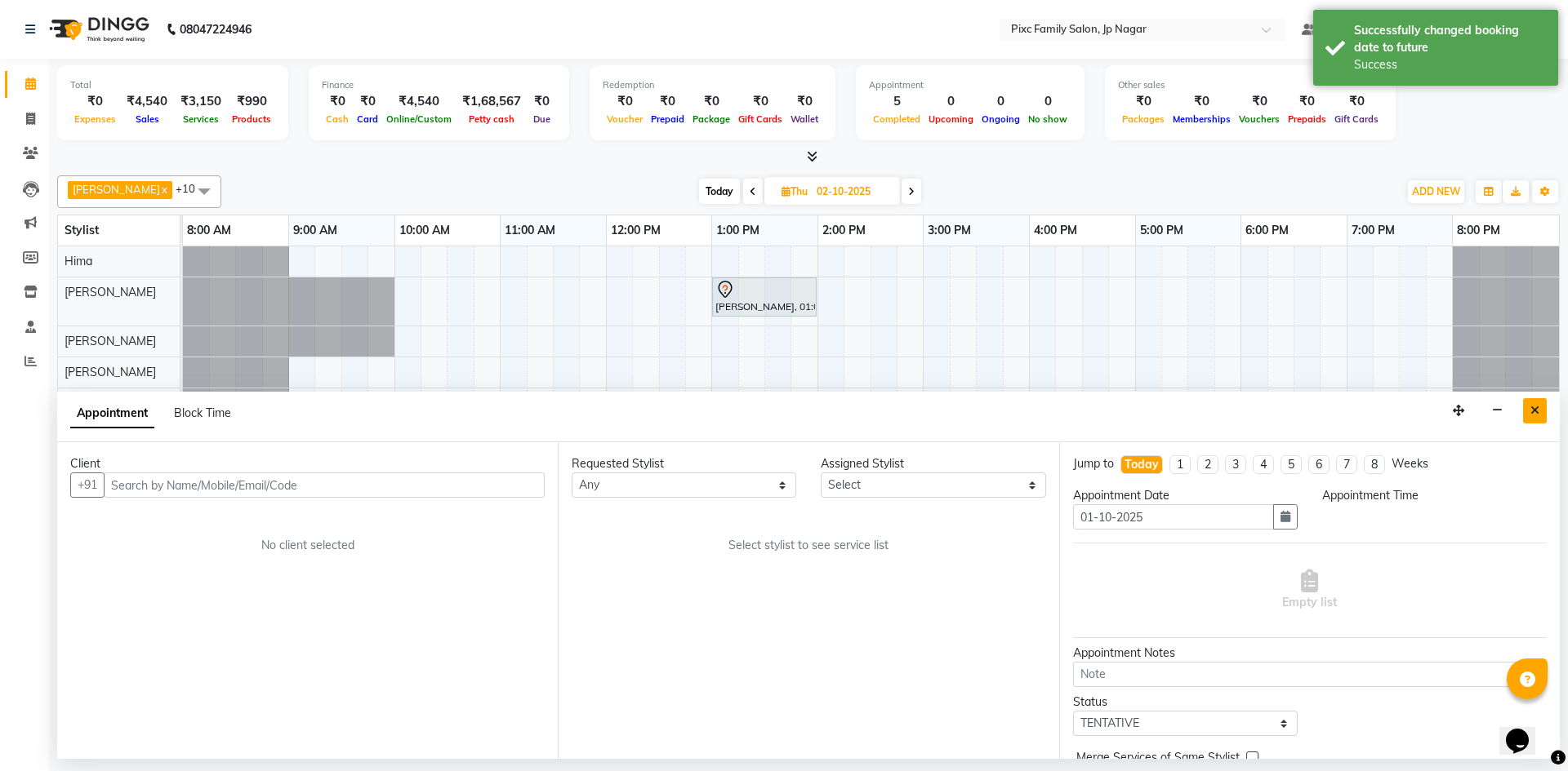
click at [1534, 418] on button "Close" at bounding box center [1534, 410] width 23 height 25
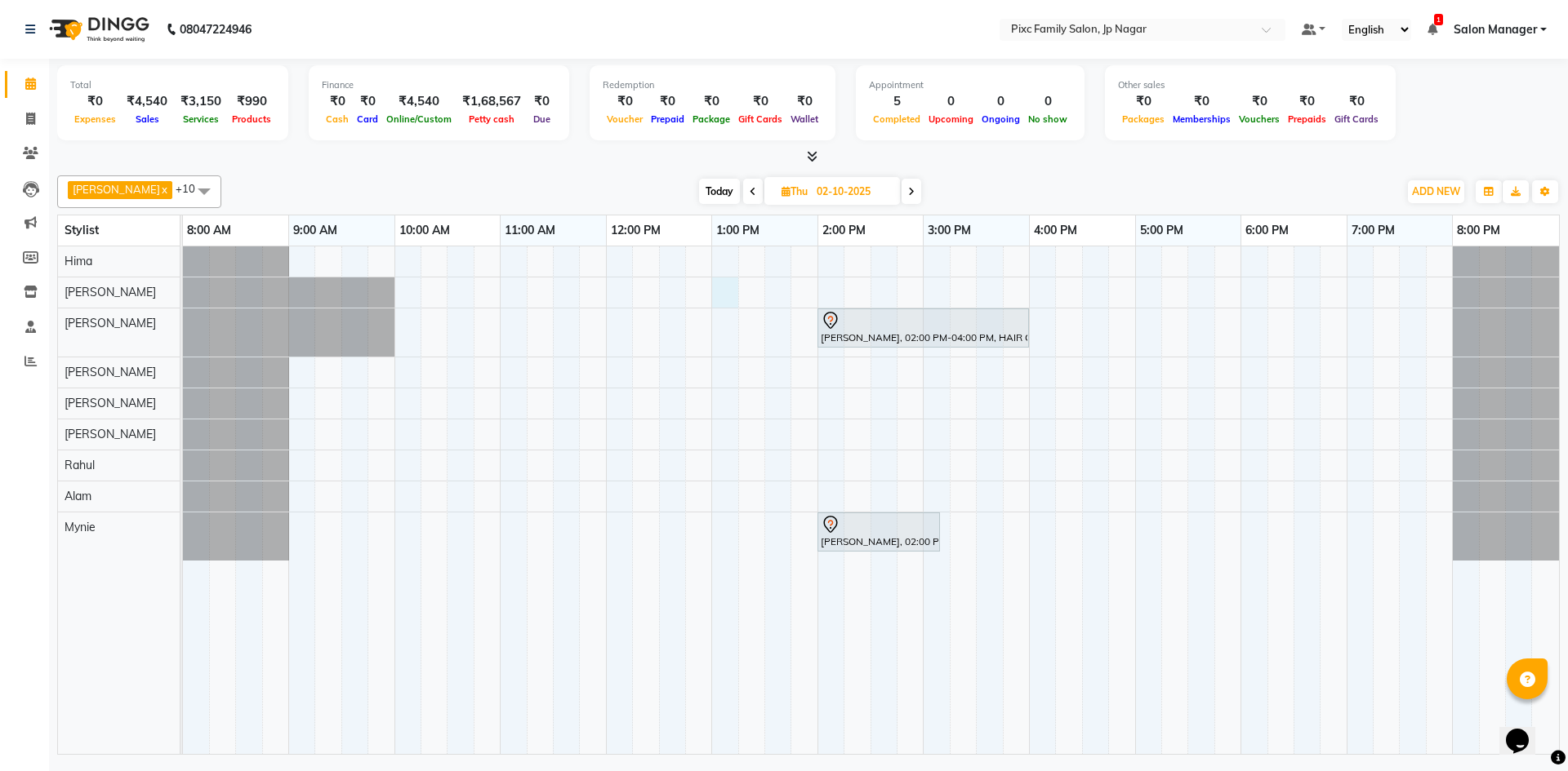
click at [718, 294] on div "[PERSON_NAME], 02:00 PM-04:00 PM, HAIR COLOR - GLOBAL MAJIREL MEDIUM [PERSON_NA…" at bounding box center [871, 500] width 1376 height 508
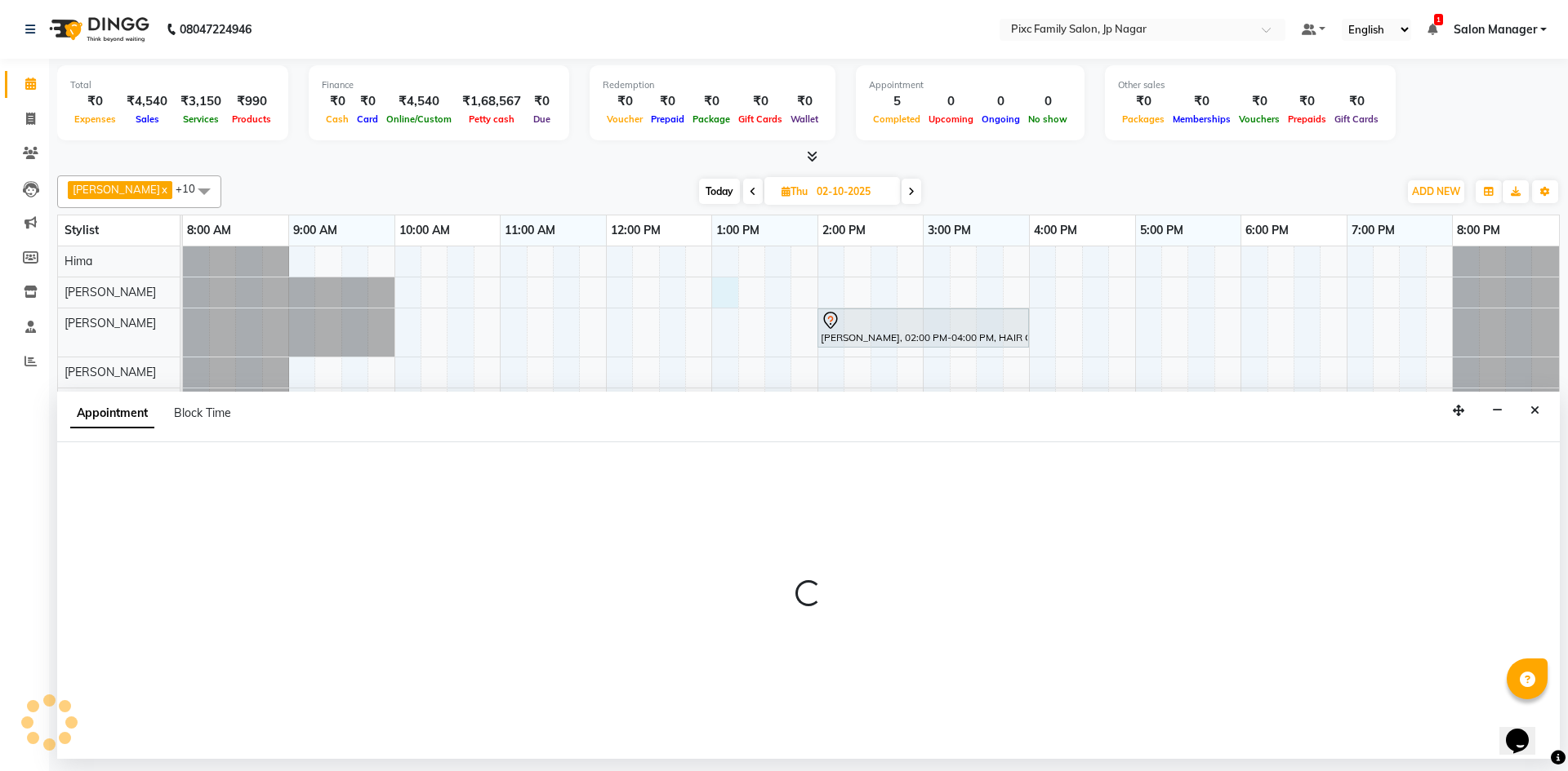
select select "82406"
select select "780"
select select "tentative"
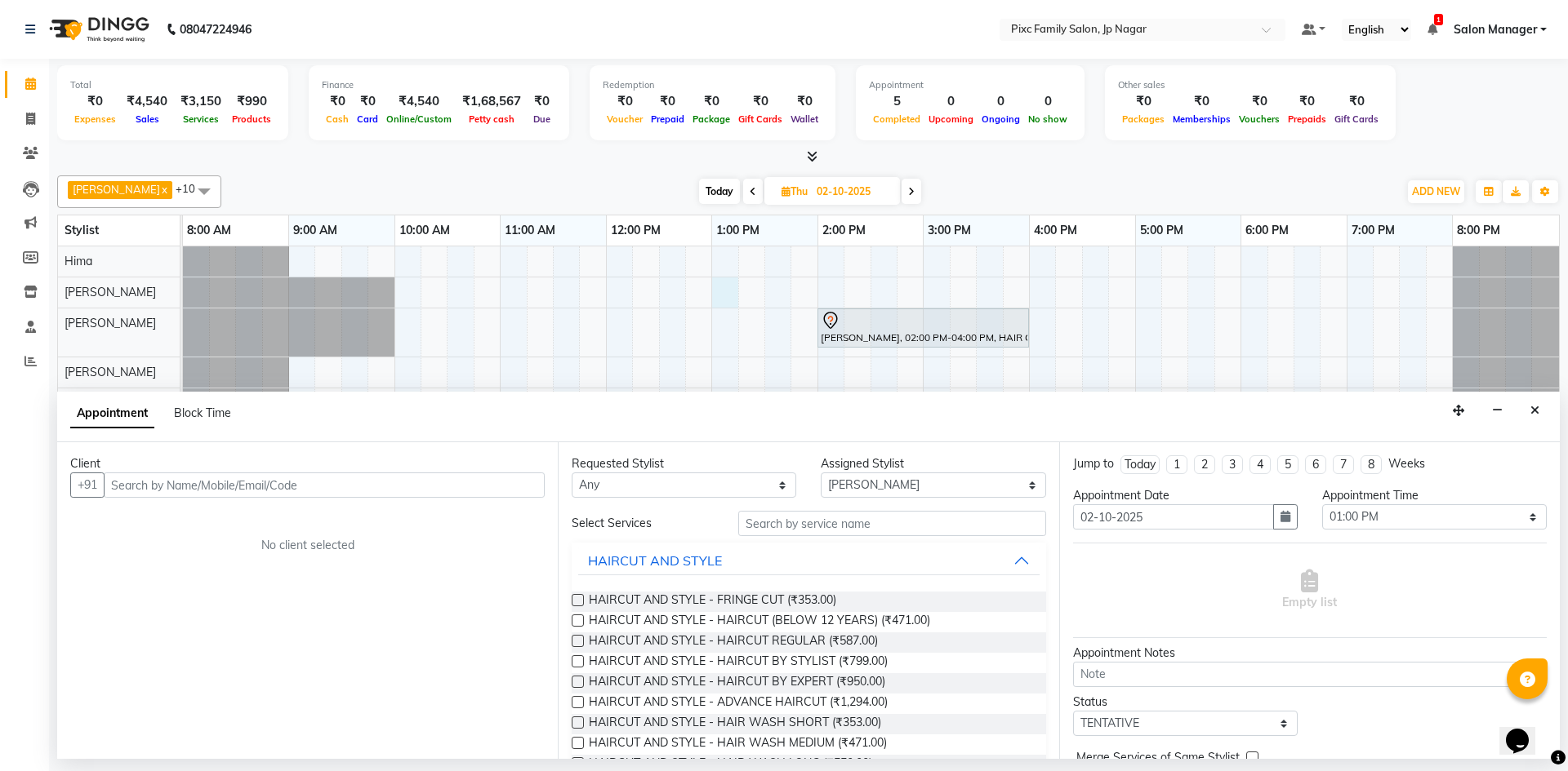
click at [396, 486] on input "text" at bounding box center [324, 484] width 441 height 25
type input "6283588903"
click at [524, 481] on span "Add Client" at bounding box center [511, 485] width 54 height 15
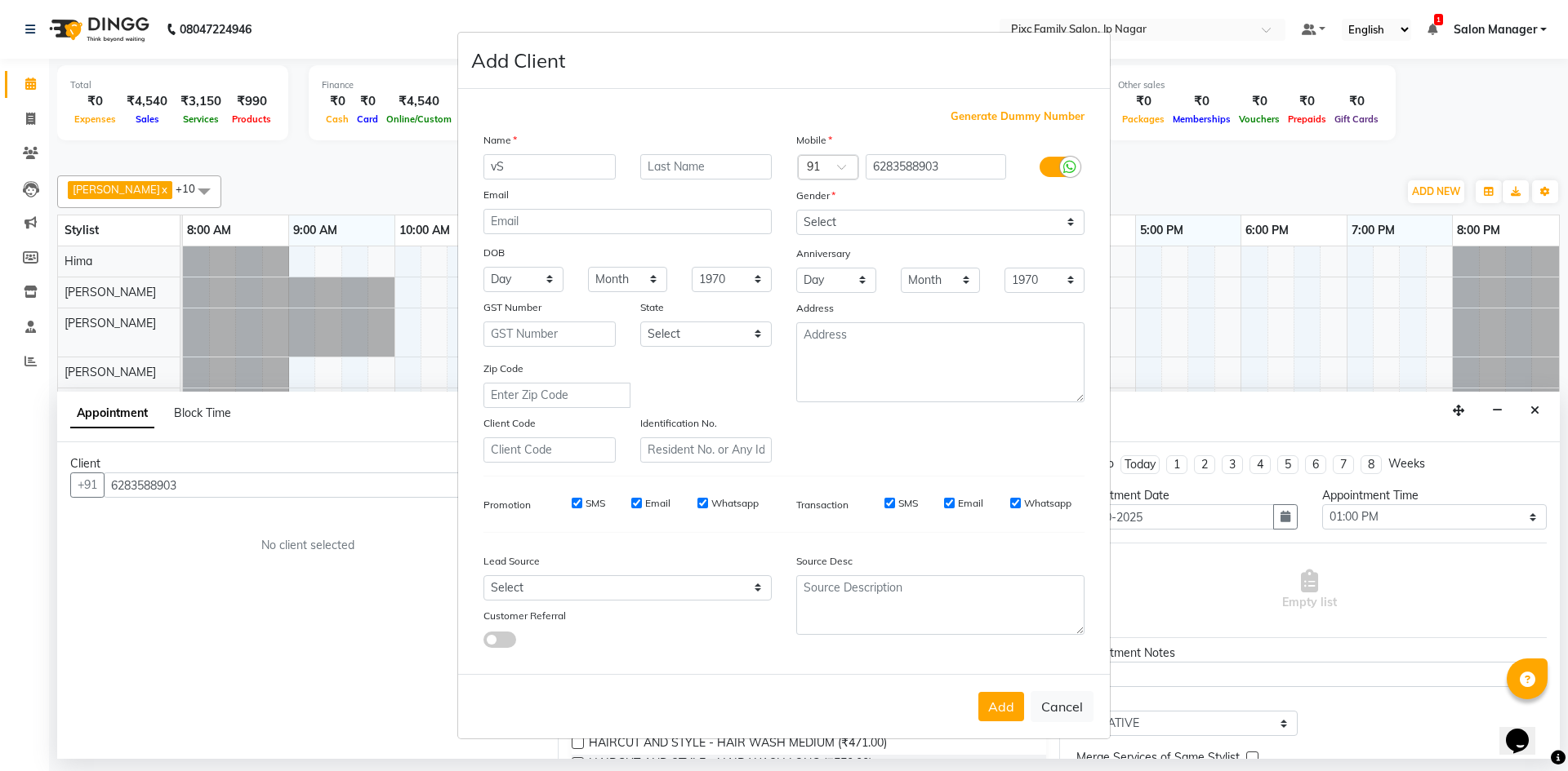
type input "v"
type input "[PERSON_NAME]"
click at [869, 231] on select "Select [DEMOGRAPHIC_DATA] [DEMOGRAPHIC_DATA] Other Prefer Not To Say" at bounding box center [940, 222] width 289 height 25
select select "[DEMOGRAPHIC_DATA]"
click at [796, 210] on select "Select [DEMOGRAPHIC_DATA] [DEMOGRAPHIC_DATA] Other Prefer Not To Say" at bounding box center [940, 222] width 289 height 25
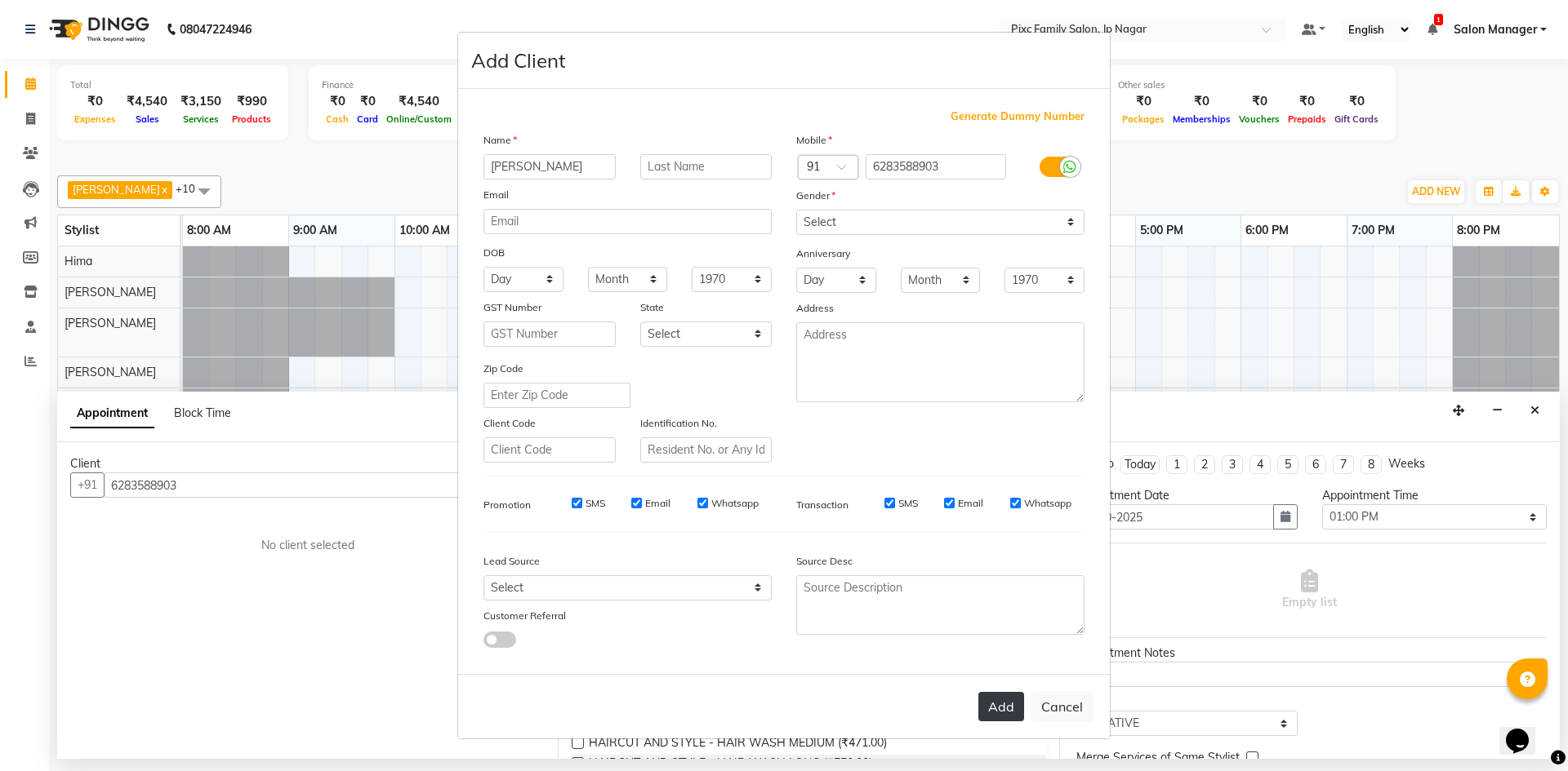
click at [1002, 714] on button "Add" at bounding box center [1001, 706] width 46 height 29
click at [1000, 713] on button "Add" at bounding box center [1001, 706] width 46 height 29
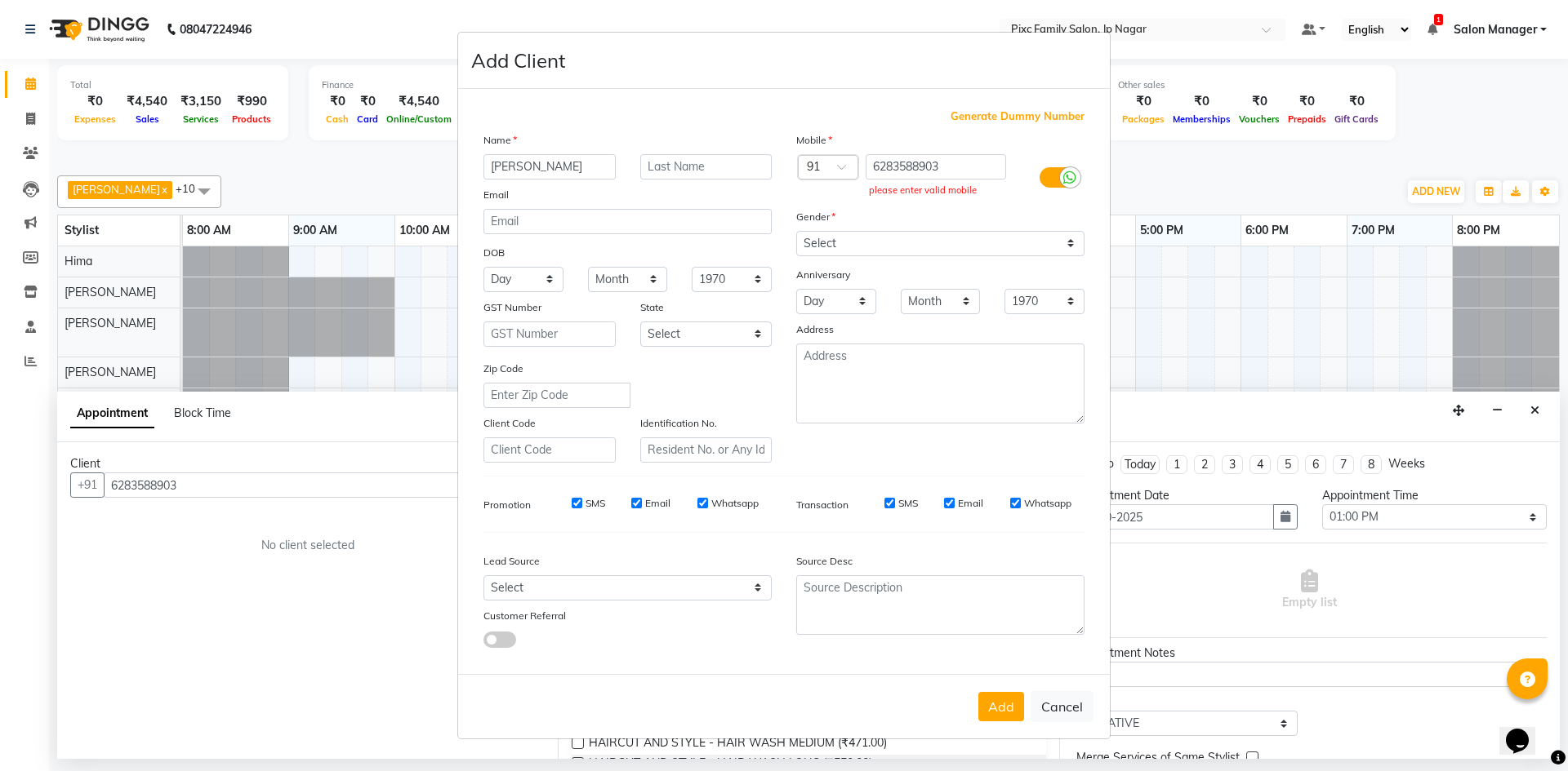
click at [1023, 115] on span "Generate Dummy Number" at bounding box center [1017, 116] width 134 height 16
type input "1374000000001"
checkbox input "false"
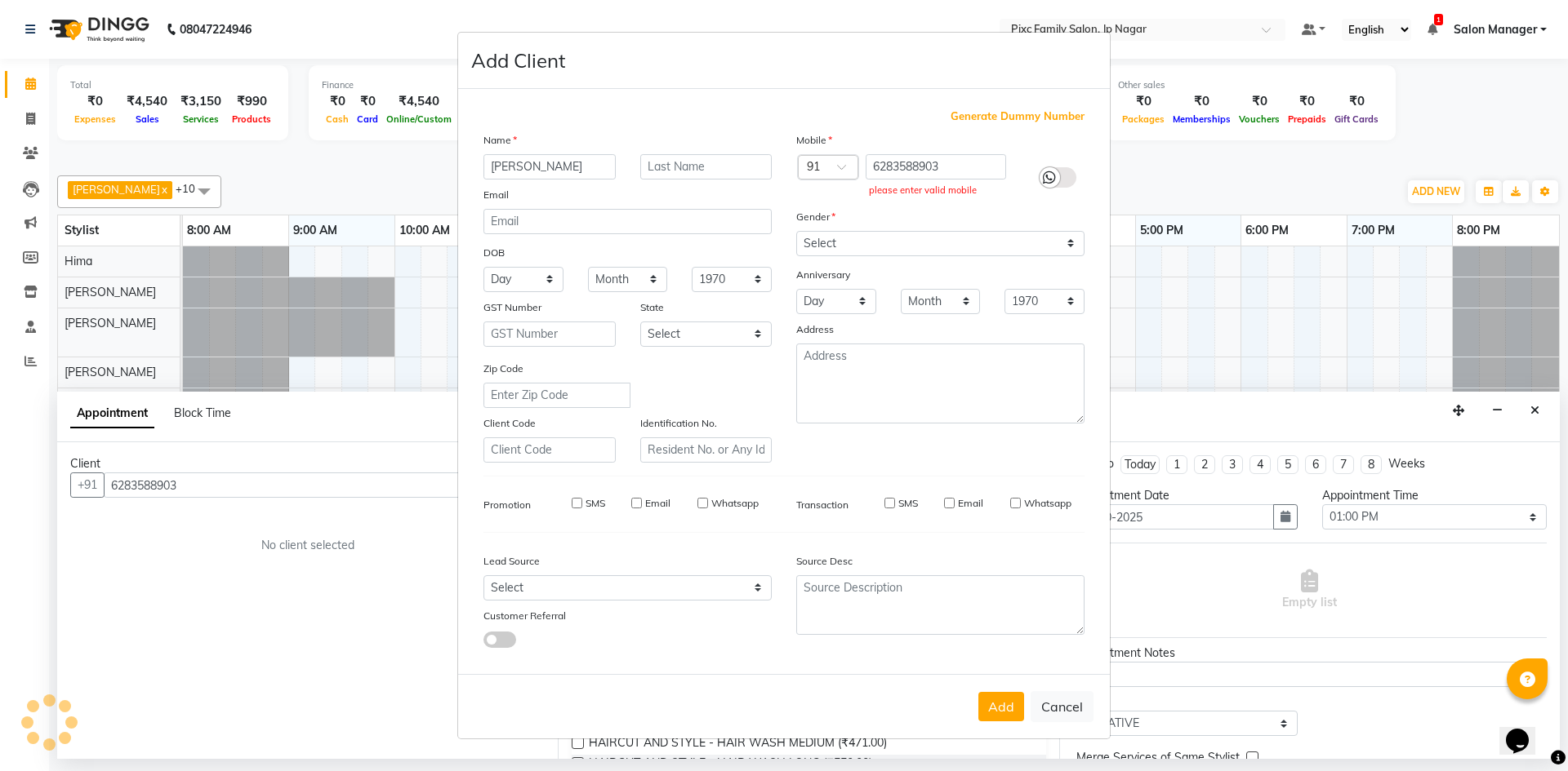
checkbox input "false"
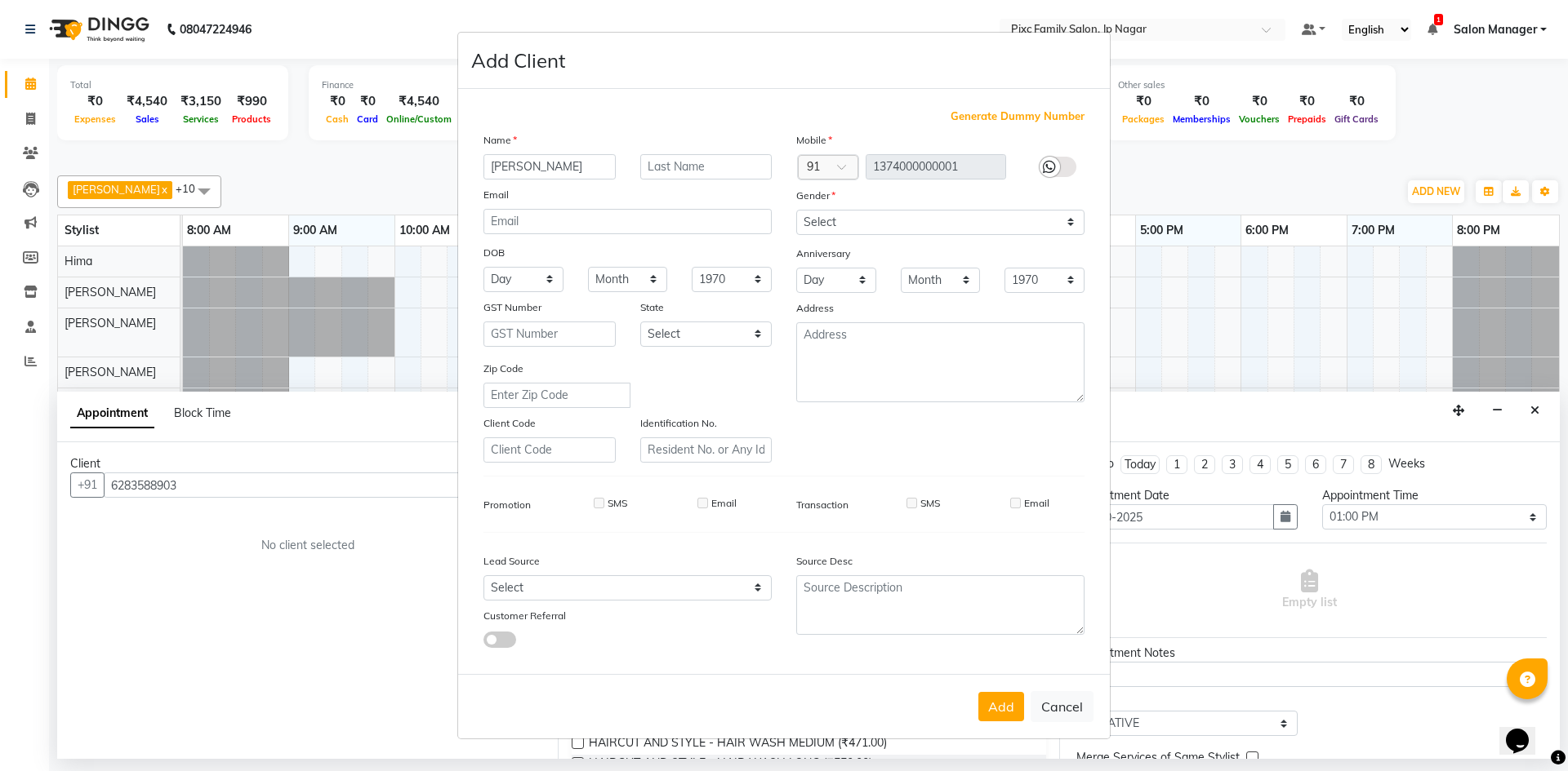
click at [1066, 166] on label at bounding box center [1057, 167] width 37 height 21
drag, startPoint x: 1079, startPoint y: 707, endPoint x: 1042, endPoint y: 705, distance: 37.1
click at [1075, 707] on button "Cancel" at bounding box center [1061, 706] width 63 height 31
select select
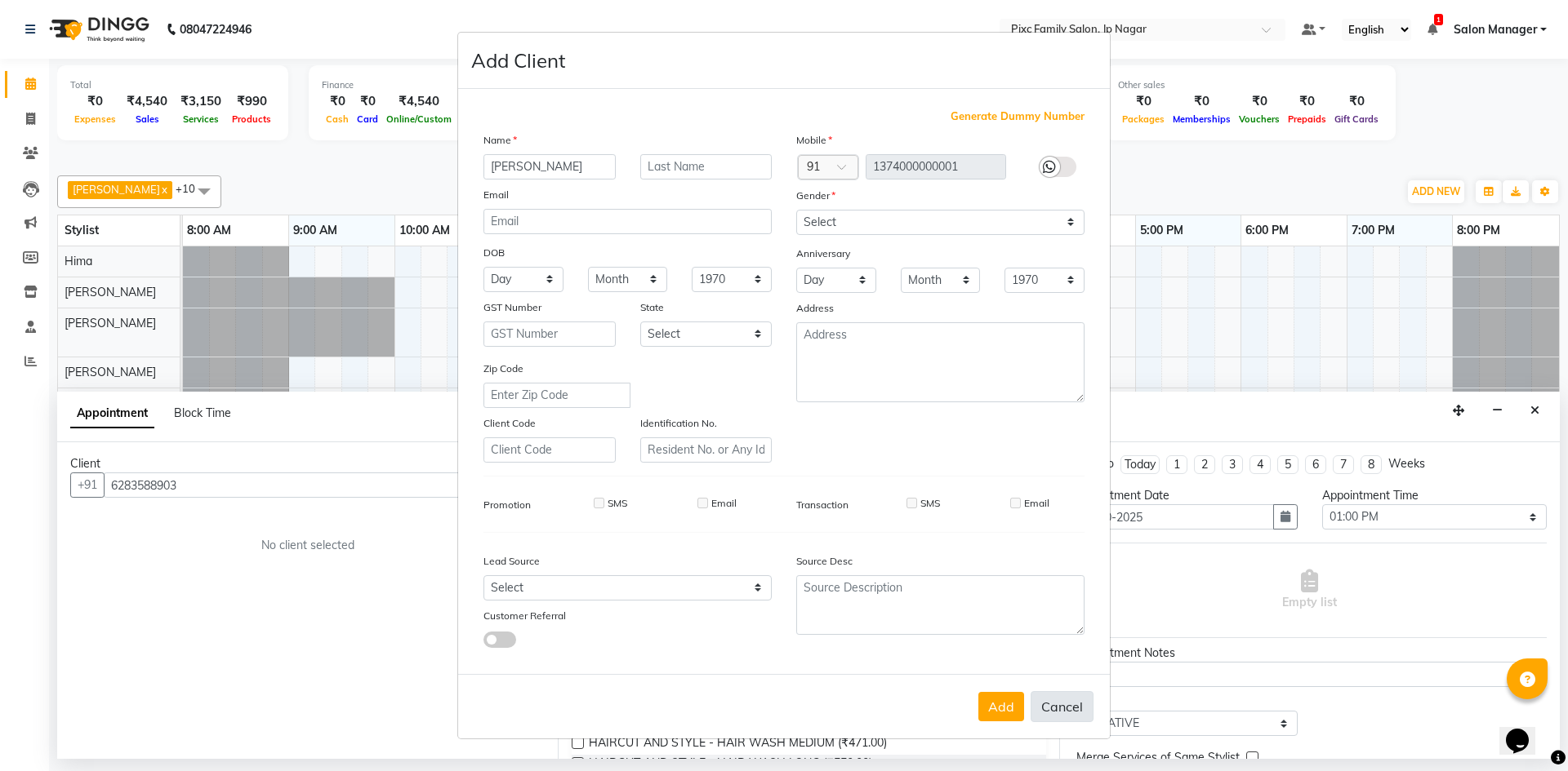
select select
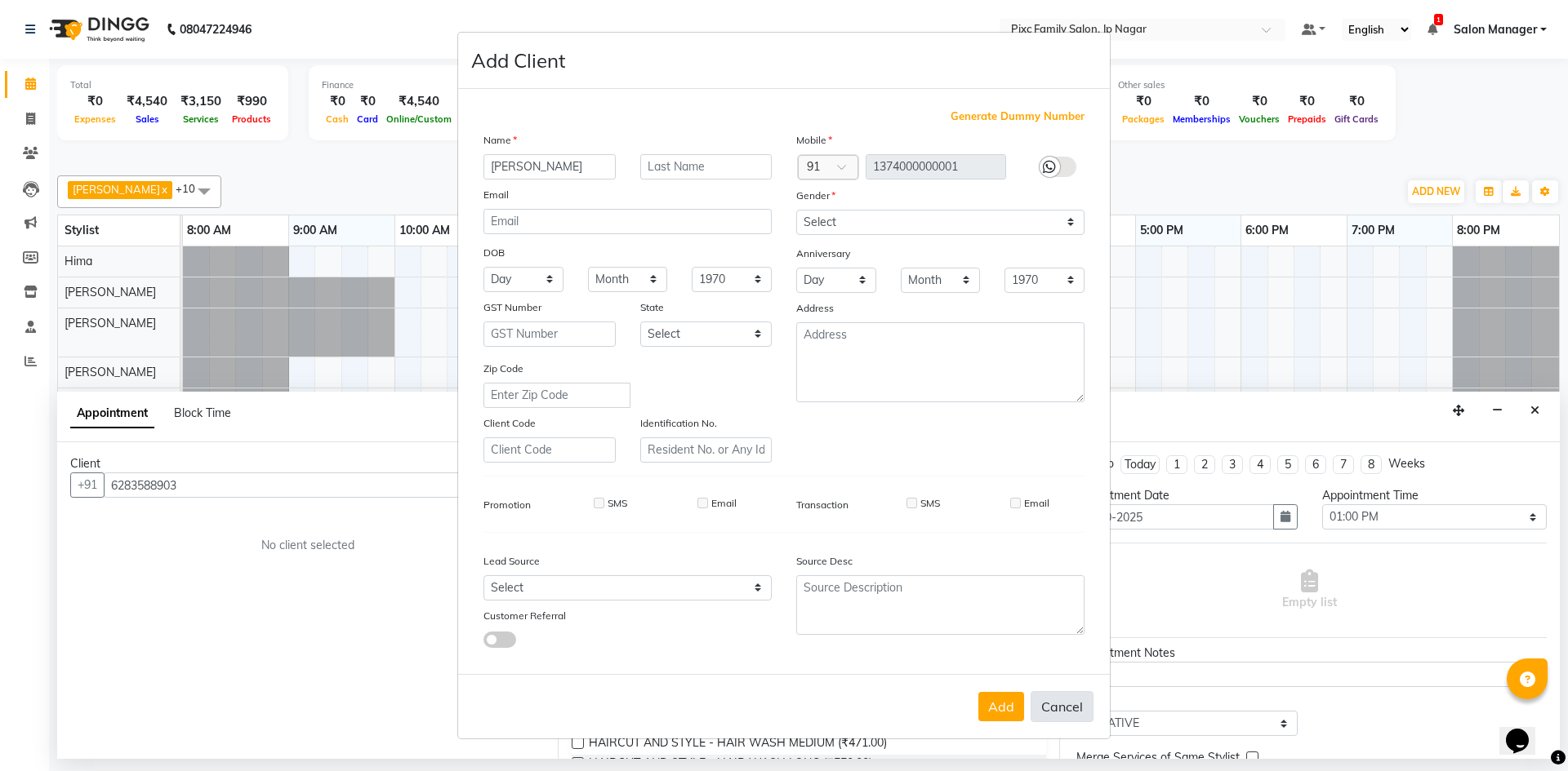
checkbox input "false"
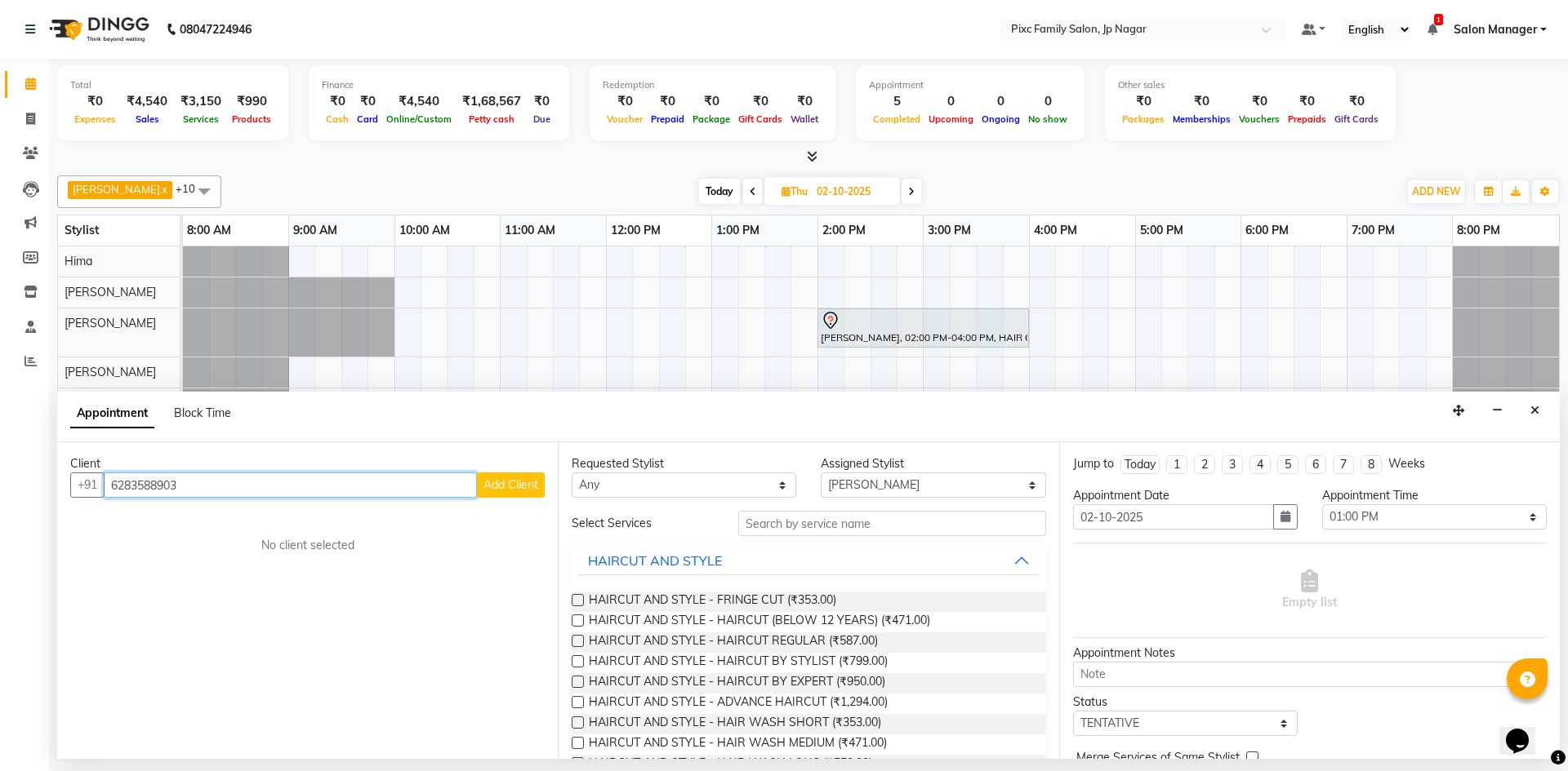
click at [306, 475] on input "6283588903" at bounding box center [291, 484] width 373 height 25
click at [515, 470] on div "Client" at bounding box center [307, 464] width 474 height 17
click at [515, 474] on button "Add Client" at bounding box center [511, 484] width 67 height 25
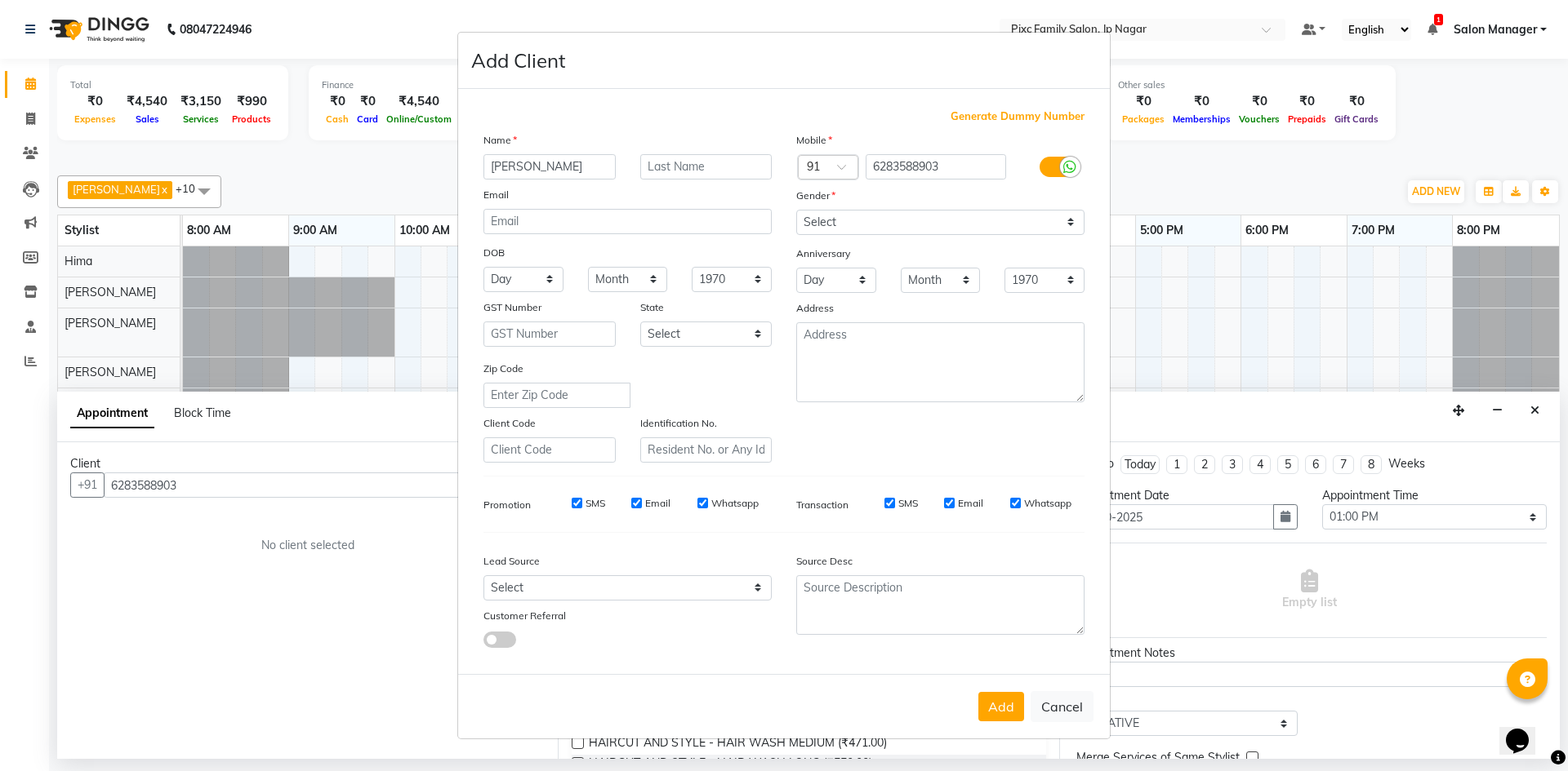
type input "[PERSON_NAME]"
click at [998, 232] on select "Select [DEMOGRAPHIC_DATA] [DEMOGRAPHIC_DATA] Other Prefer Not To Say" at bounding box center [940, 222] width 289 height 25
select select "[DEMOGRAPHIC_DATA]"
click at [796, 210] on select "Select [DEMOGRAPHIC_DATA] [DEMOGRAPHIC_DATA] Other Prefer Not To Say" at bounding box center [940, 222] width 289 height 25
drag, startPoint x: 1002, startPoint y: 700, endPoint x: 987, endPoint y: 671, distance: 32.6
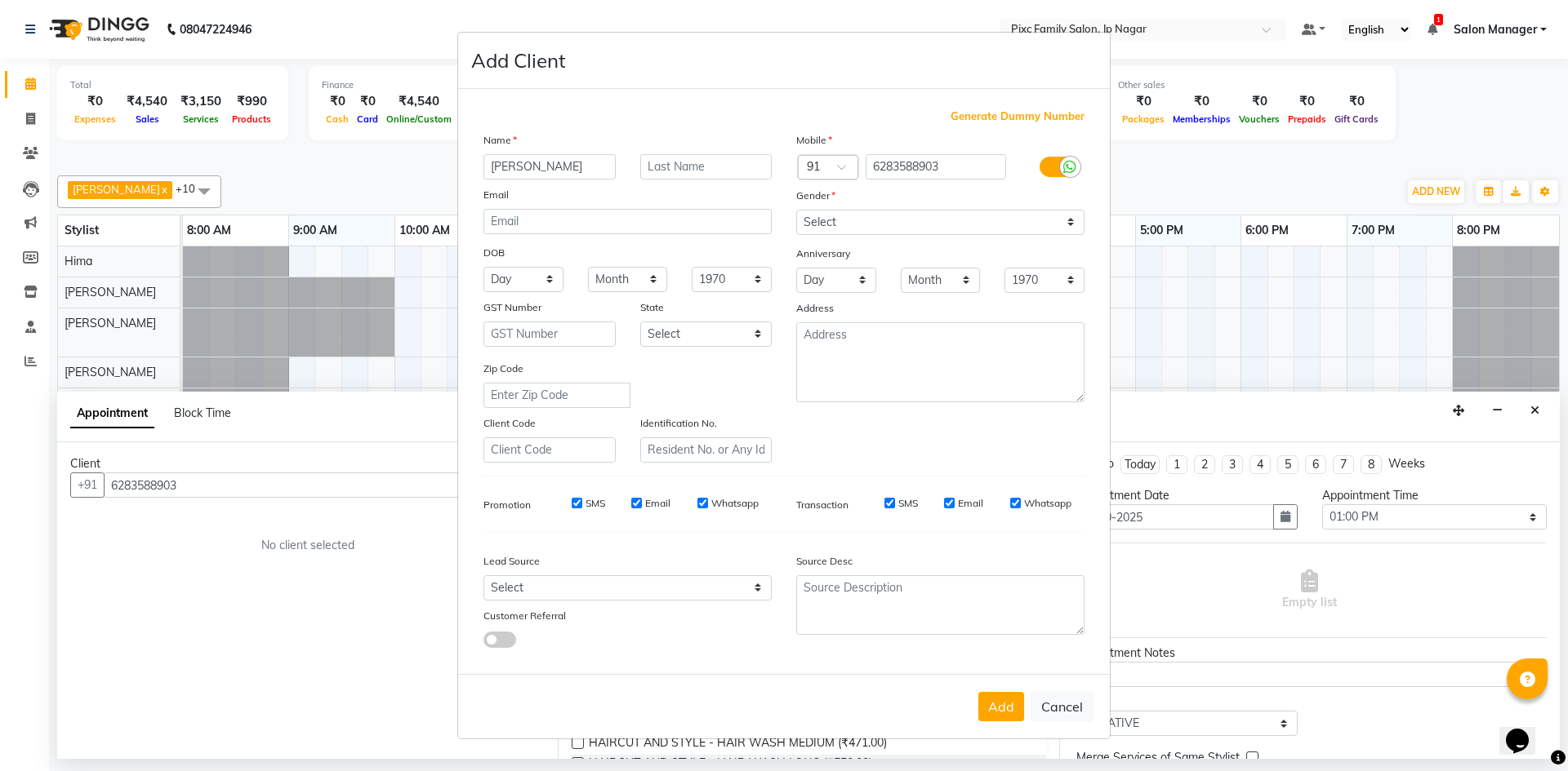
click at [1003, 694] on button "Add" at bounding box center [1001, 706] width 46 height 29
click at [954, 169] on input "6283588903" at bounding box center [935, 167] width 142 height 25
click at [877, 171] on input "6283588903" at bounding box center [935, 167] width 142 height 25
type input "6283588903"
click at [999, 701] on button "Add" at bounding box center [1001, 706] width 46 height 29
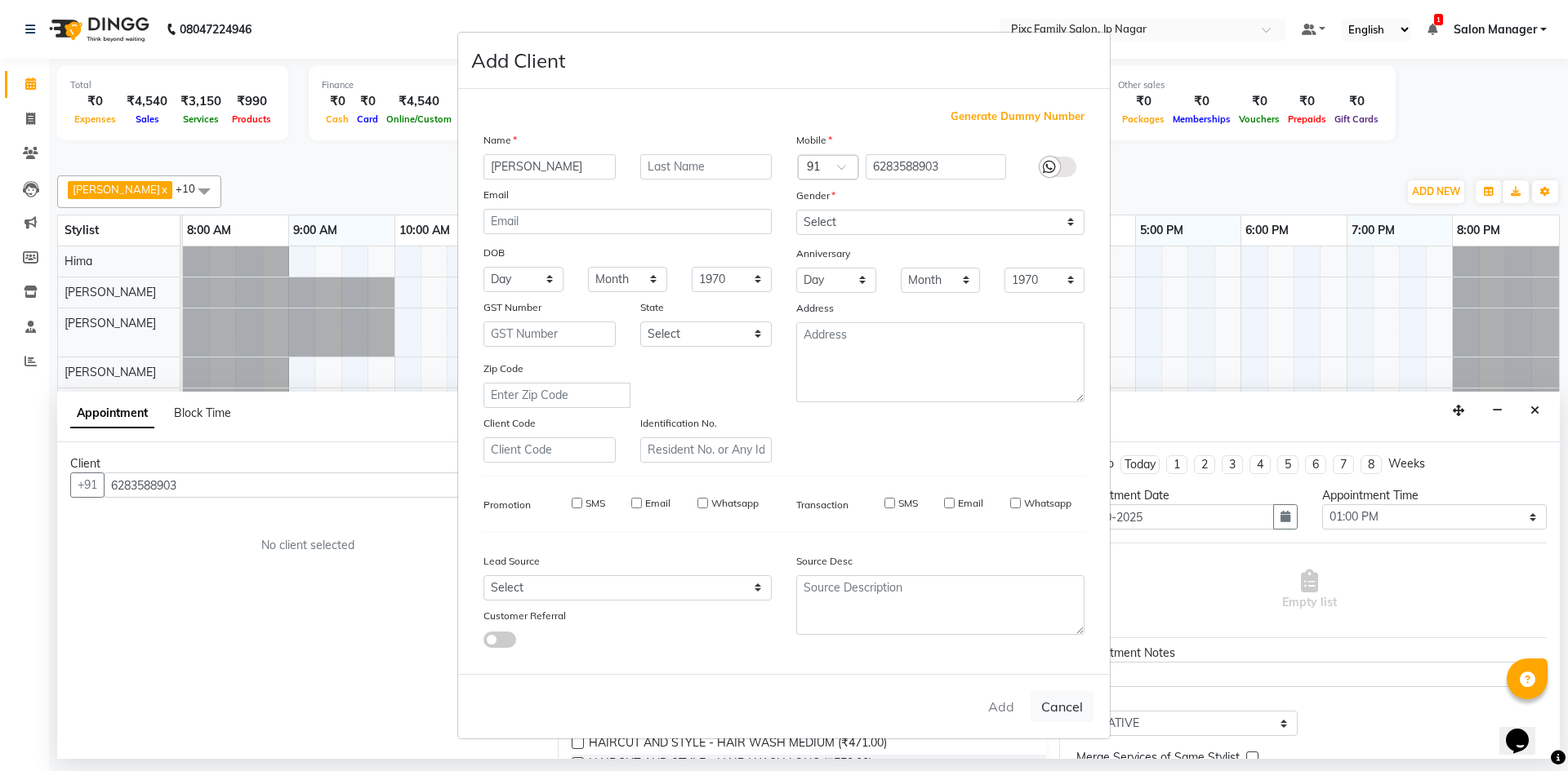
type input "6283588903"
select select
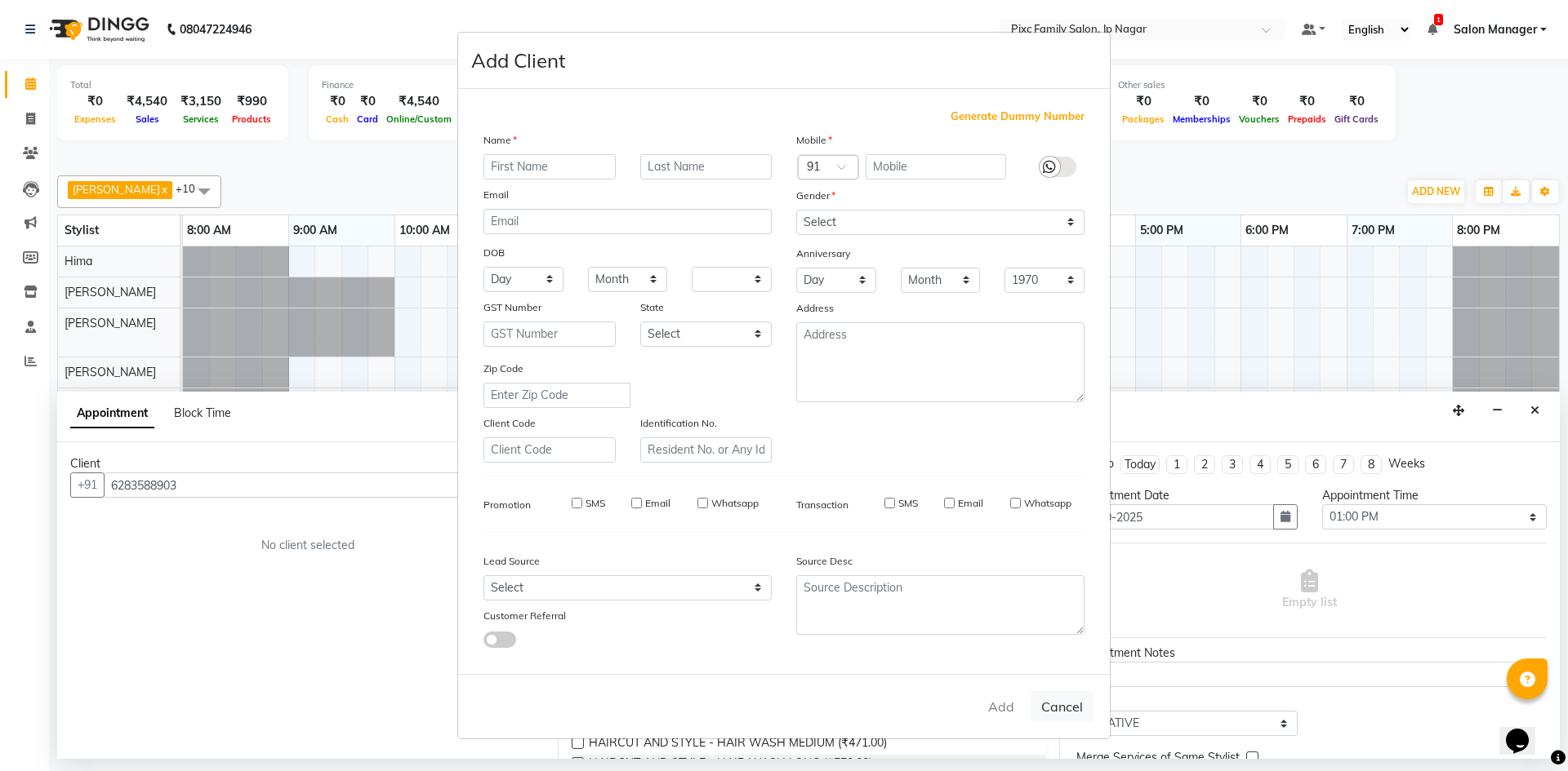
select select
checkbox input "false"
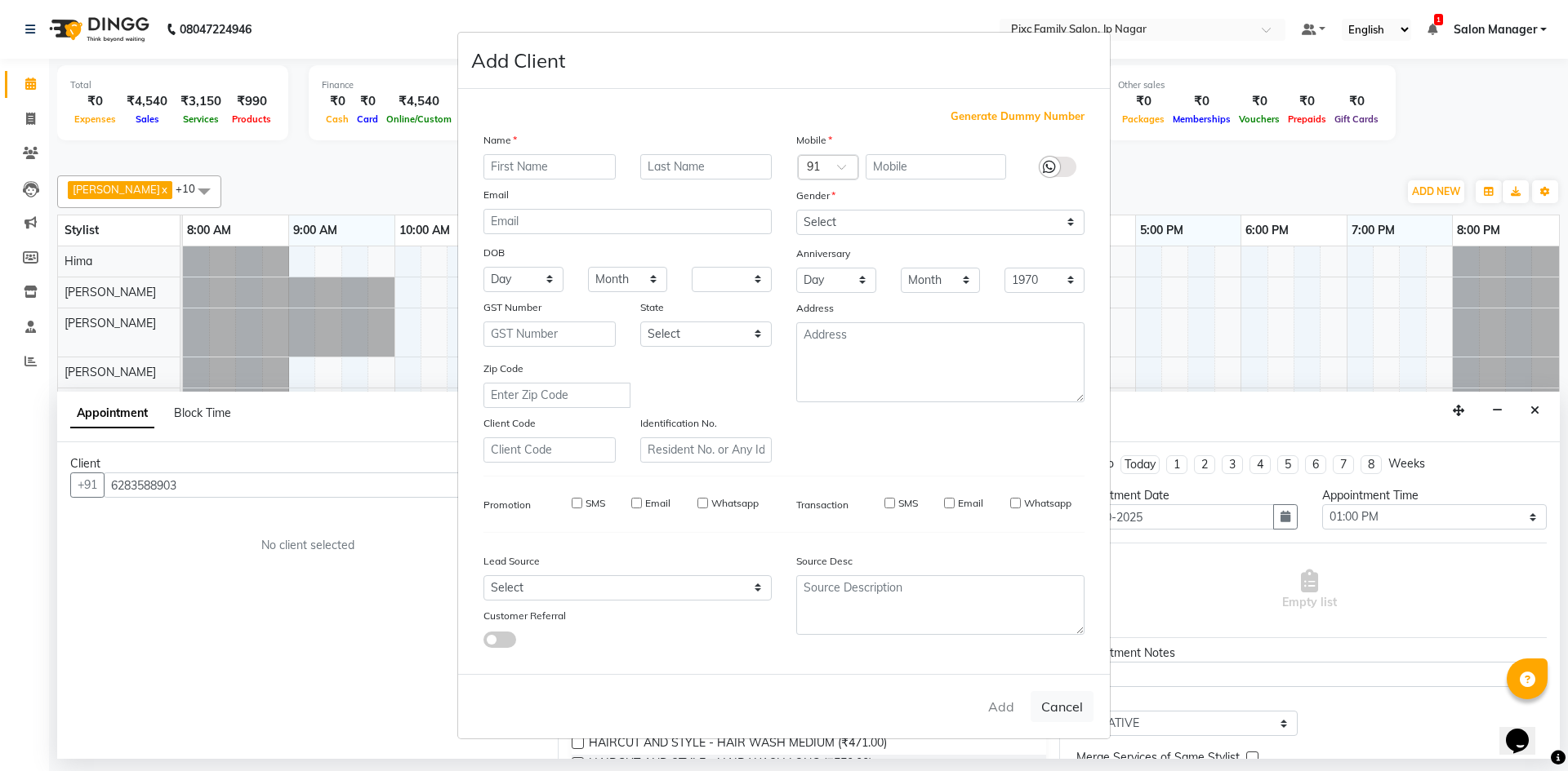
checkbox input "false"
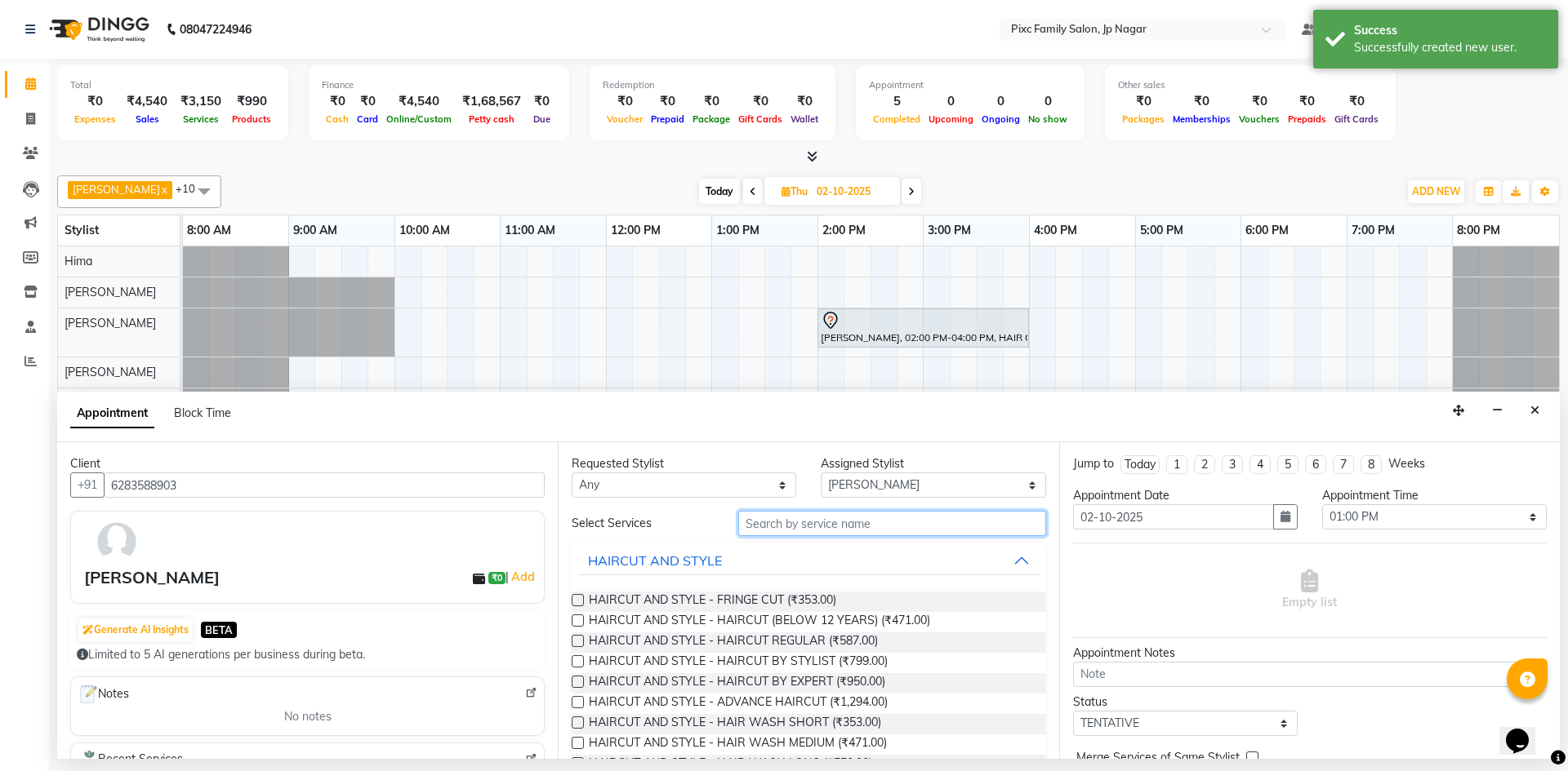
click at [846, 528] on input "text" at bounding box center [892, 523] width 307 height 25
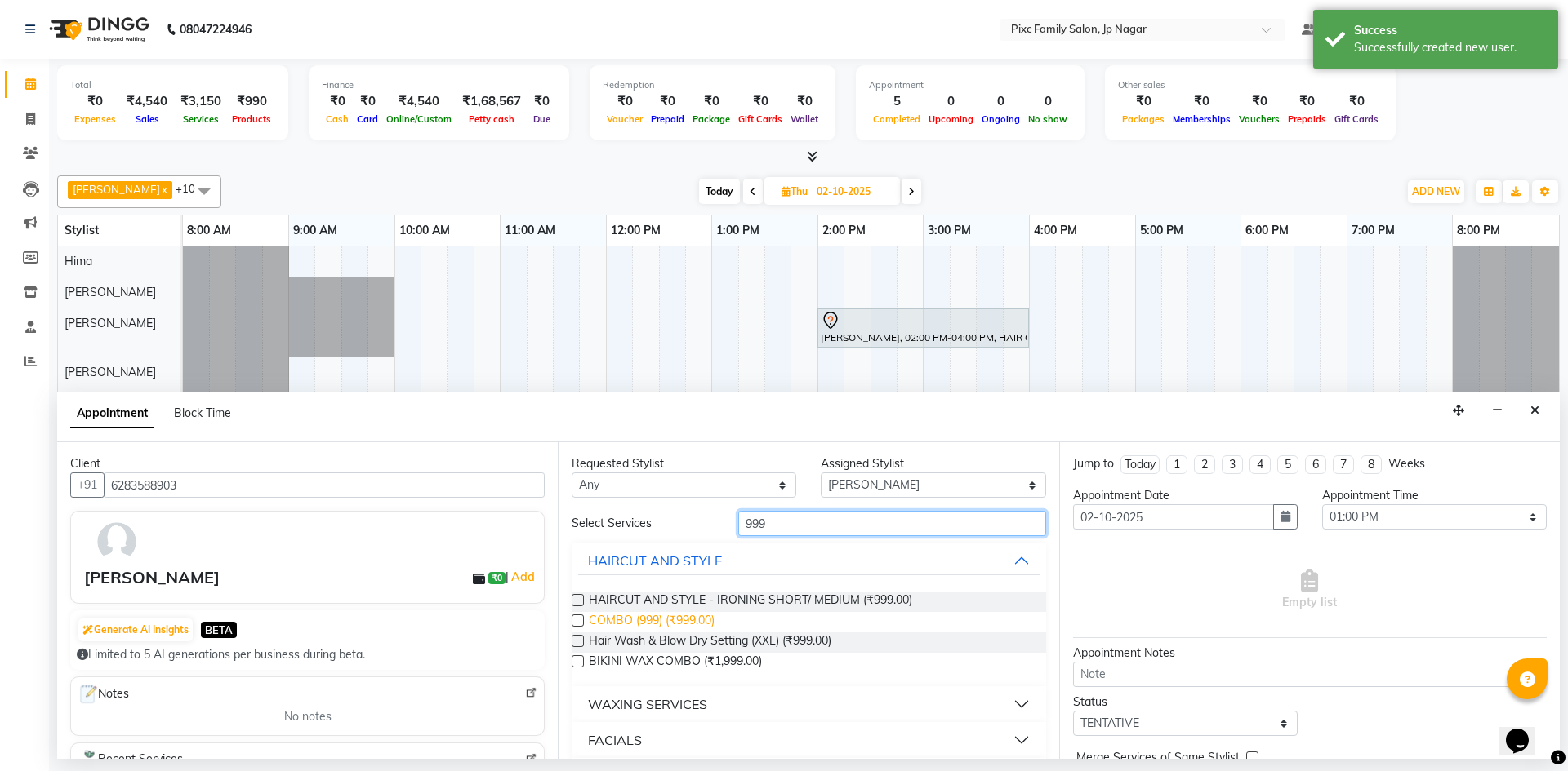
type input "999"
click at [706, 618] on span "COMBO (999) (₹999.00)" at bounding box center [651, 622] width 126 height 21
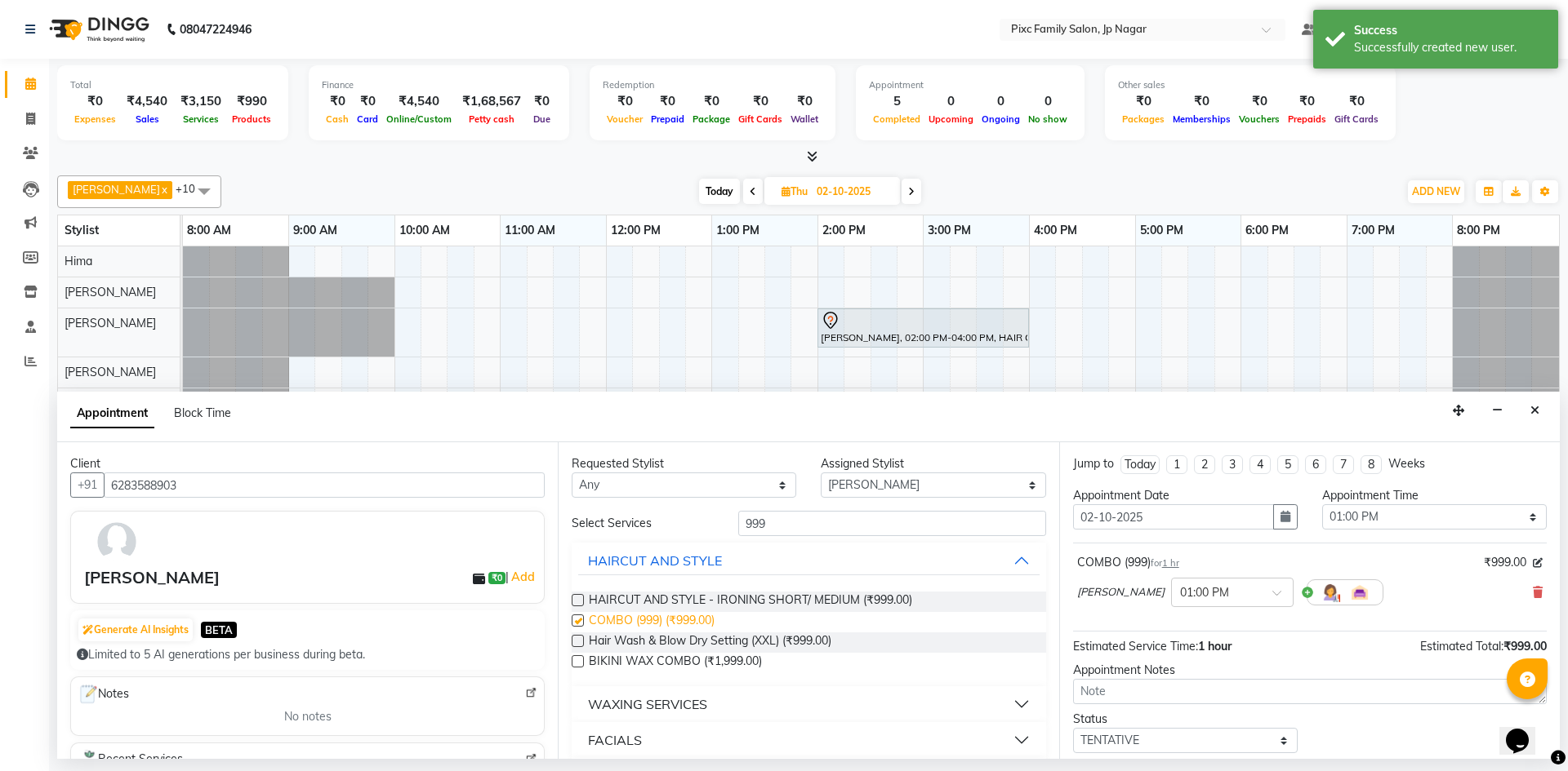
checkbox input "false"
drag, startPoint x: 802, startPoint y: 531, endPoint x: 573, endPoint y: 497, distance: 231.5
click at [573, 497] on div "Requested Stylist Any [PERSON_NAME] BISWAKARAM Anjali [PERSON_NAME] [PERSON_NAM…" at bounding box center [808, 600] width 500 height 317
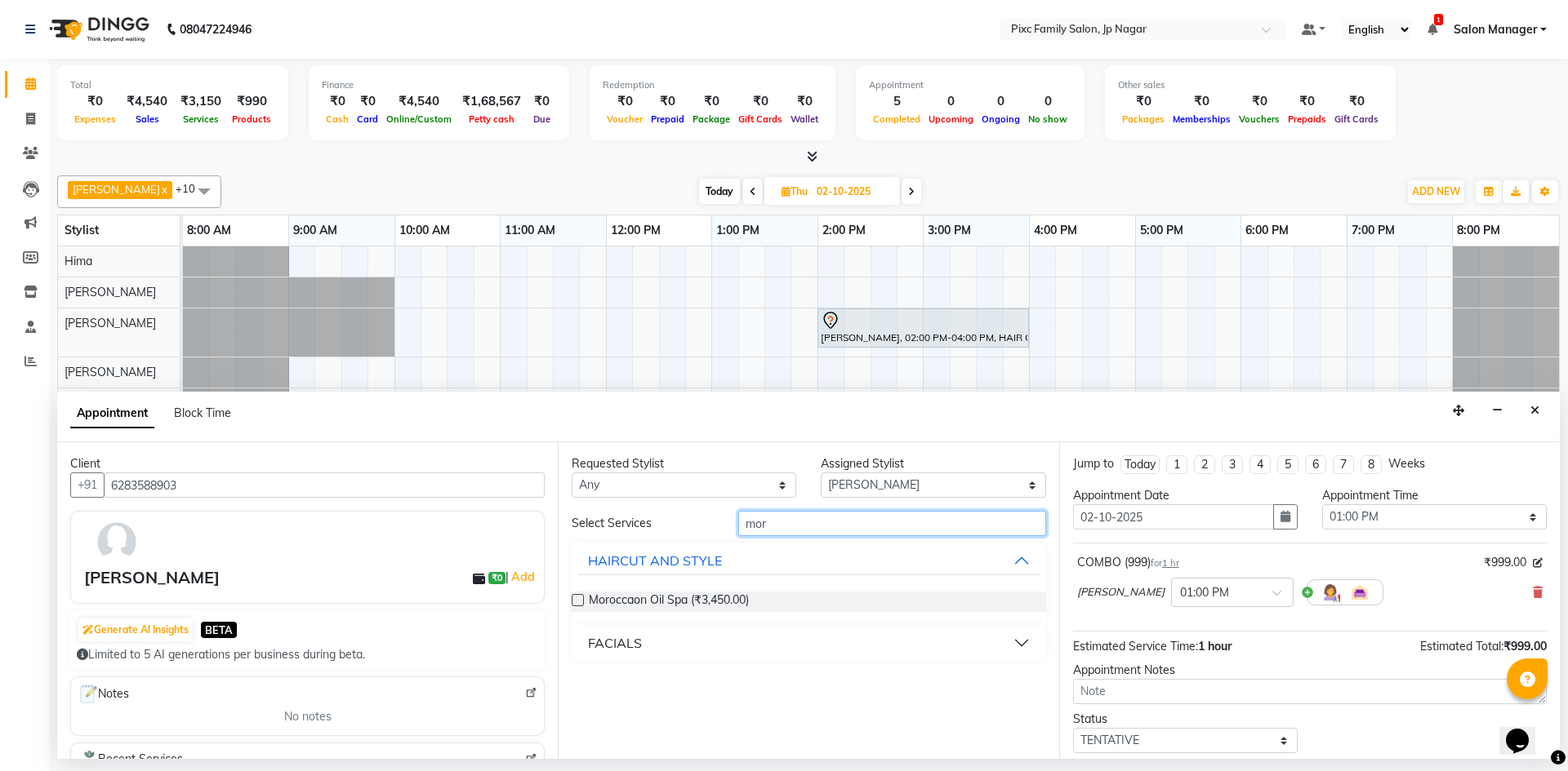
type input "mor"
click at [899, 488] on select "Select [PERSON_NAME] BISWAKARAM [PERSON_NAME] [PERSON_NAME] [PERSON_NAME] [PERS…" at bounding box center [933, 484] width 225 height 25
select select "84043"
click at [821, 472] on select "Select [PERSON_NAME] BISWAKARAM [PERSON_NAME] [PERSON_NAME] [PERSON_NAME] [PERS…" at bounding box center [933, 484] width 225 height 25
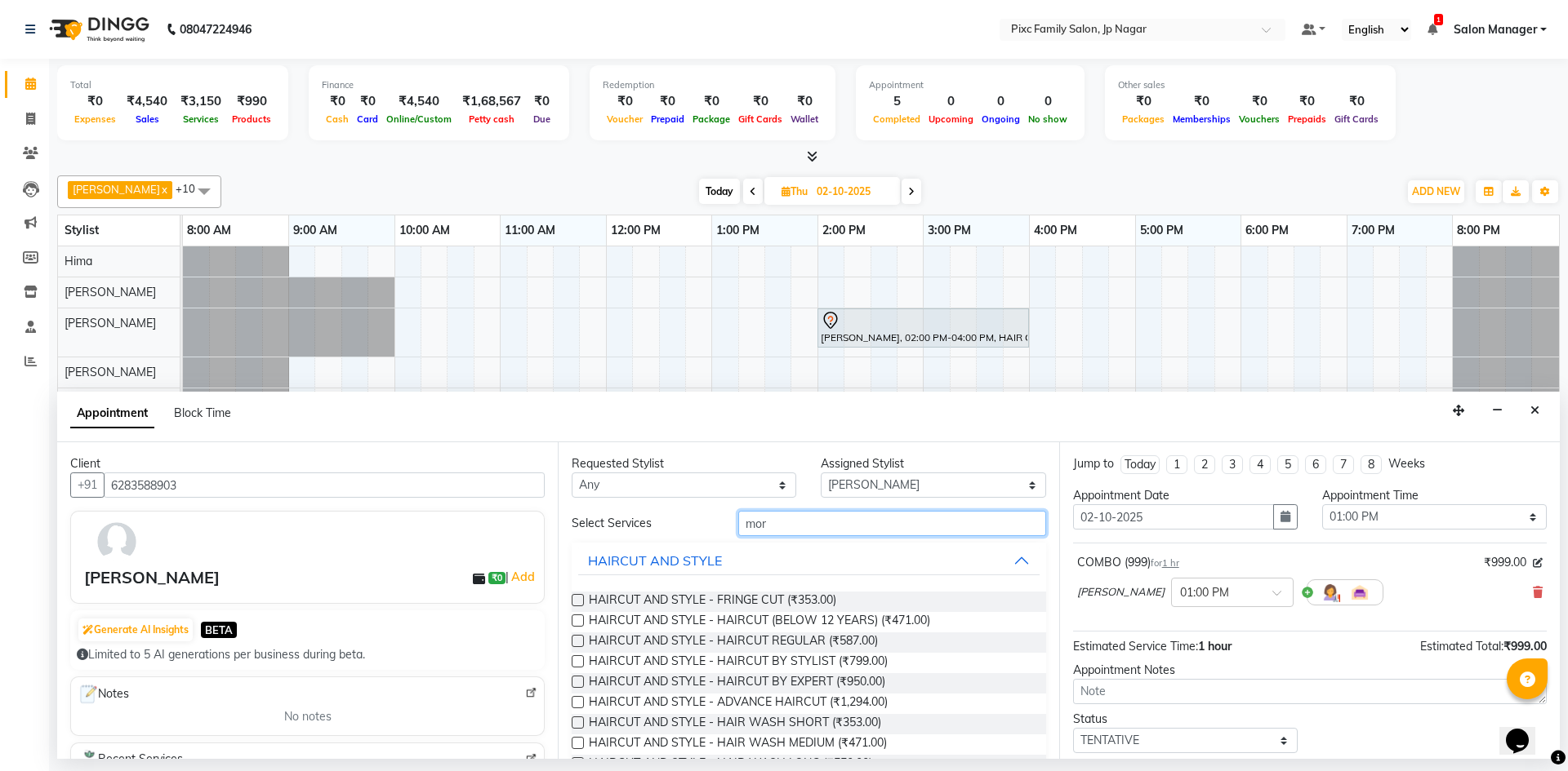
click at [841, 525] on input "mor" at bounding box center [892, 523] width 307 height 25
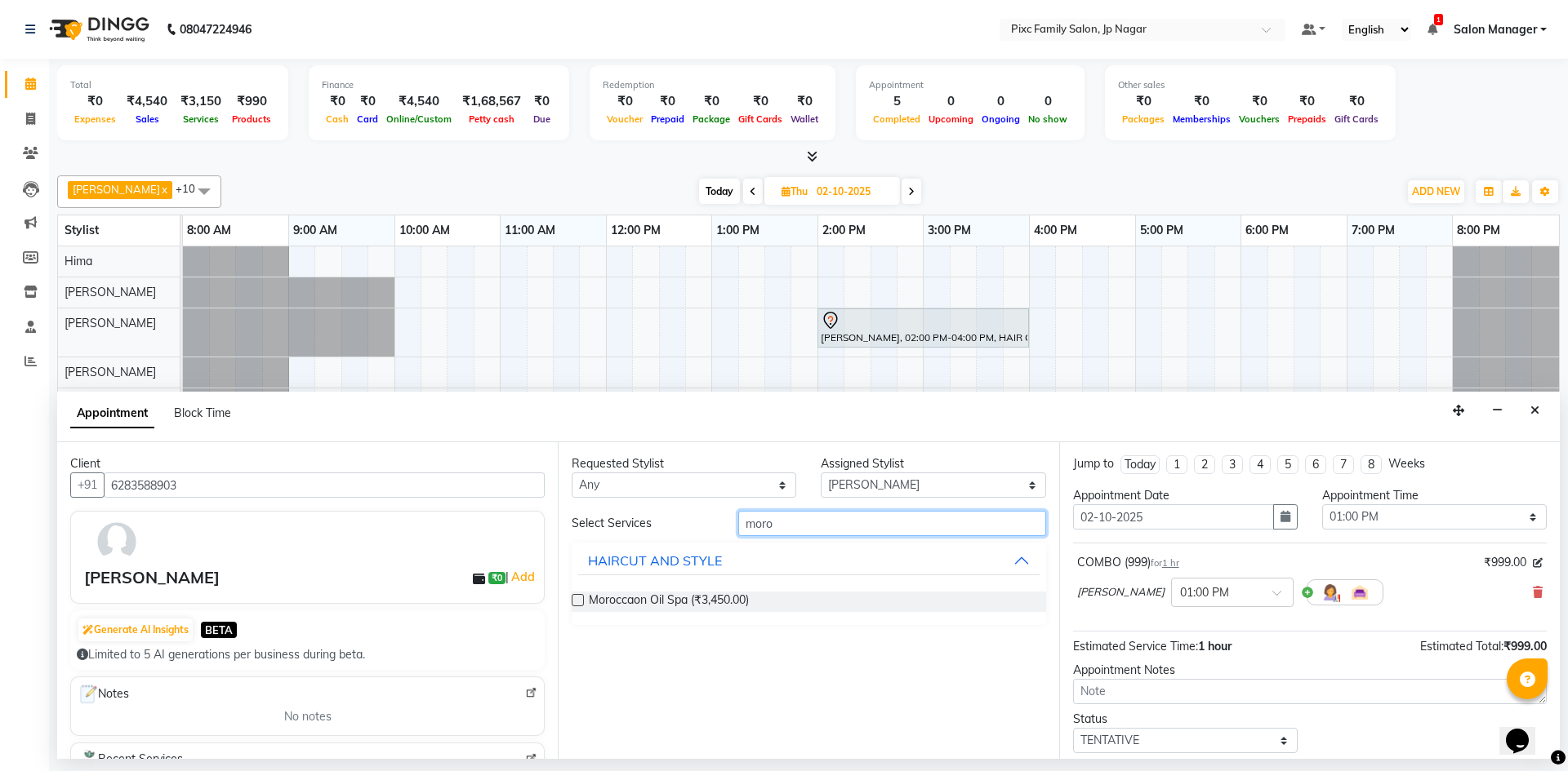
type input "moro"
click at [576, 602] on label at bounding box center [577, 600] width 12 height 12
click at [576, 602] on input "checkbox" at bounding box center [576, 601] width 10 height 10
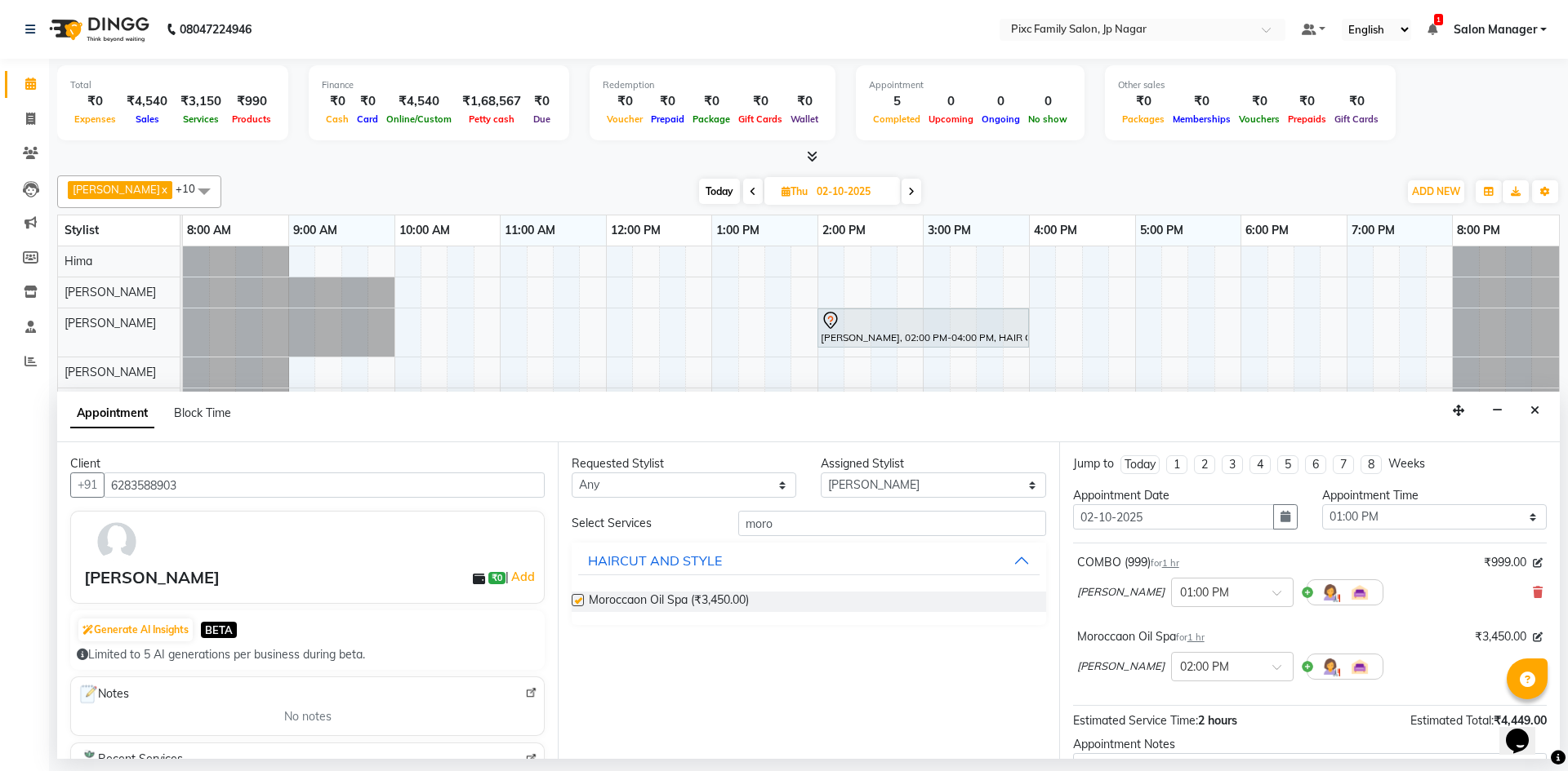
checkbox input "false"
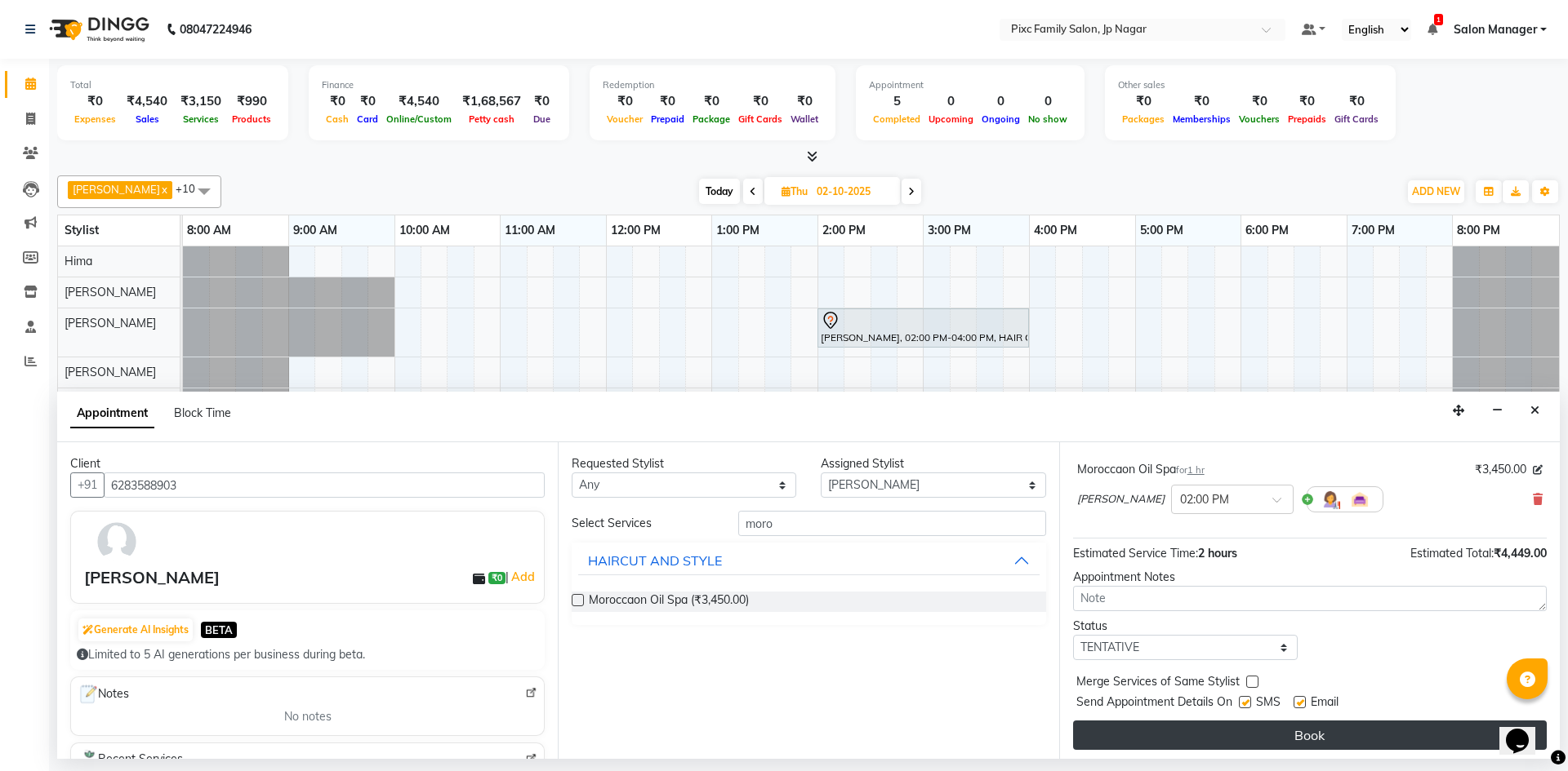
scroll to position [171, 0]
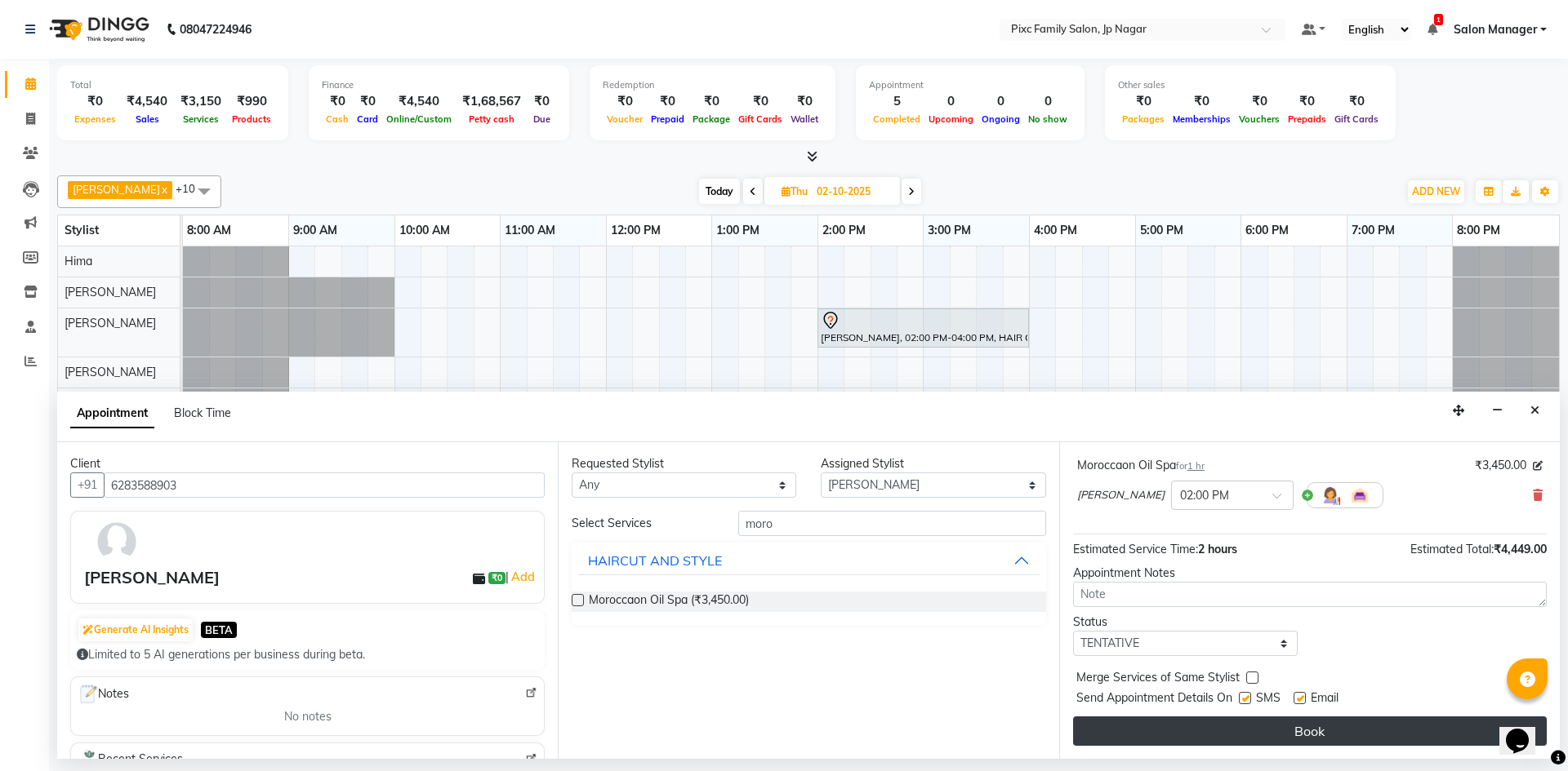
click at [1269, 731] on button "Book" at bounding box center [1309, 731] width 473 height 29
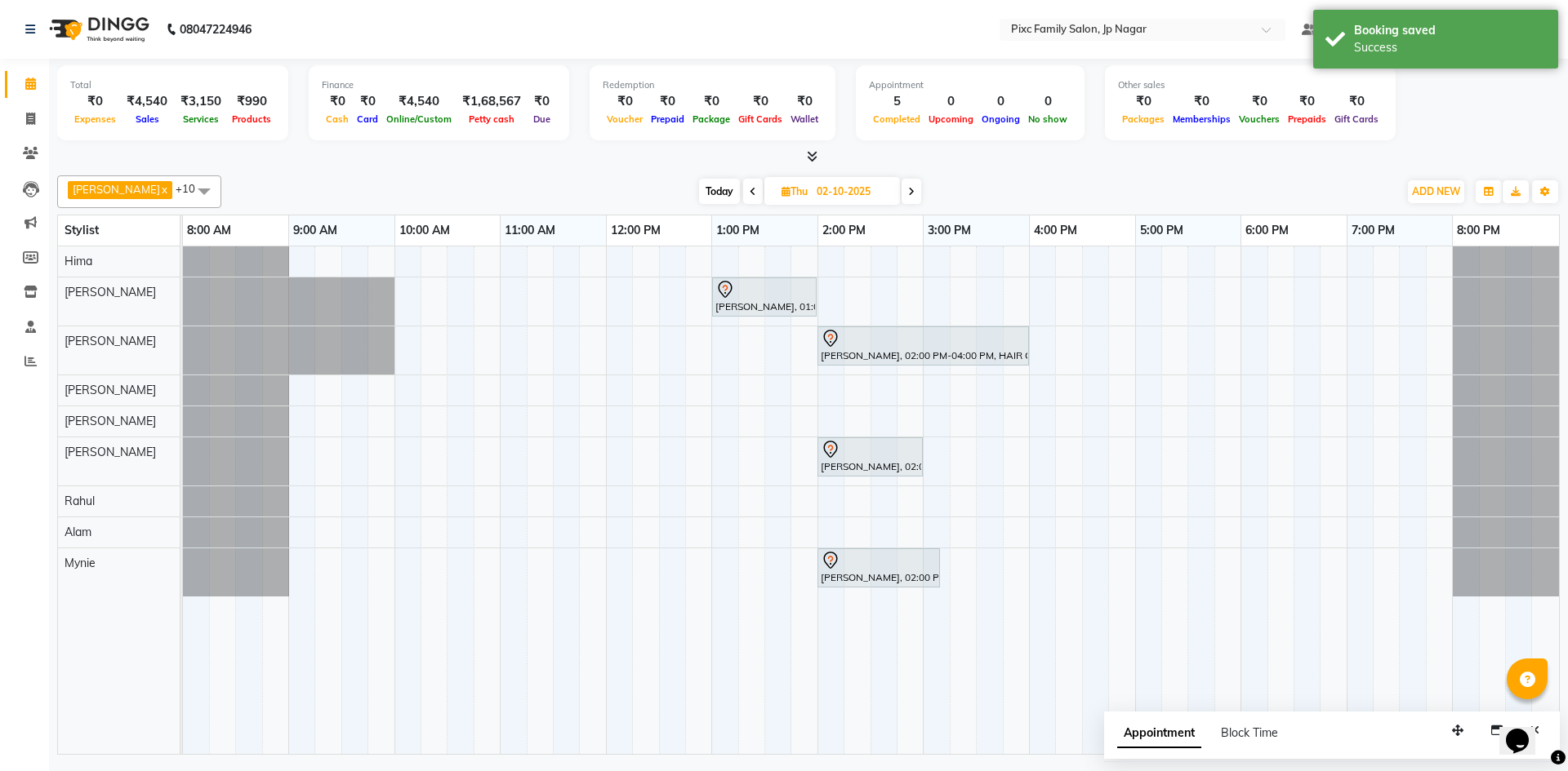
click at [1173, 730] on span "Appointment" at bounding box center [1159, 734] width 84 height 29
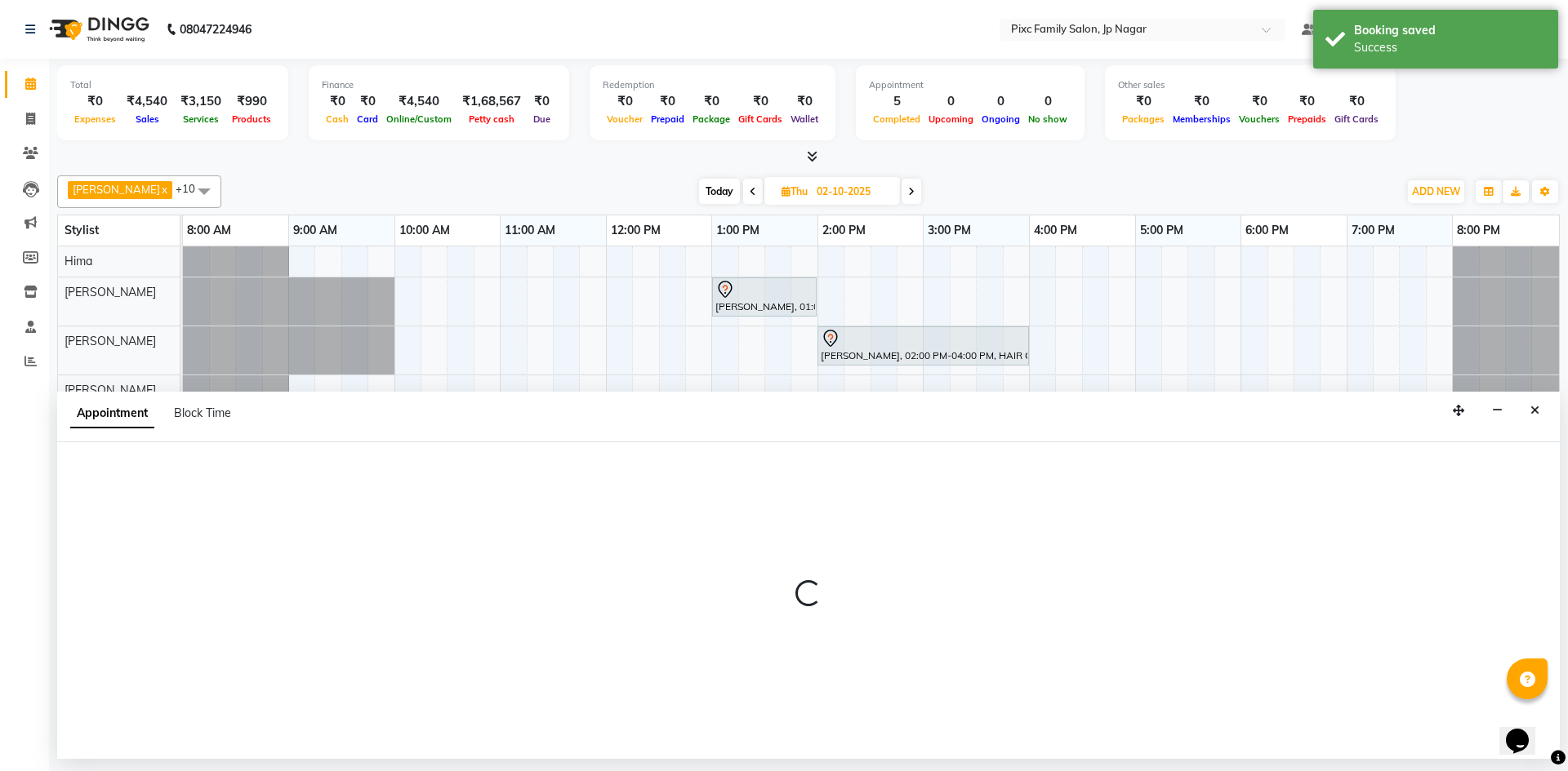
select select "tentative"
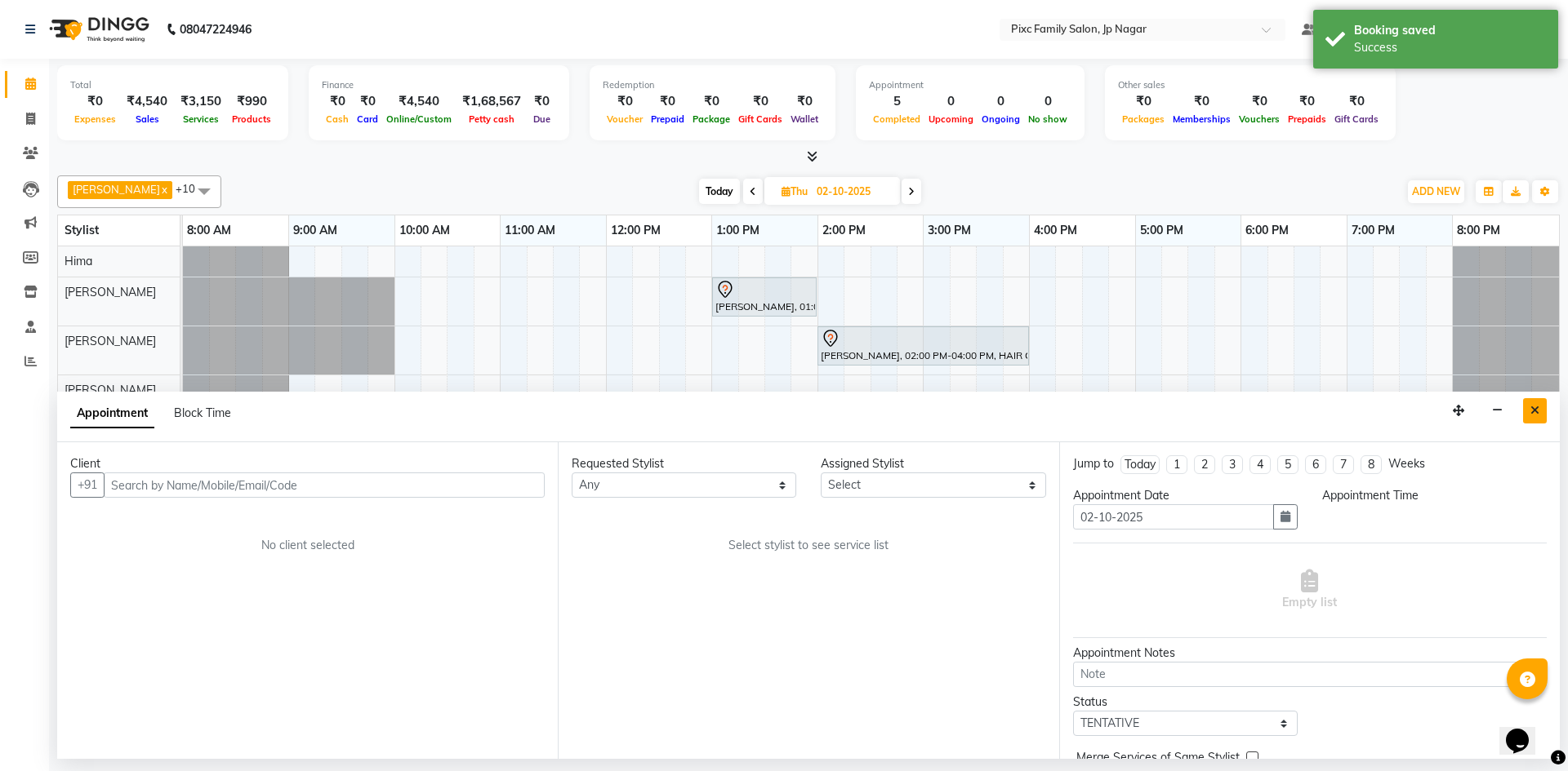
click at [1537, 407] on icon "Close" at bounding box center [1535, 410] width 9 height 11
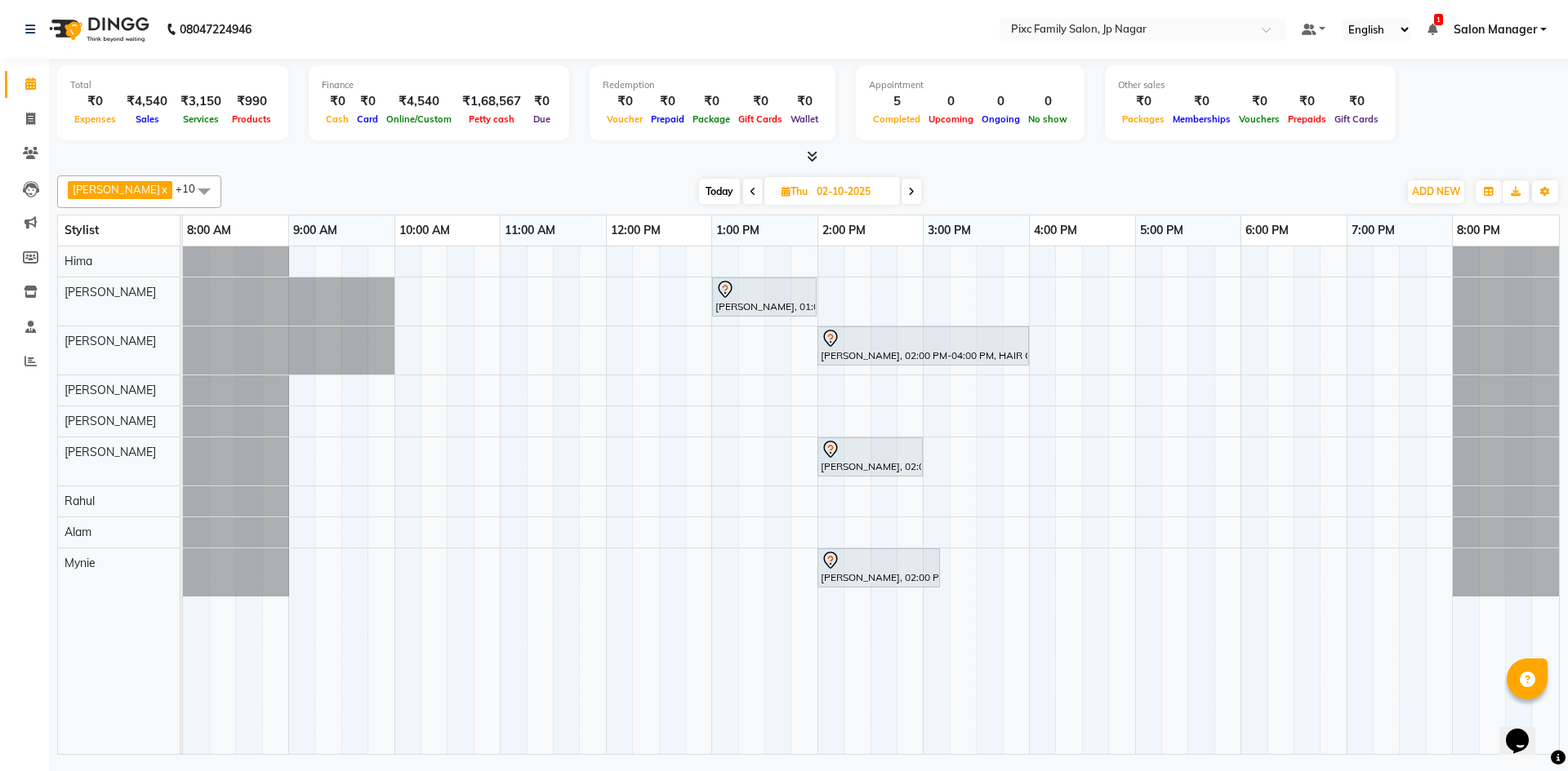
click at [610, 495] on div "[PERSON_NAME], 01:00 PM-02:00 PM, COMBO (999) [GEOGRAPHIC_DATA], 02:00 PM-04:00…" at bounding box center [871, 500] width 1376 height 508
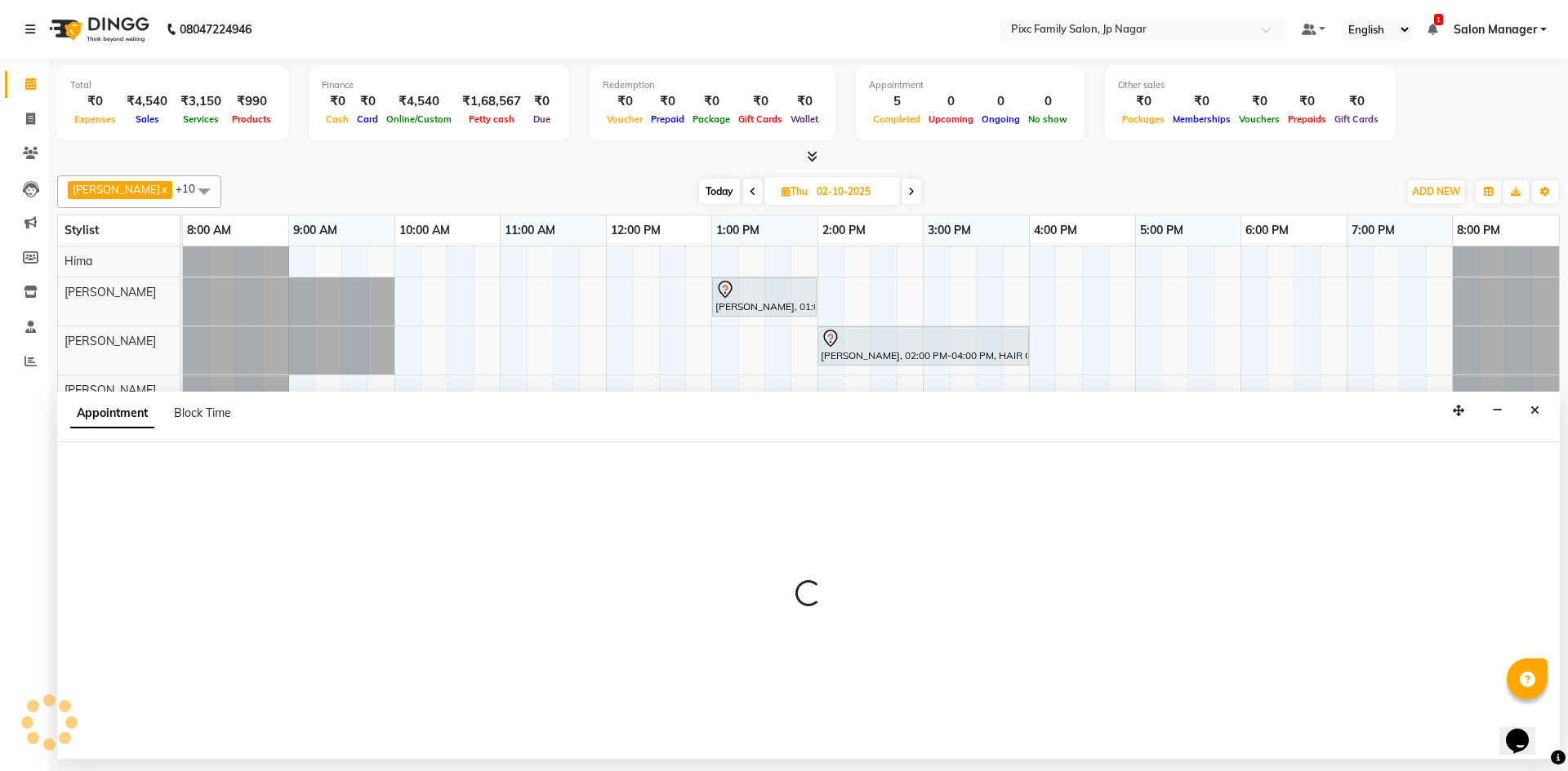
select select "87263"
select select "tentative"
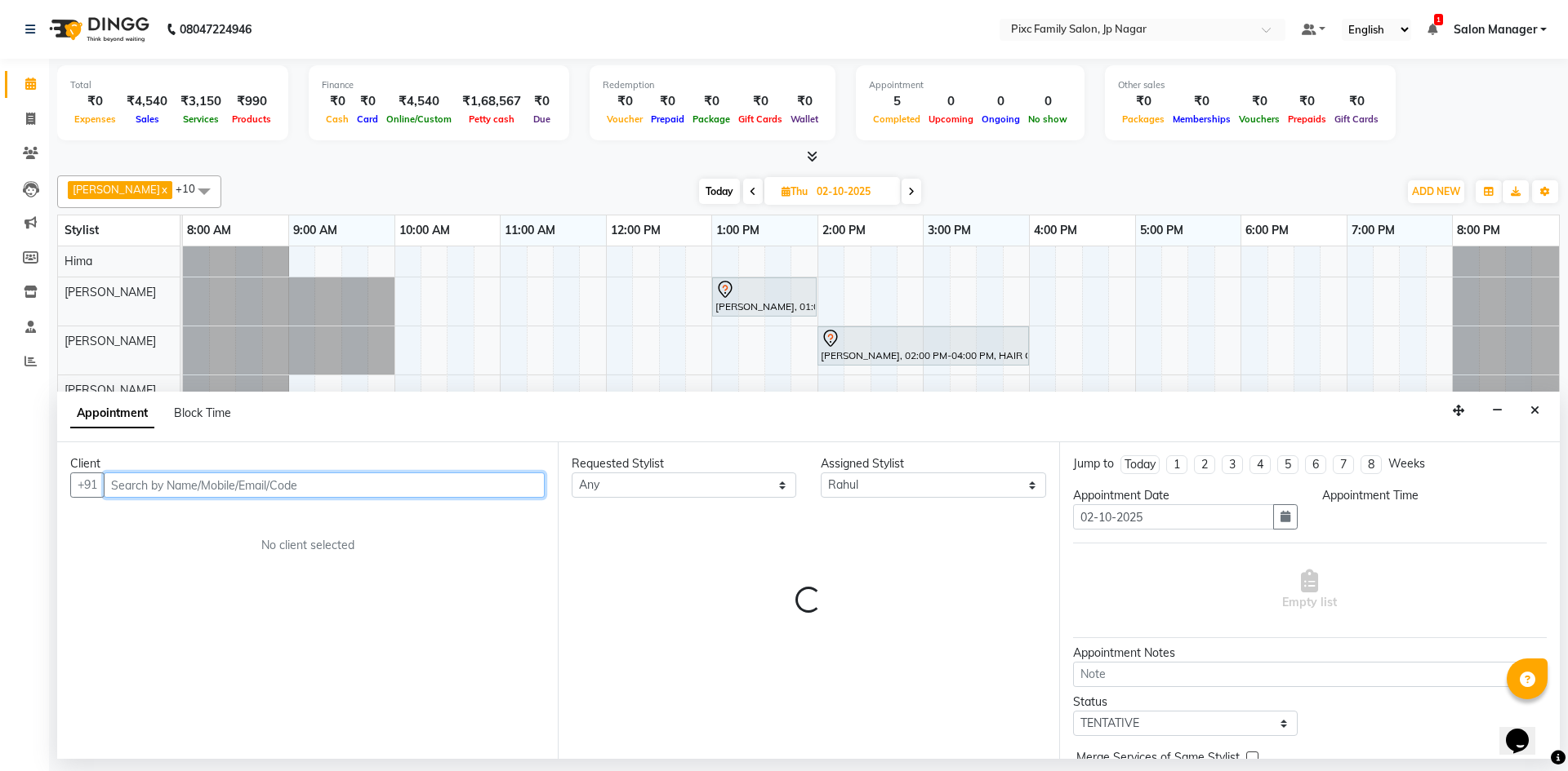
select select "720"
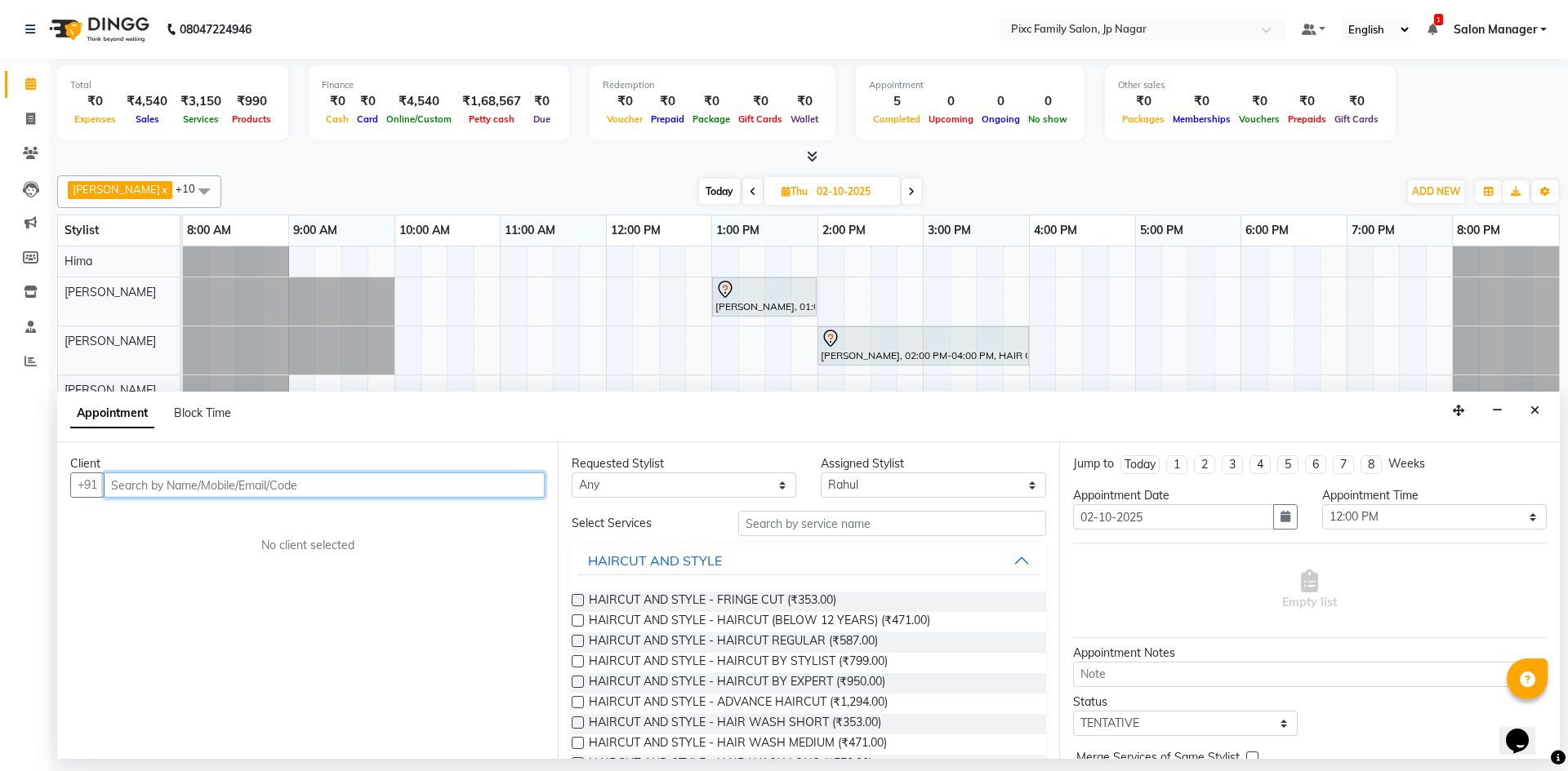
paste input "[PHONE_NUMBER]"
click at [140, 480] on input "[PHONE_NUMBER]" at bounding box center [291, 484] width 373 height 25
type input "7337818204"
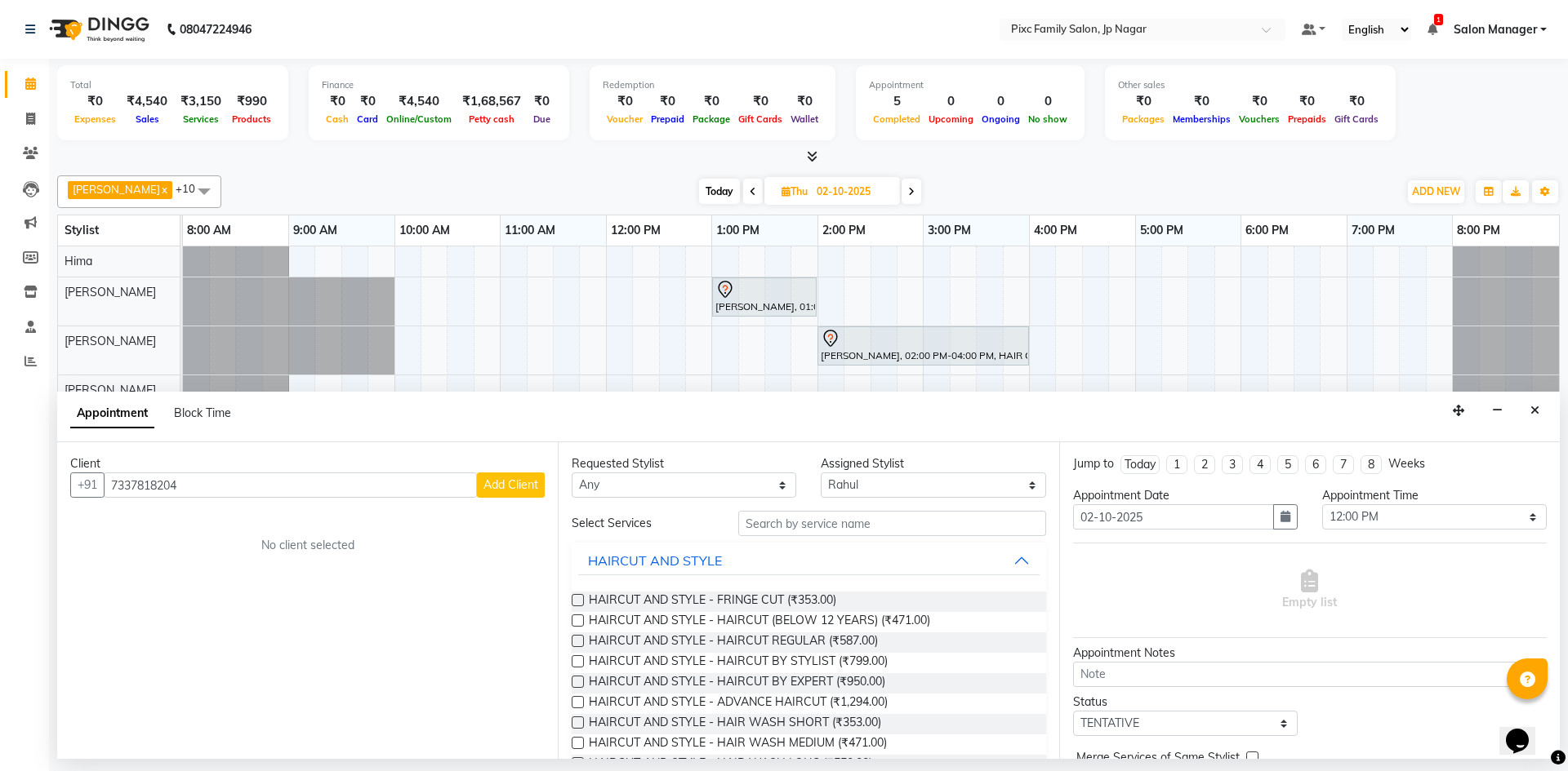
click at [505, 479] on span "Add Client" at bounding box center [511, 485] width 54 height 15
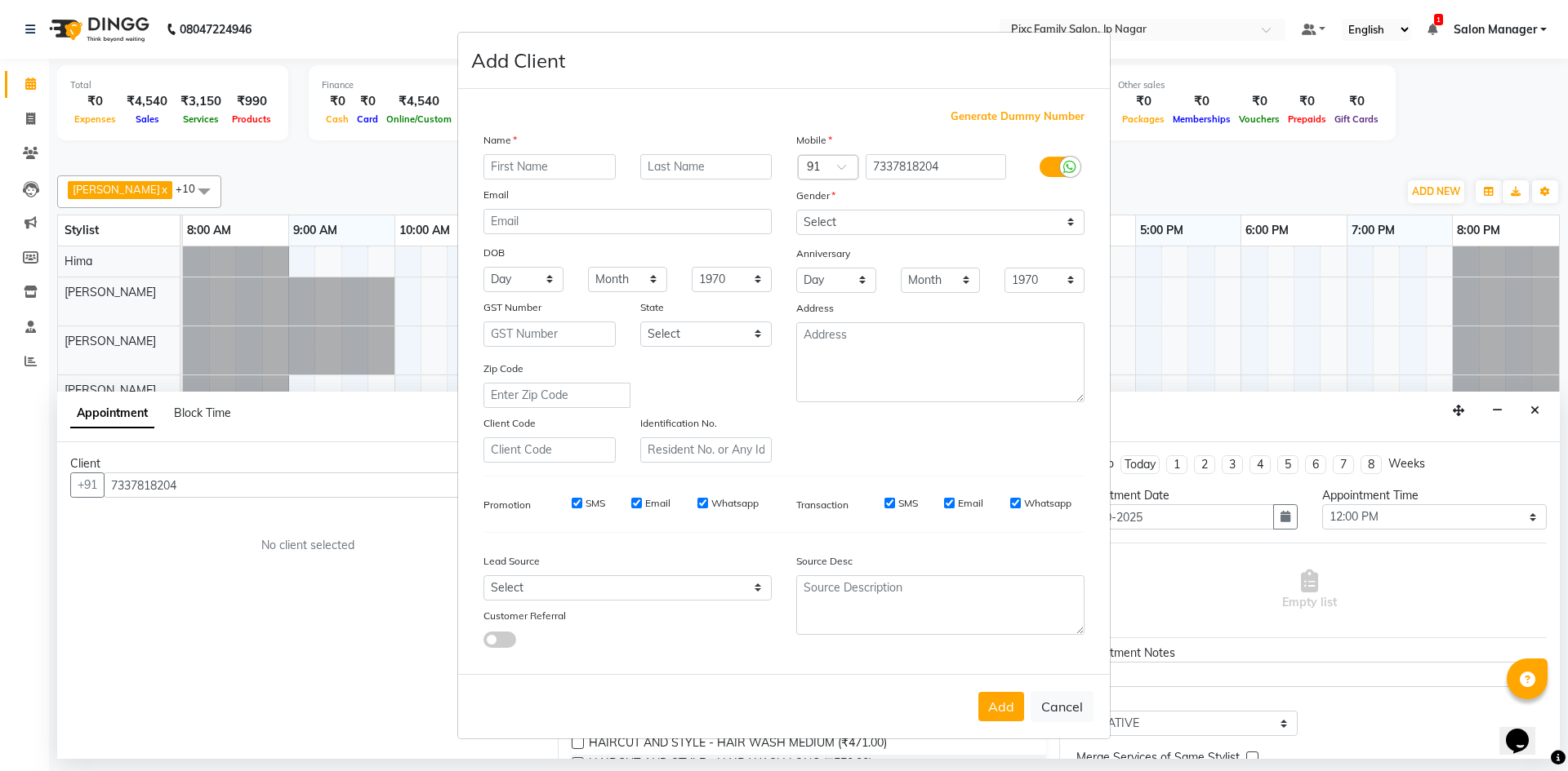
click at [511, 164] on input "text" at bounding box center [549, 167] width 132 height 25
type input "Teju"
click at [918, 225] on select "Select [DEMOGRAPHIC_DATA] [DEMOGRAPHIC_DATA] Other Prefer Not To Say" at bounding box center [940, 222] width 289 height 25
select select "[DEMOGRAPHIC_DATA]"
click at [796, 210] on select "Select [DEMOGRAPHIC_DATA] [DEMOGRAPHIC_DATA] Other Prefer Not To Say" at bounding box center [940, 222] width 289 height 25
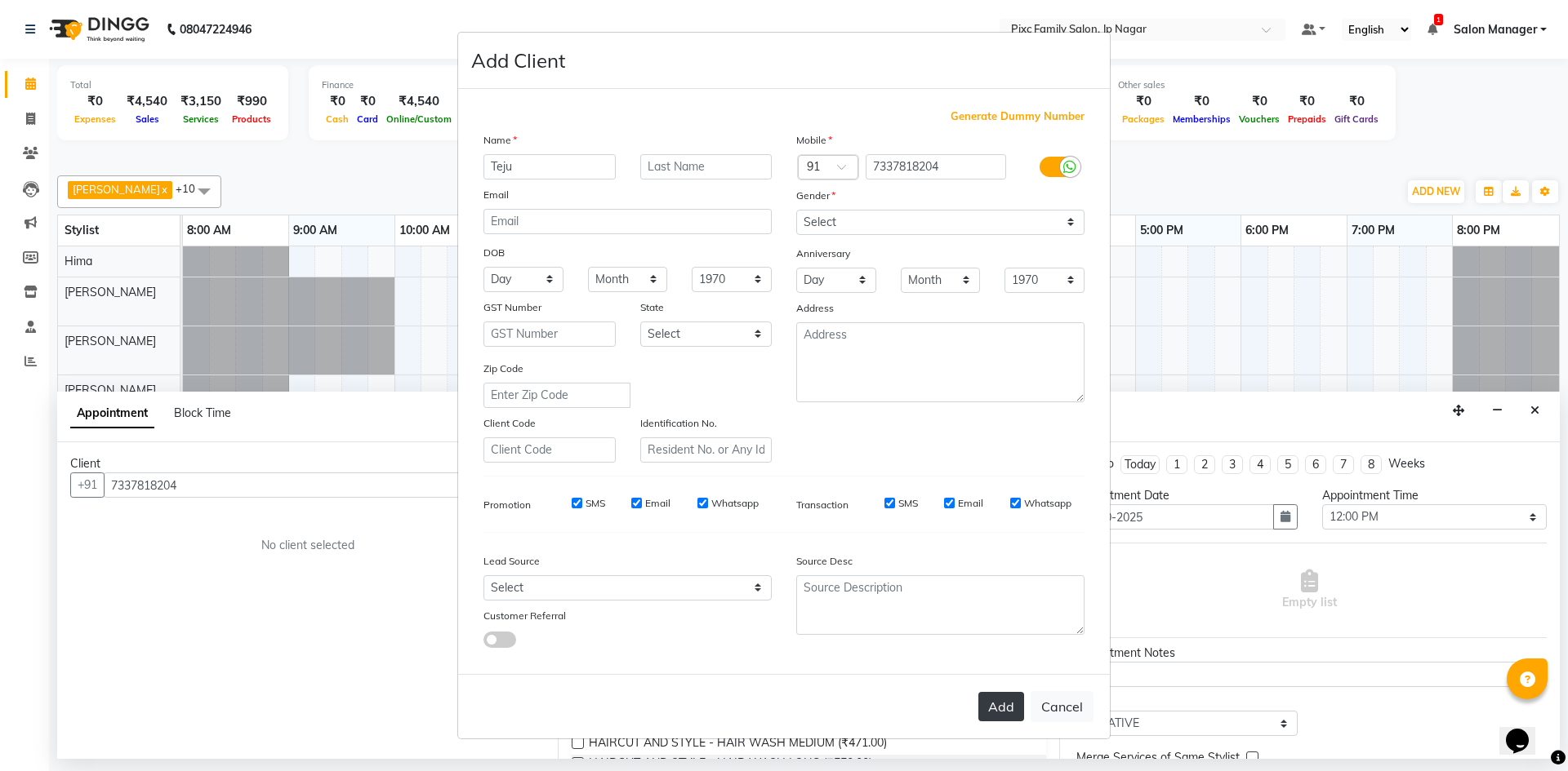
click at [992, 698] on button "Add" at bounding box center [1001, 706] width 46 height 29
click at [878, 156] on input "7337818204" at bounding box center [935, 167] width 142 height 25
type input "7337818204"
click at [1015, 701] on button "Add" at bounding box center [1001, 706] width 46 height 29
type input "7337818204"
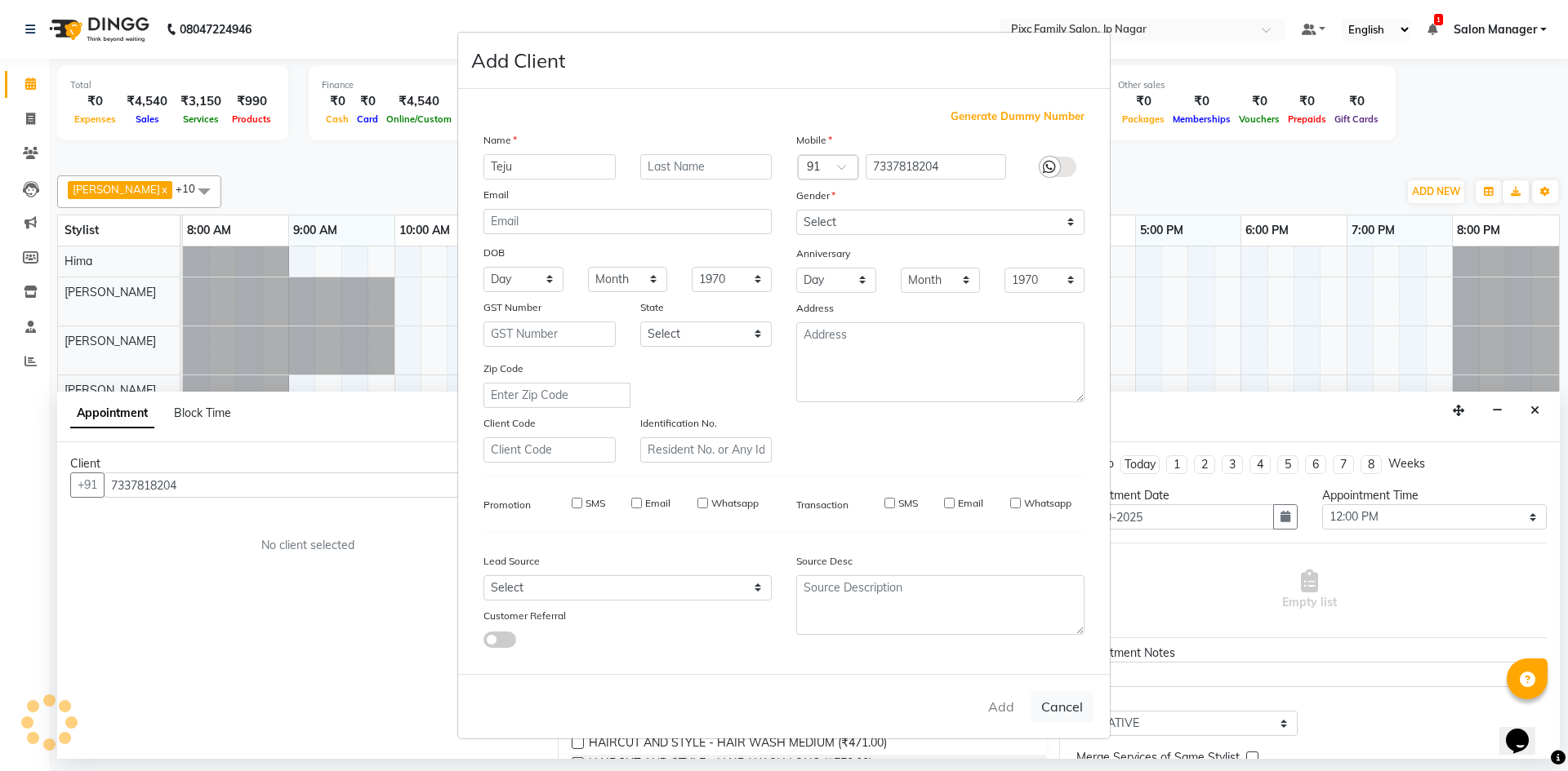
select select
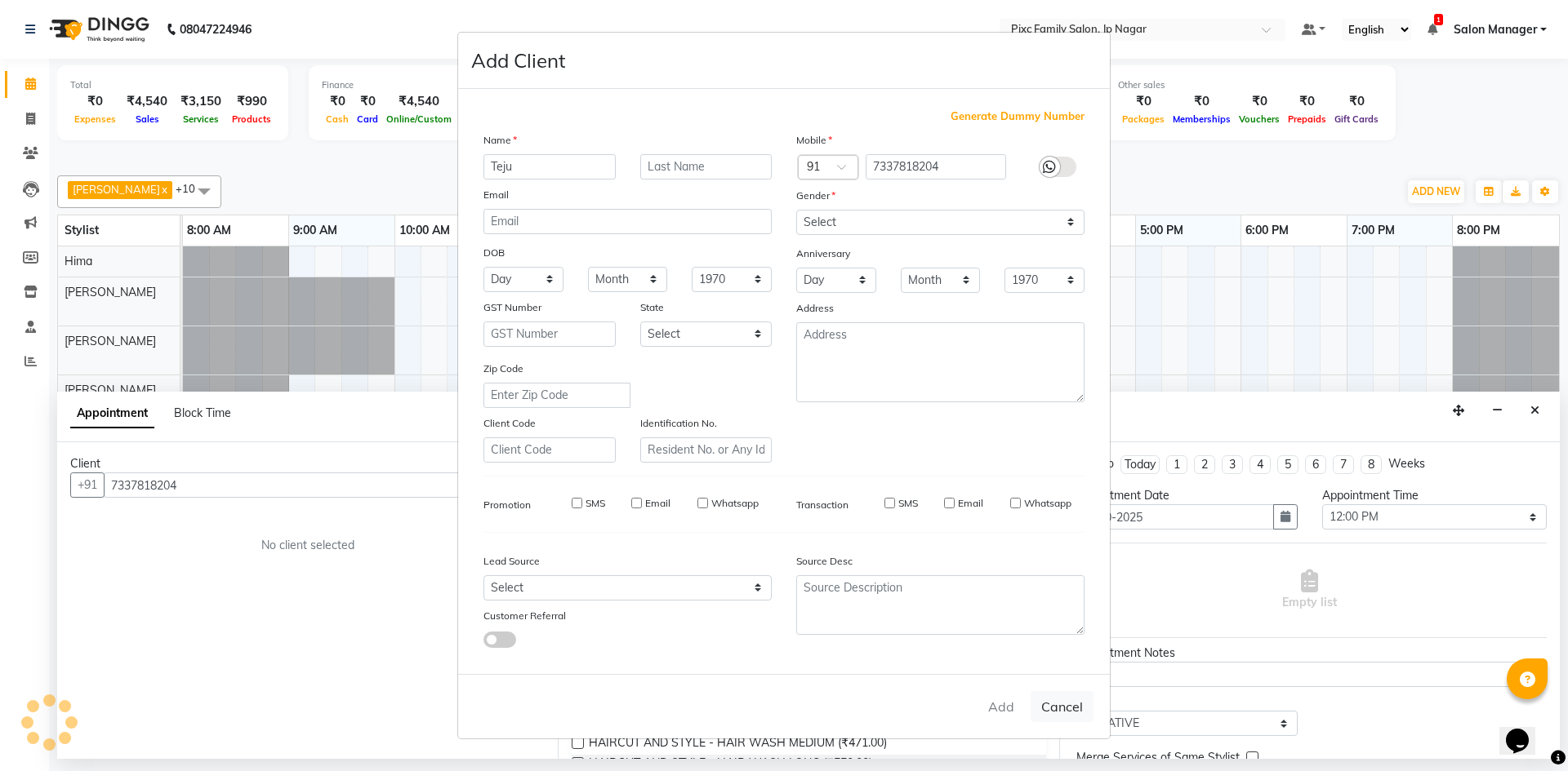
select select
checkbox input "false"
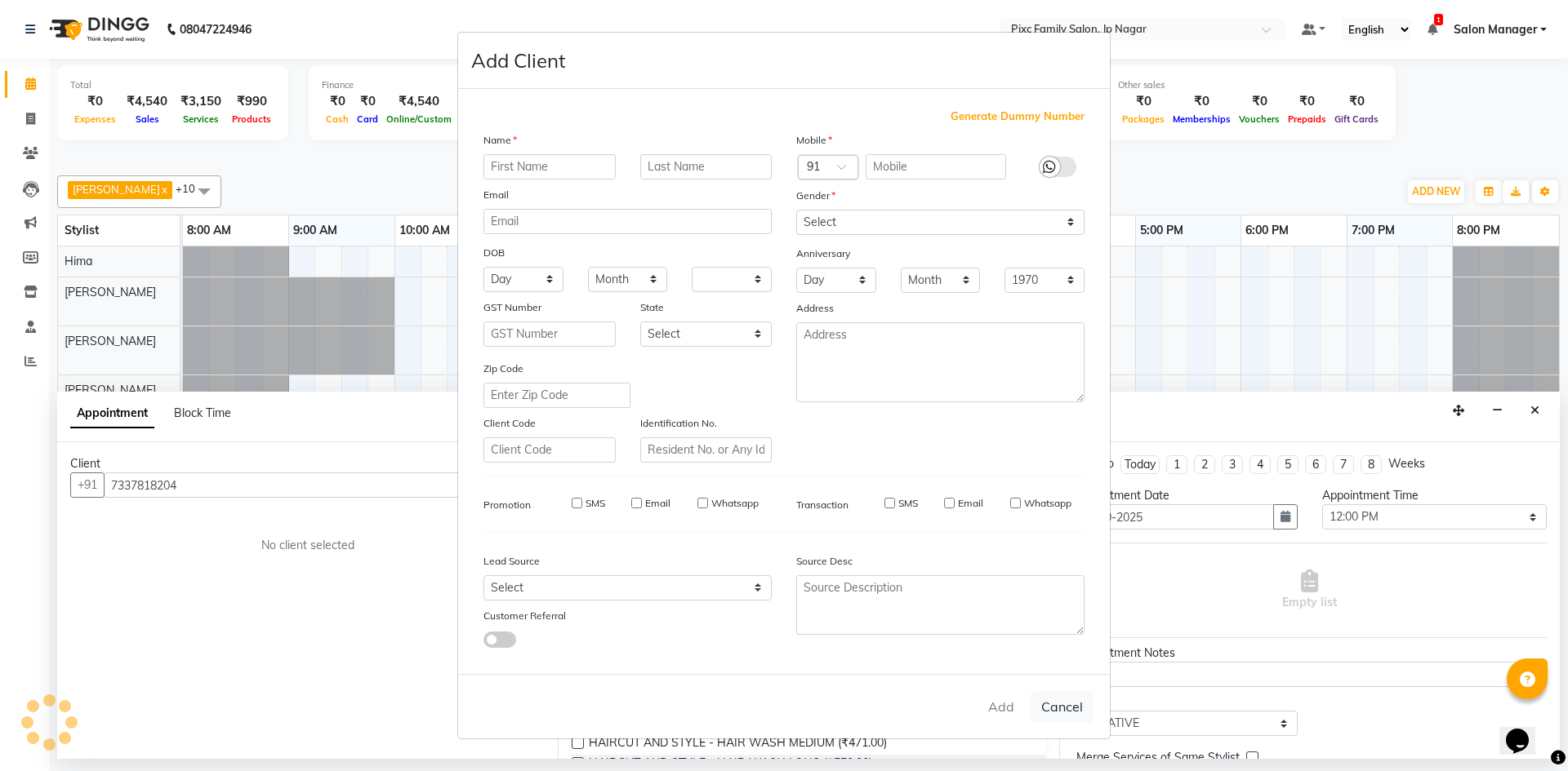
checkbox input "false"
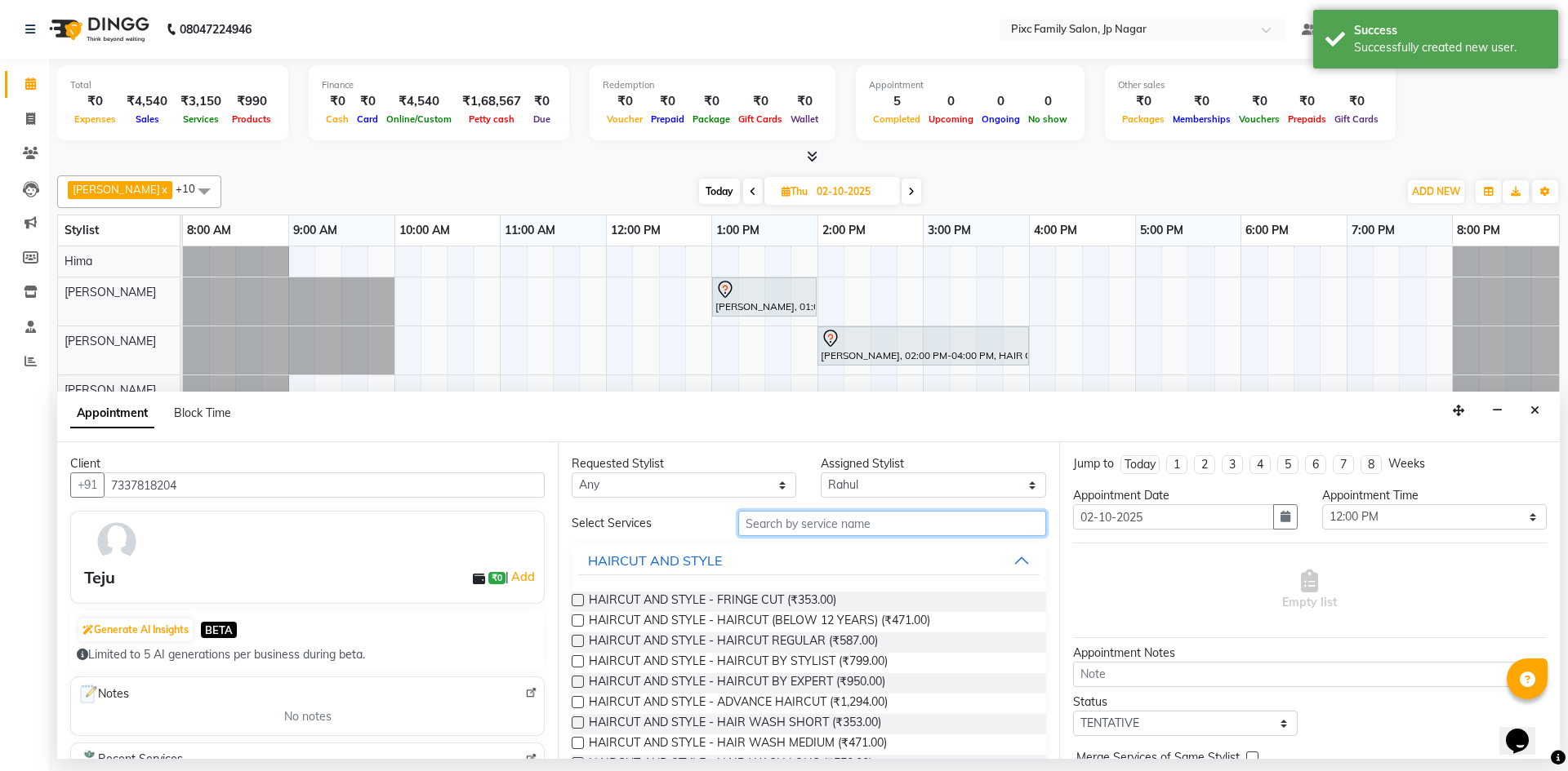
click at [800, 524] on input "text" at bounding box center [892, 523] width 307 height 25
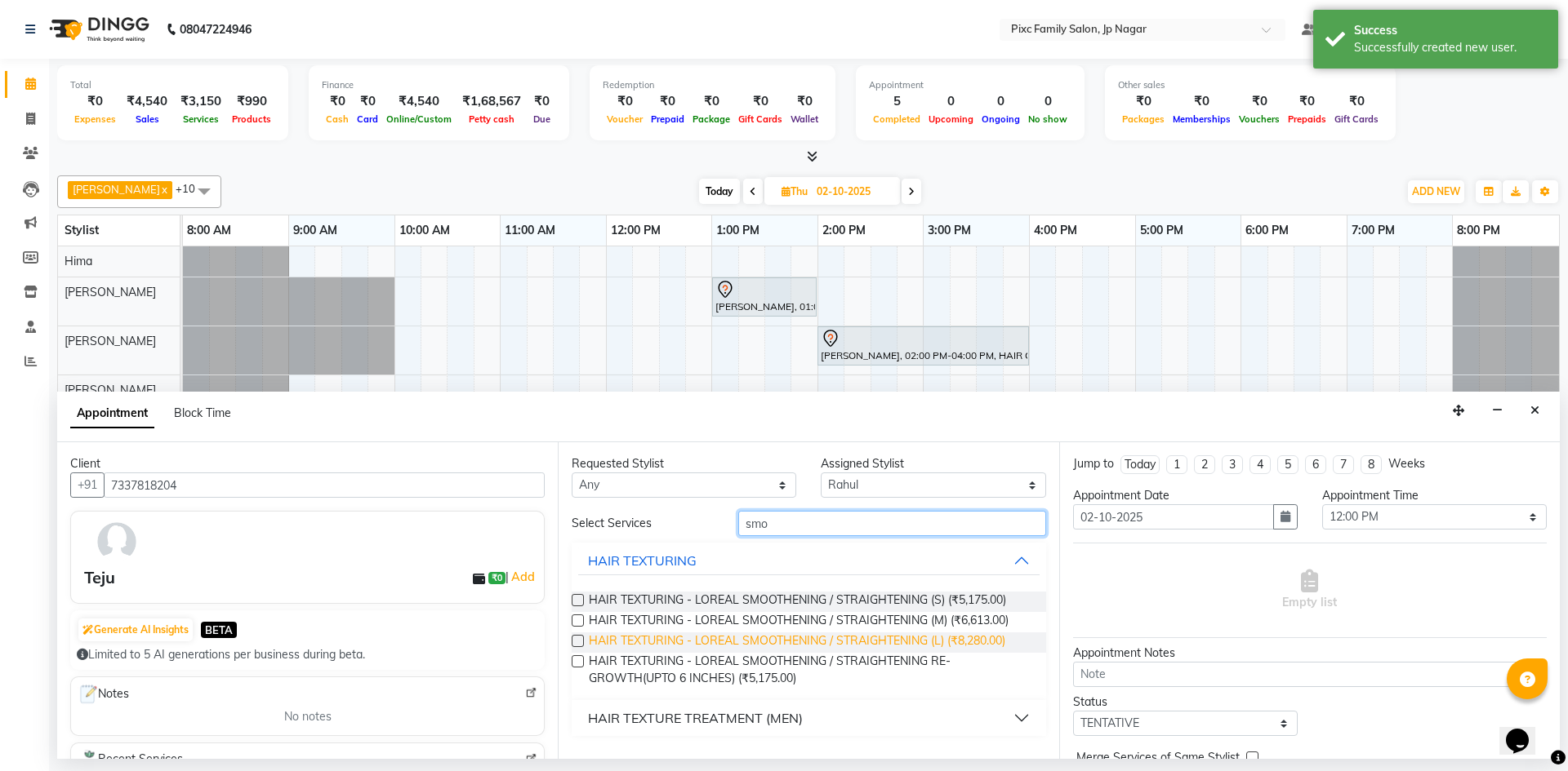
type input "smo"
click at [748, 645] on span "HAIR TEXTURING - LOREAL SMOOTHENING / STRAIGHTENING (L) (₹8,280.00)" at bounding box center [797, 643] width 416 height 21
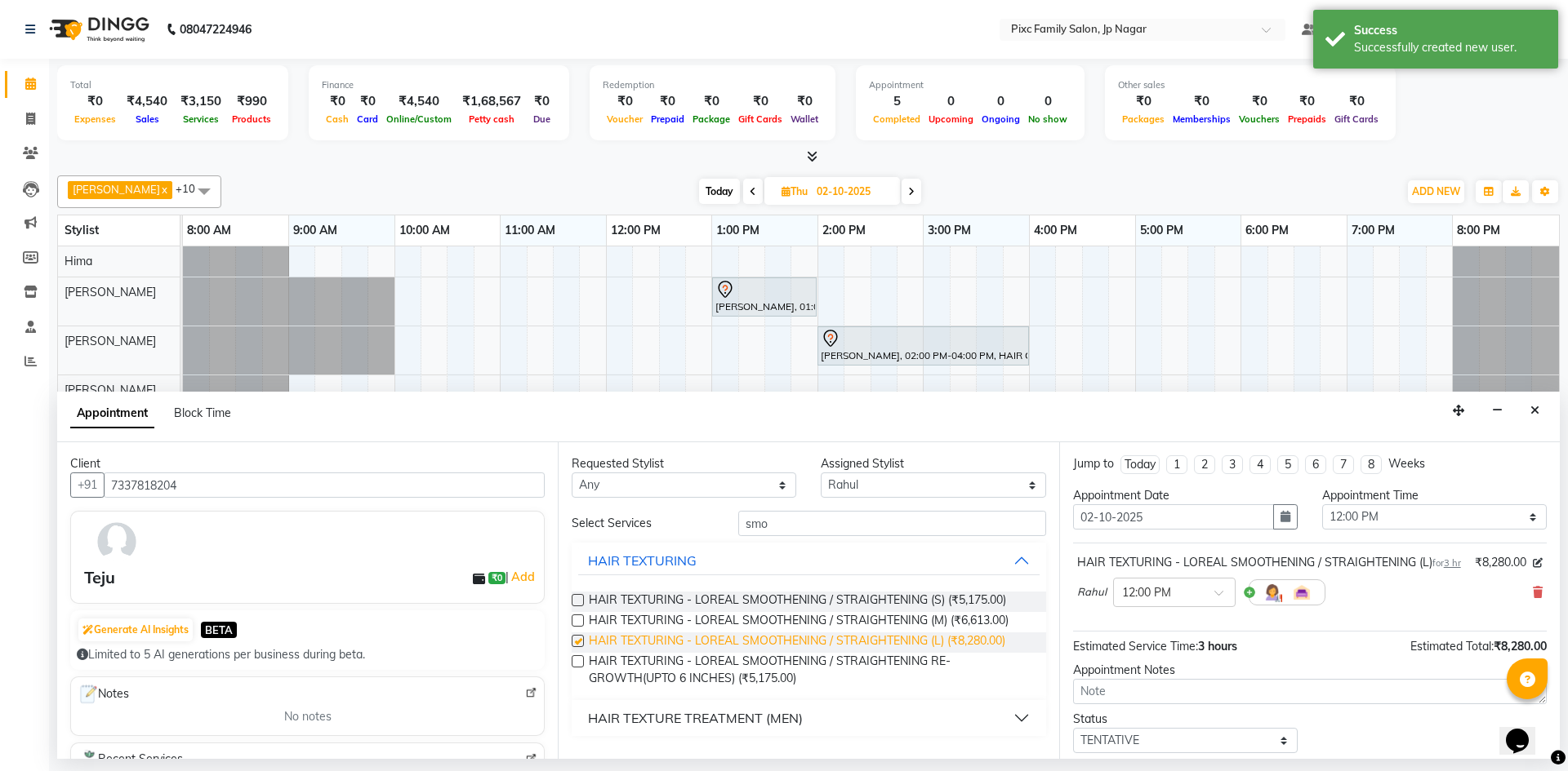
checkbox input "false"
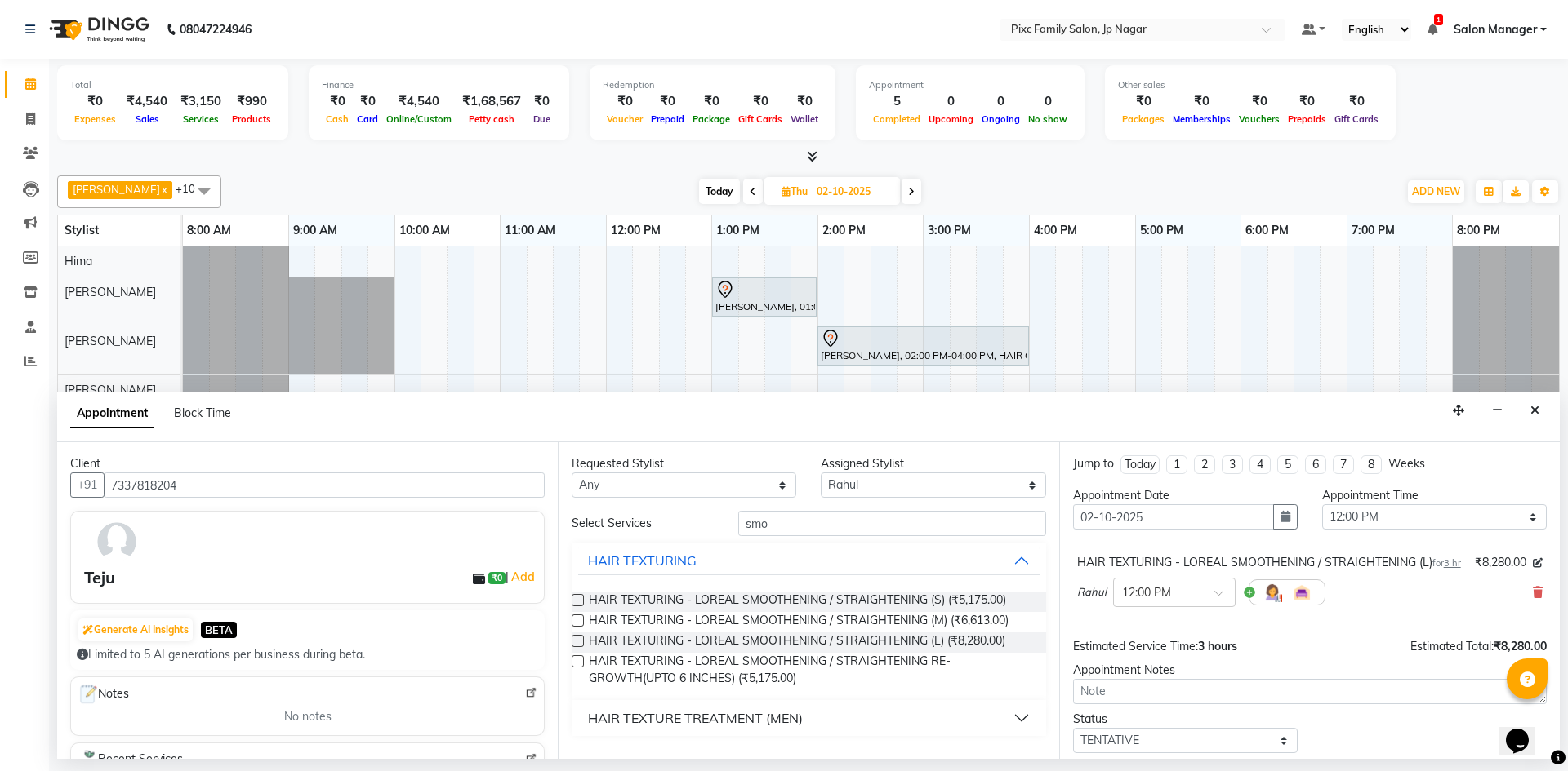
scroll to position [114, 0]
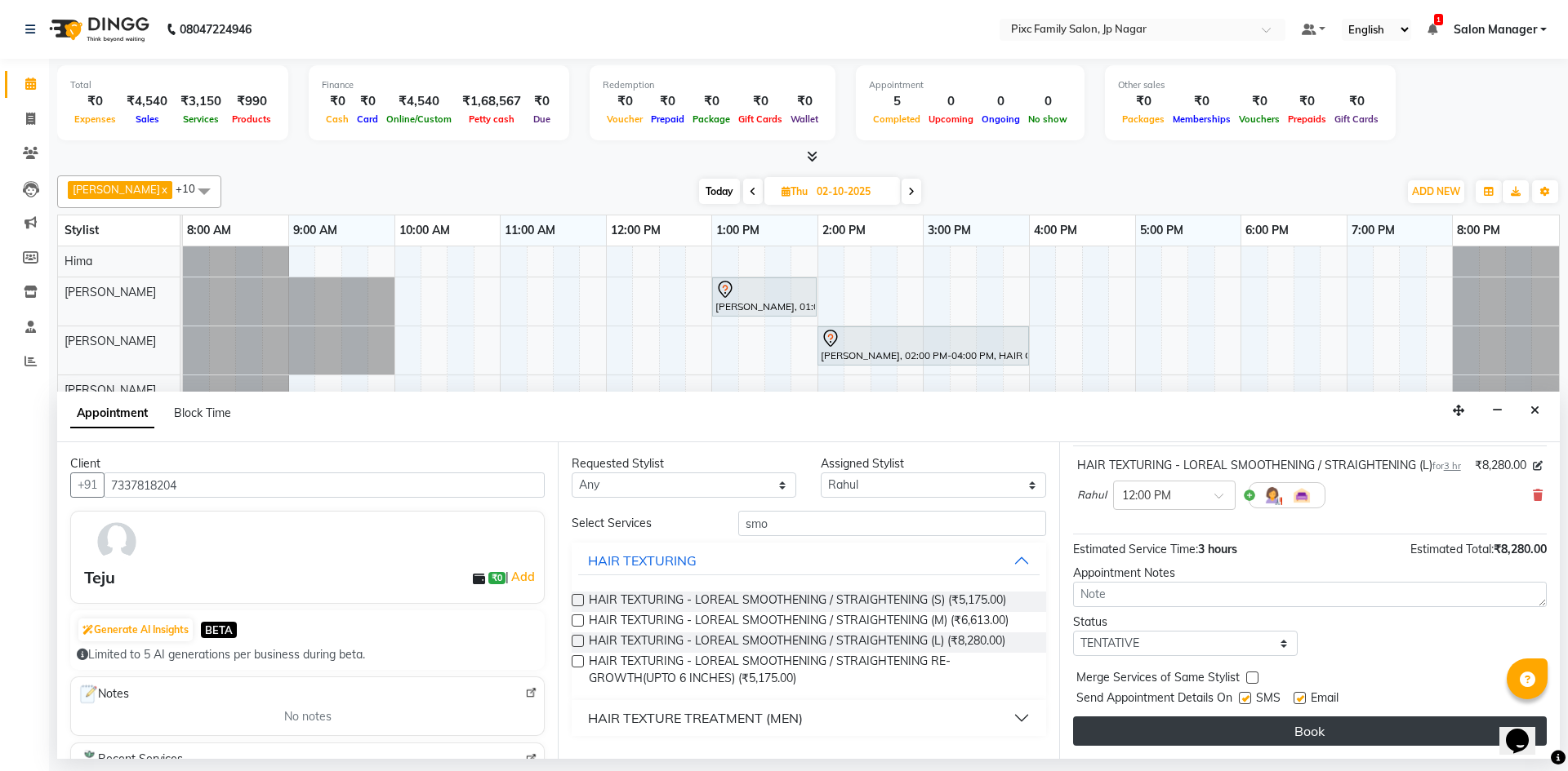
click at [1195, 739] on button "Book" at bounding box center [1309, 731] width 473 height 29
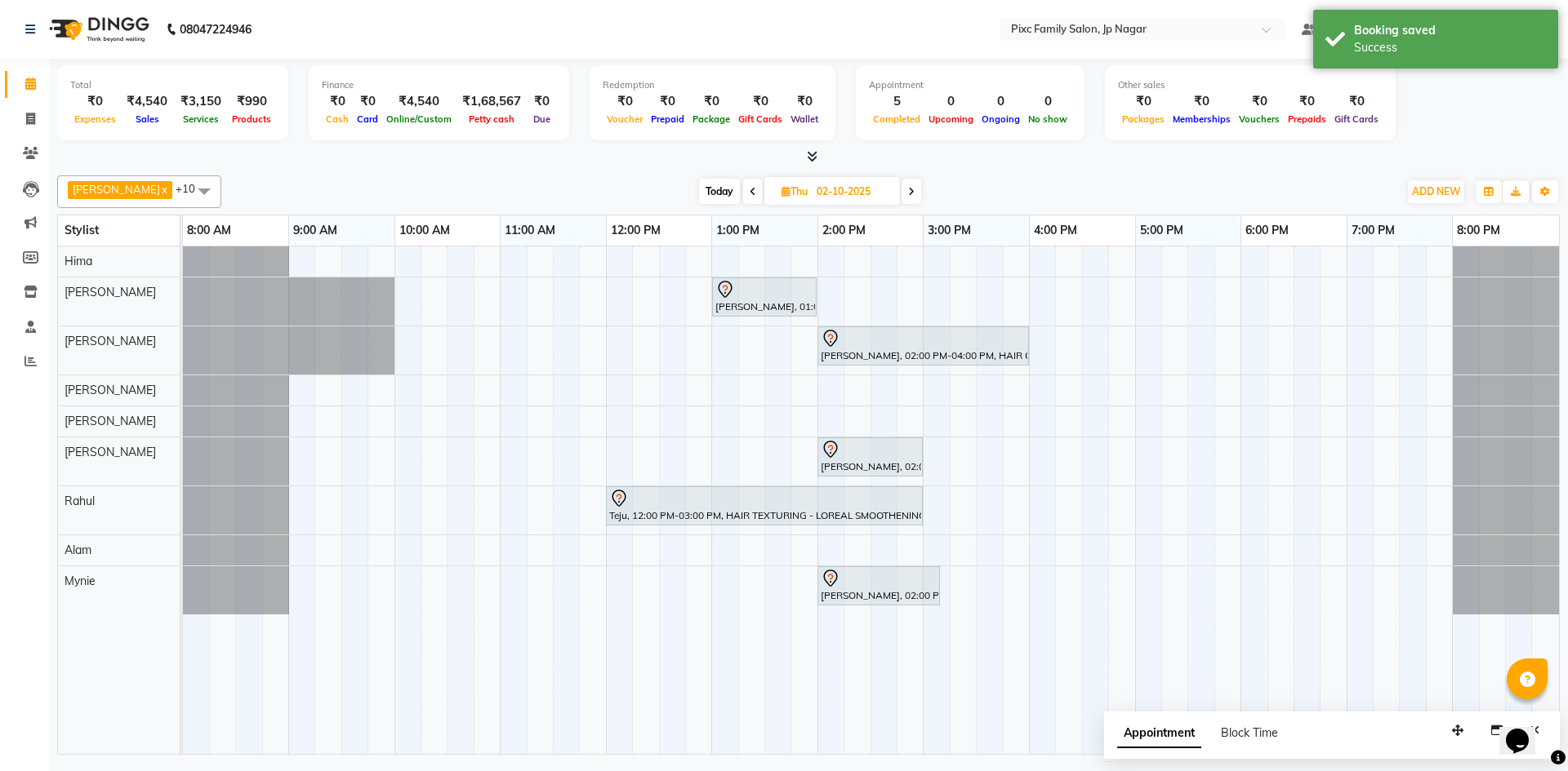
click at [1165, 739] on span "Appointment" at bounding box center [1159, 734] width 84 height 29
select select "tentative"
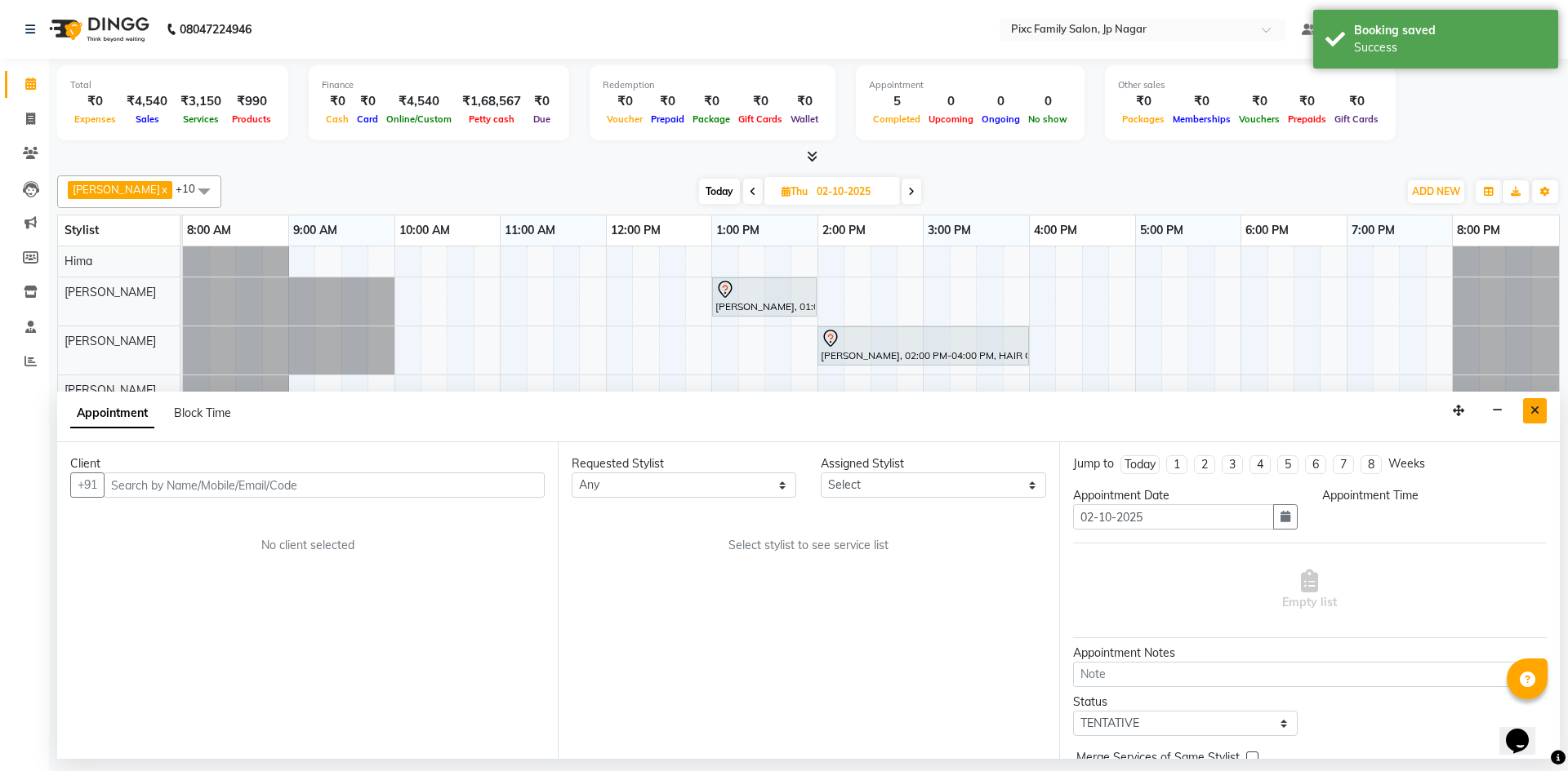
click at [1537, 422] on button "Close" at bounding box center [1534, 410] width 23 height 25
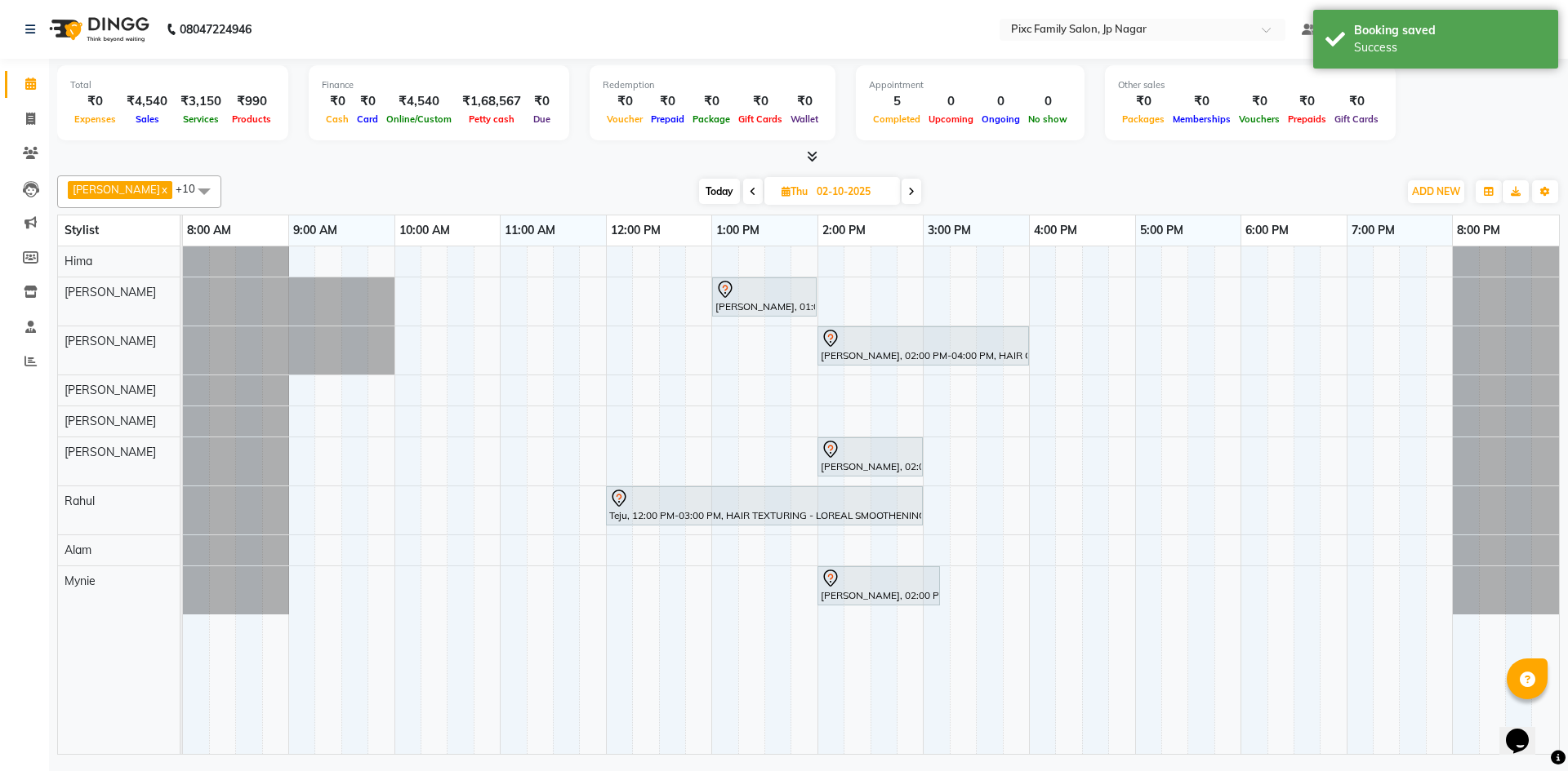
click at [700, 185] on span "Today" at bounding box center [720, 191] width 41 height 25
type input "01-10-2025"
